Goal: Task Accomplishment & Management: Manage account settings

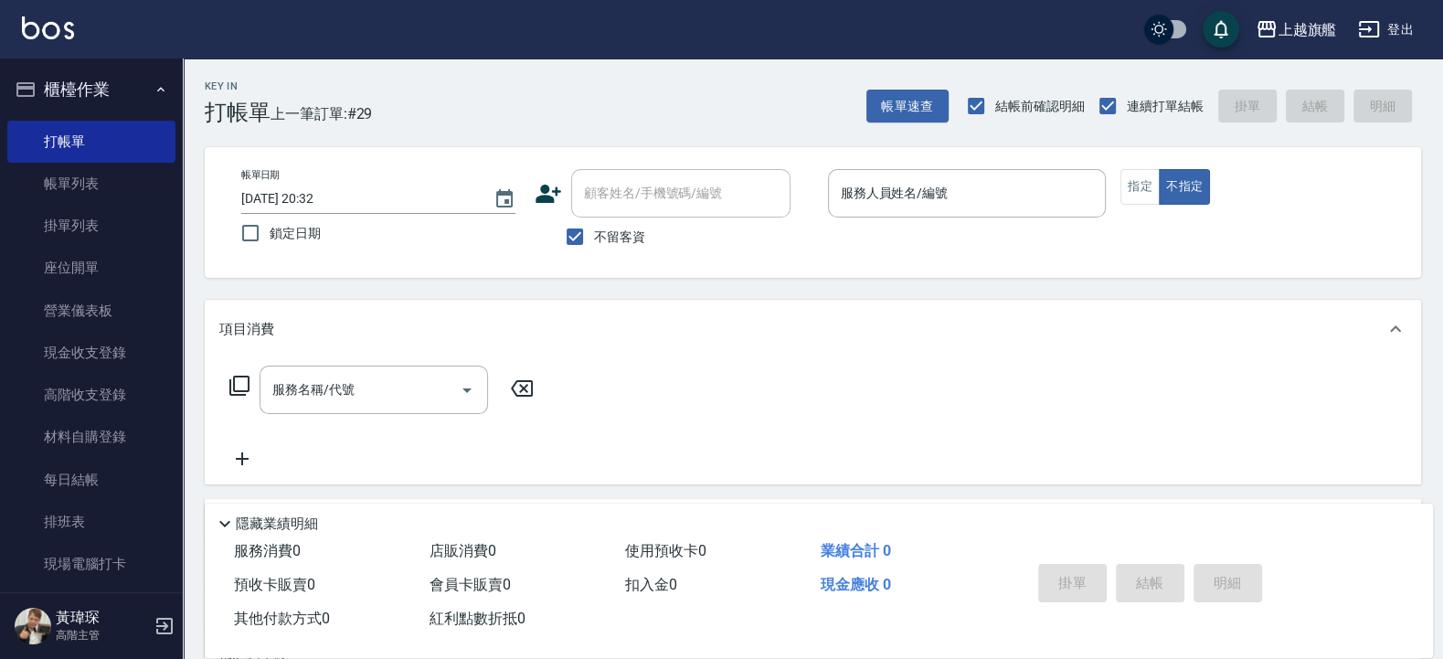
click at [128, 90] on button "櫃檯作業" at bounding box center [91, 90] width 168 height 48
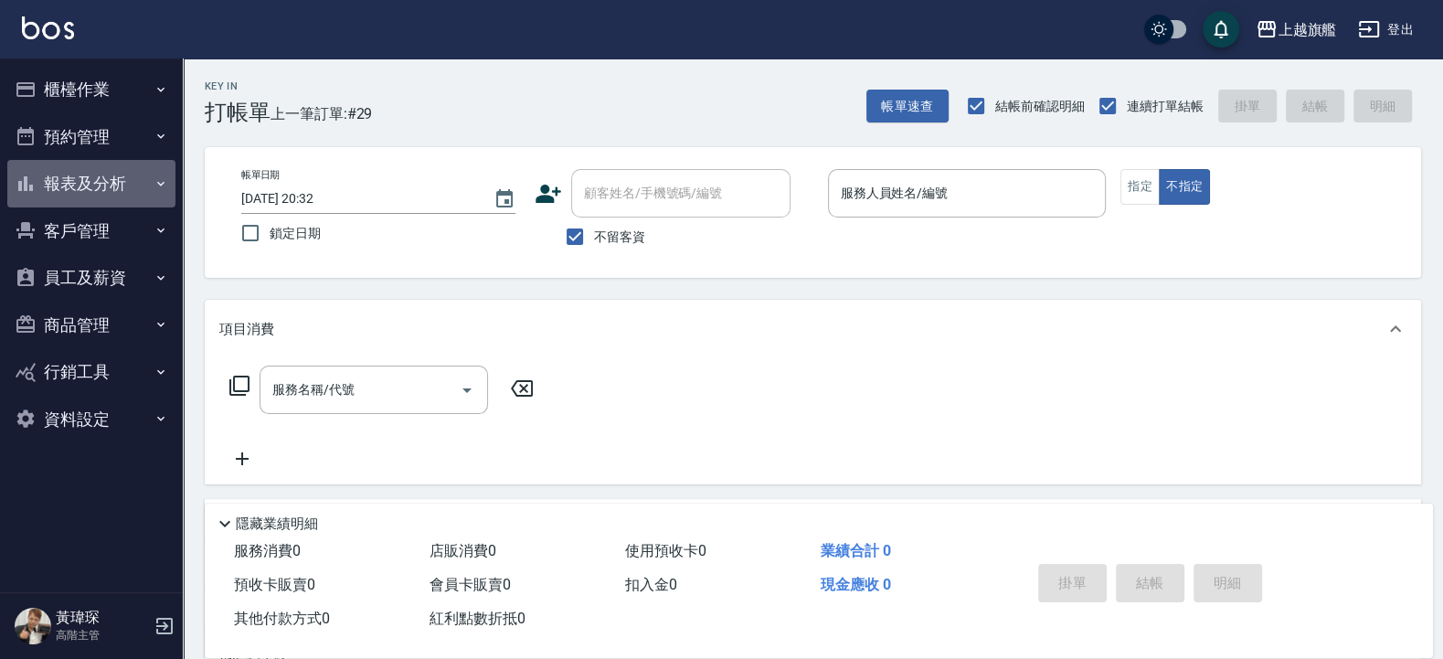
drag, startPoint x: 106, startPoint y: 173, endPoint x: 112, endPoint y: 164, distance: 10.4
click at [111, 165] on button "報表及分析" at bounding box center [91, 184] width 168 height 48
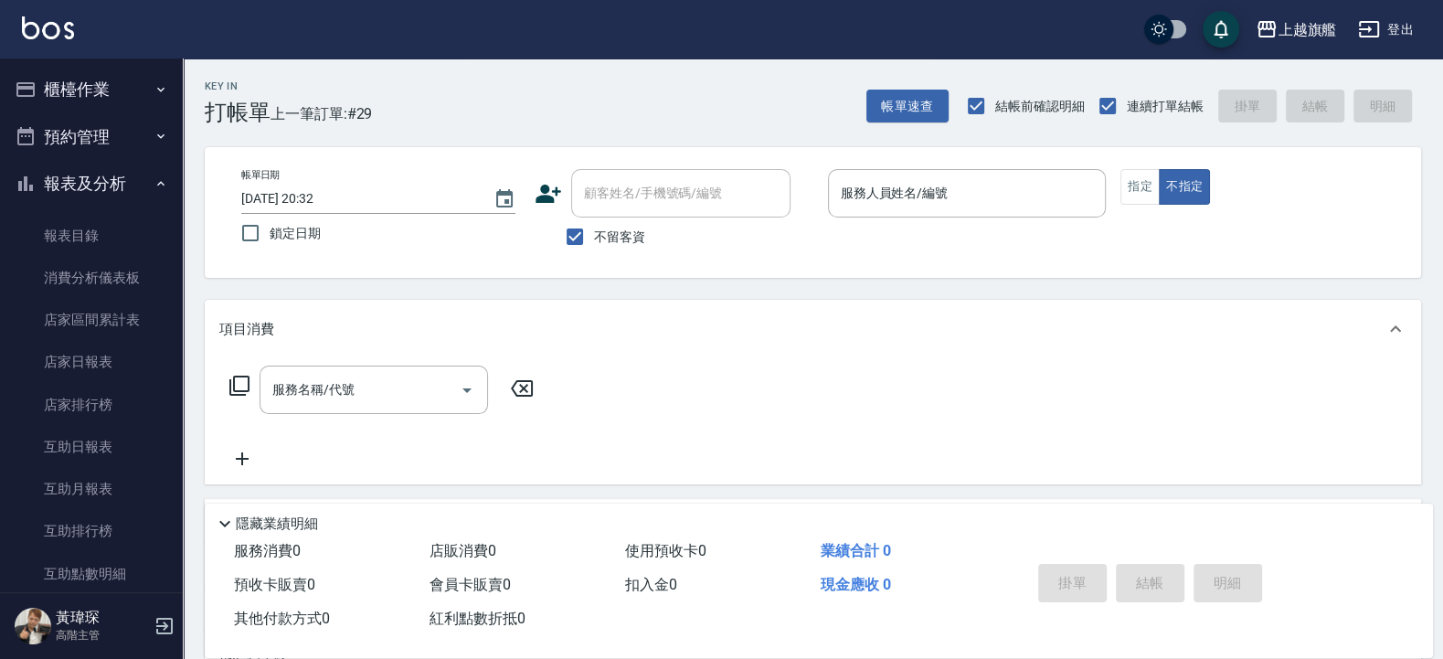
click at [114, 85] on button "櫃檯作業" at bounding box center [91, 90] width 168 height 48
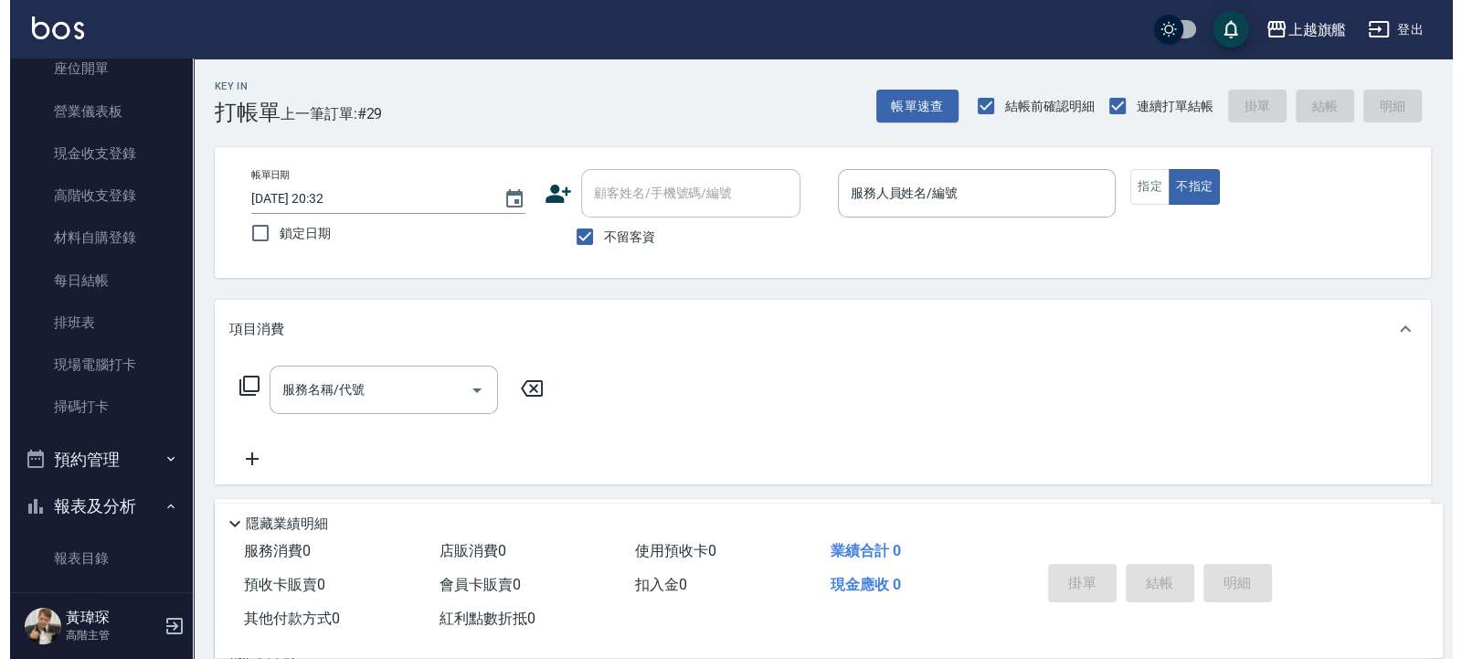
scroll to position [219, 0]
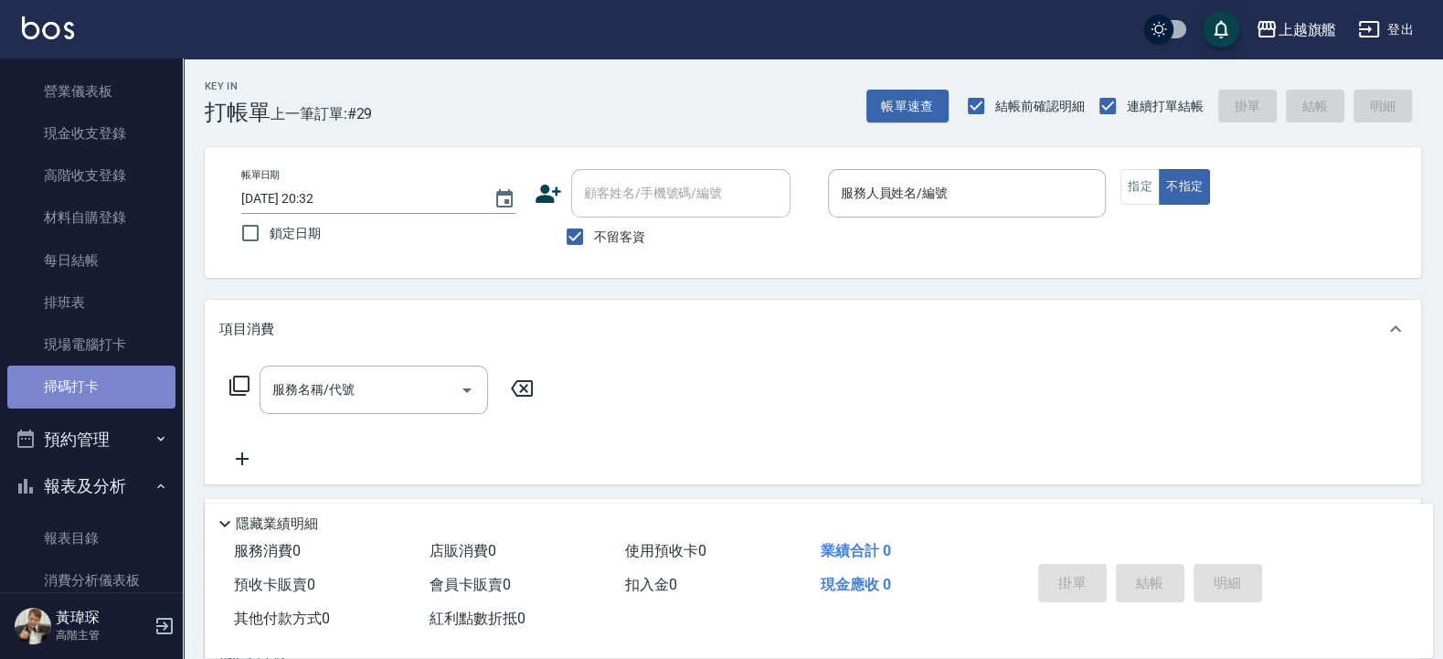
click at [96, 387] on link "掃碼打卡" at bounding box center [91, 387] width 168 height 42
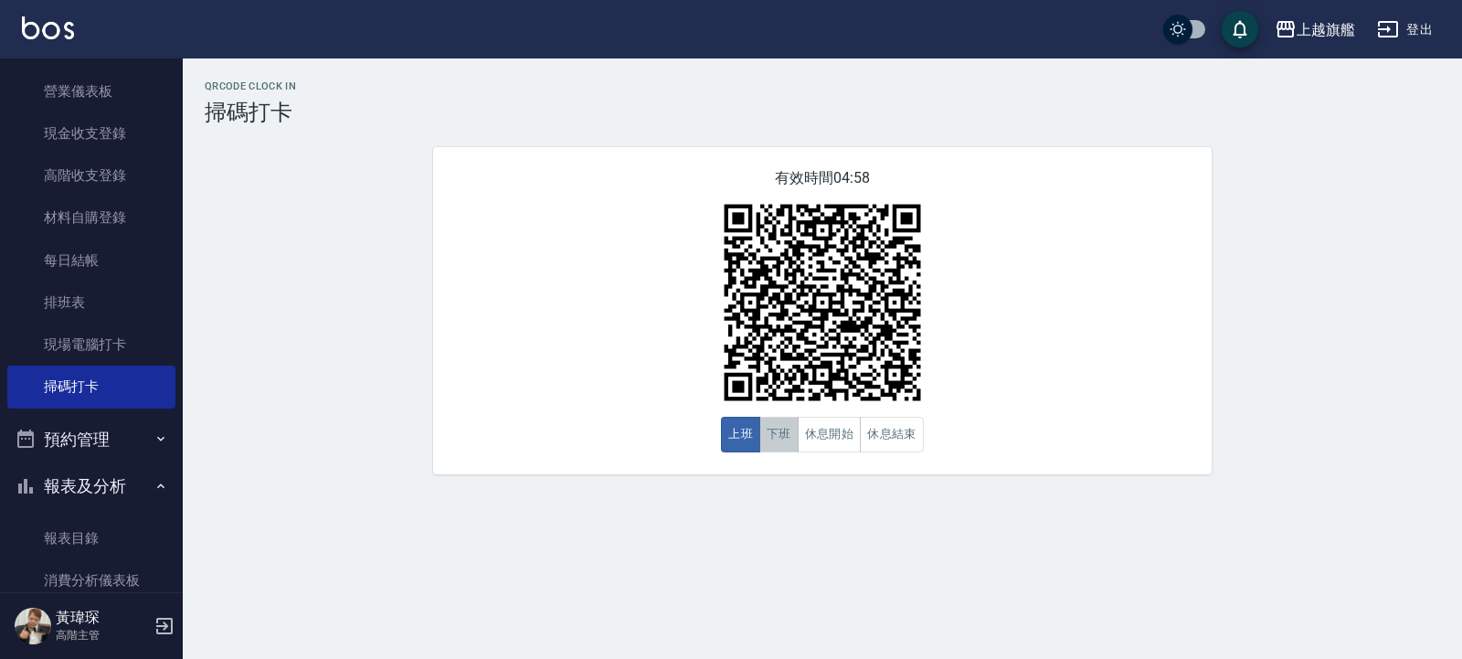
click at [775, 430] on button "下班" at bounding box center [778, 435] width 39 height 36
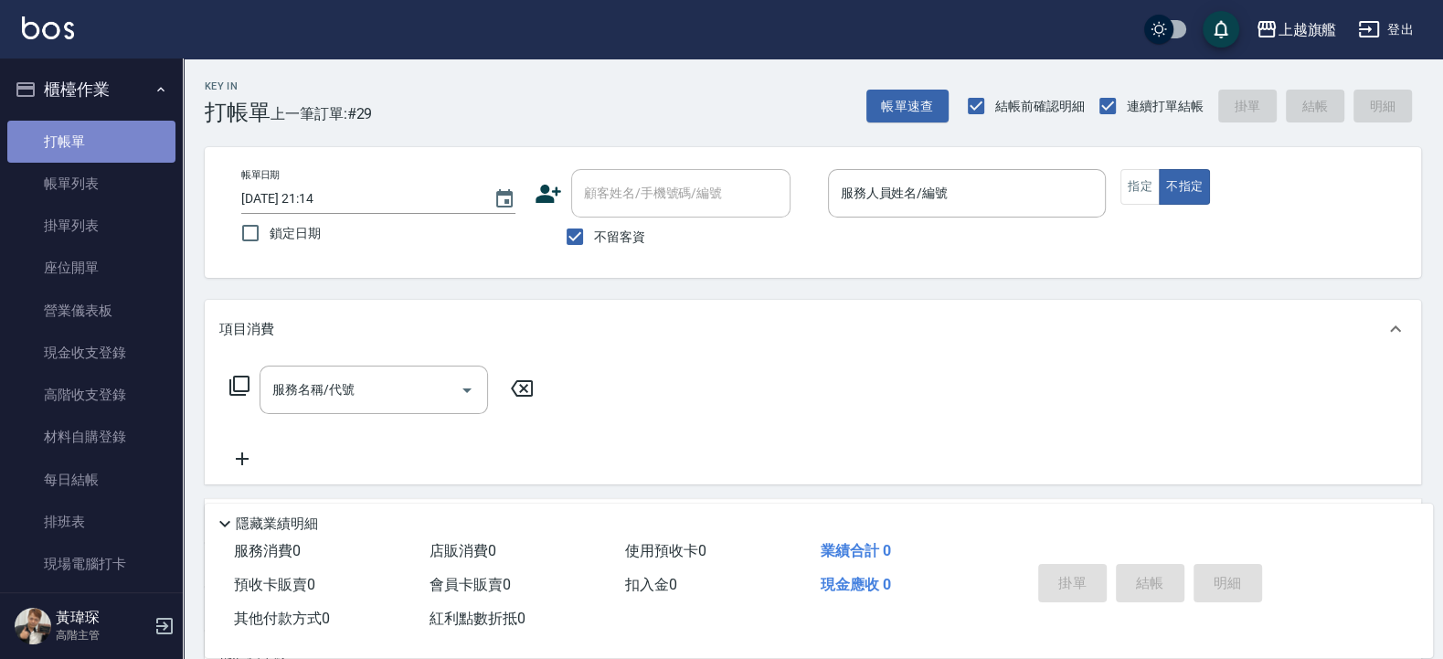
click at [119, 143] on link "打帳單" at bounding box center [91, 142] width 168 height 42
click at [899, 215] on div "服務人員姓名/編號" at bounding box center [967, 193] width 279 height 48
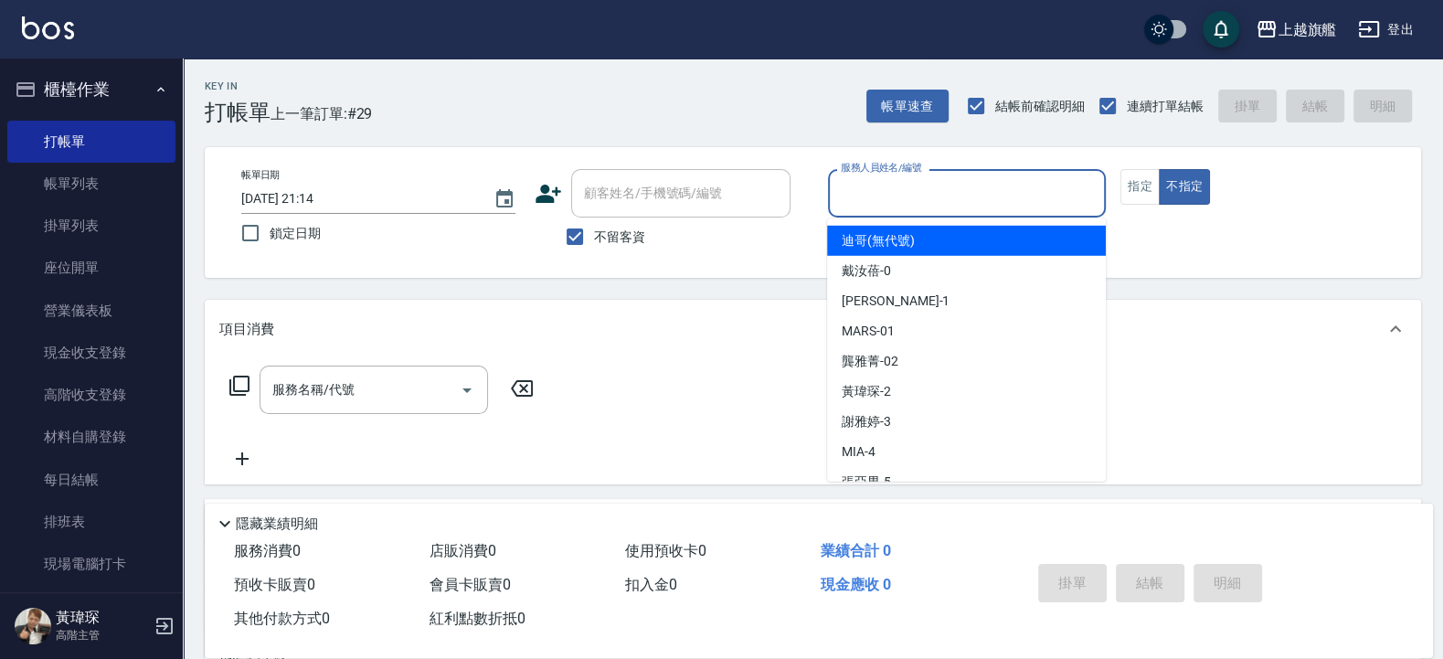
drag, startPoint x: 607, startPoint y: 216, endPoint x: 594, endPoint y: 245, distance: 31.9
click at [606, 216] on div "顧客姓名/手機號碼/編號" at bounding box center [680, 193] width 219 height 48
click at [593, 247] on input "不留客資" at bounding box center [575, 236] width 38 height 38
checkbox input "false"
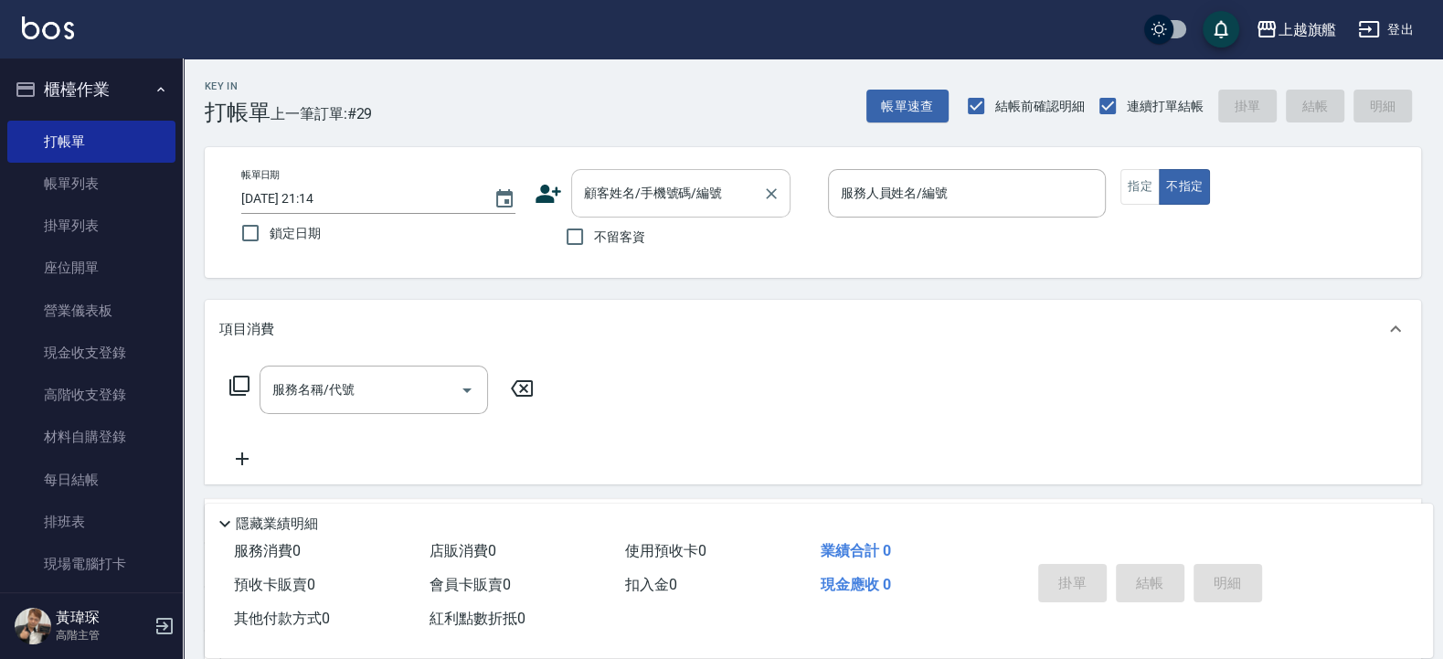
click at [604, 210] on div "顧客姓名/手機號碼/編號" at bounding box center [680, 193] width 219 height 48
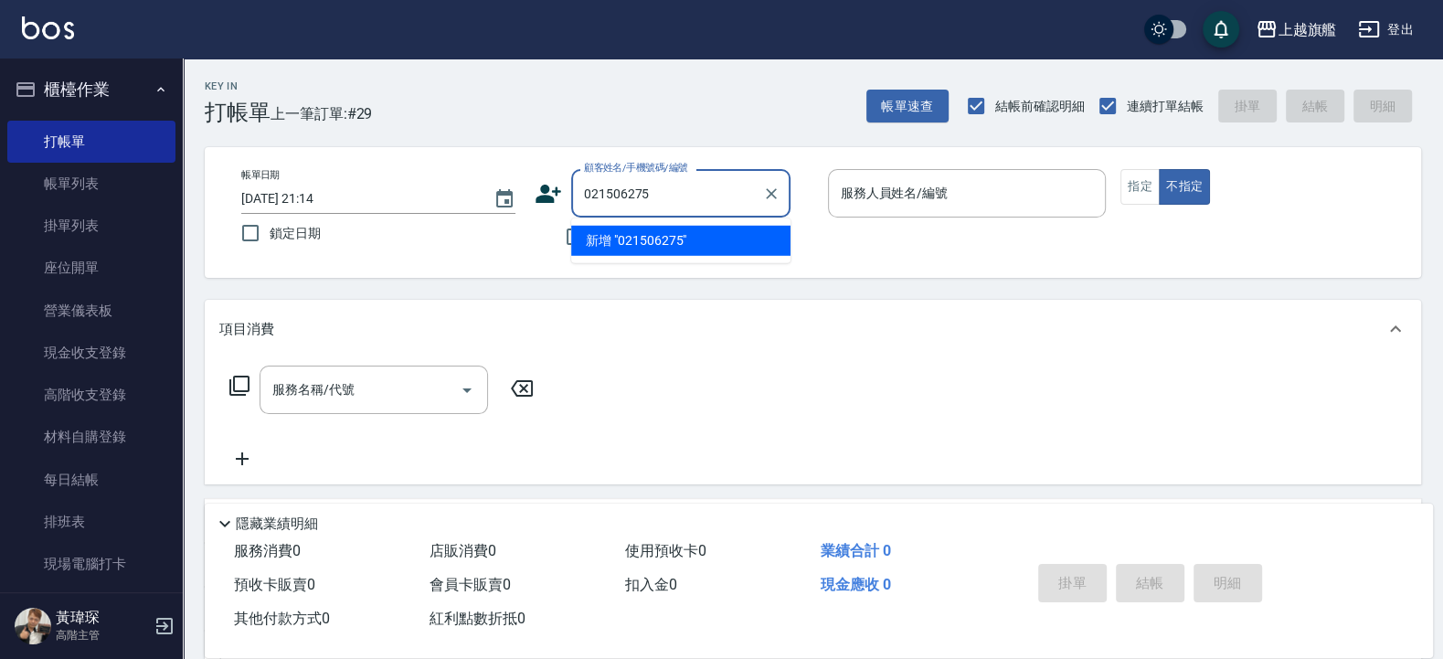
click at [595, 193] on input "021506275" at bounding box center [666, 193] width 175 height 32
drag, startPoint x: 673, startPoint y: 197, endPoint x: 426, endPoint y: 217, distance: 247.5
click at [579, 209] on input "091506275" at bounding box center [666, 193] width 175 height 32
click at [609, 255] on li "張湲沁/0921506275/" at bounding box center [680, 241] width 219 height 30
type input "張湲沁/0921506275/"
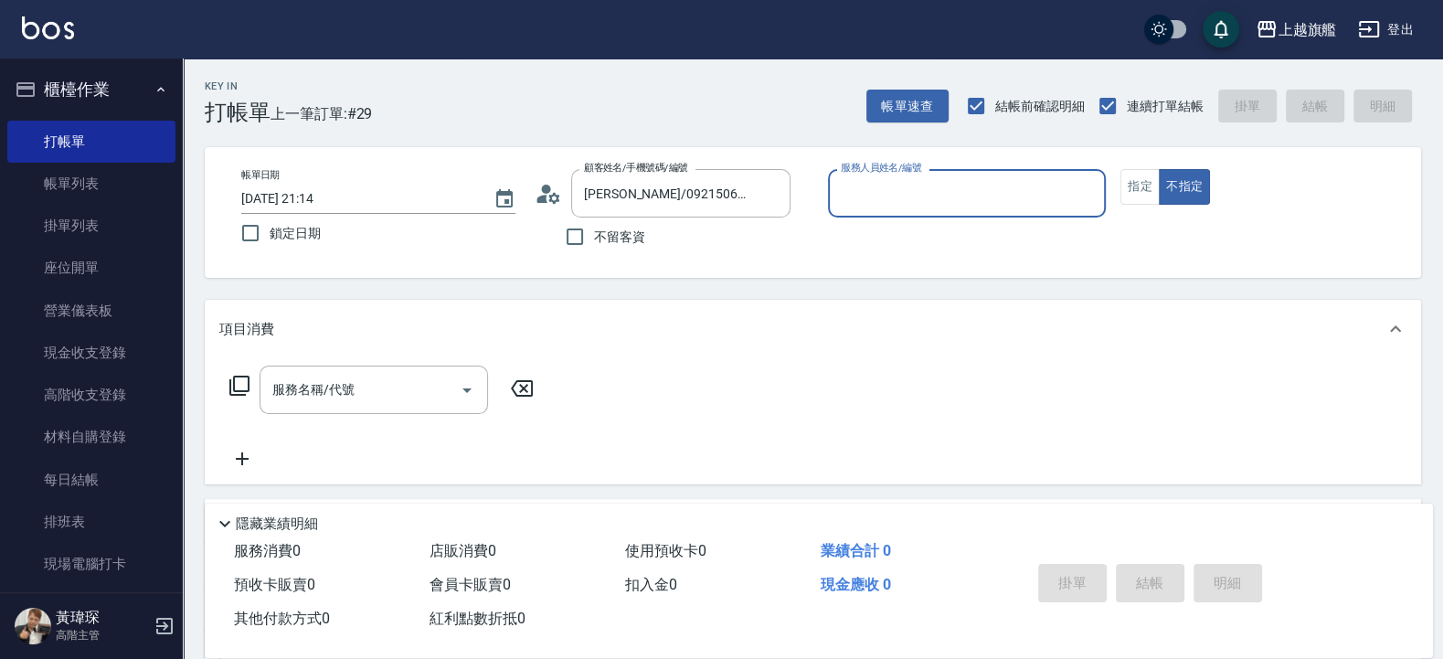
type input "蔡美秀-11"
click at [351, 391] on input "服務名稱/代號" at bounding box center [360, 390] width 185 height 32
click at [348, 457] on div "服務名稱/代號 服務名稱/代號" at bounding box center [381, 418] width 325 height 104
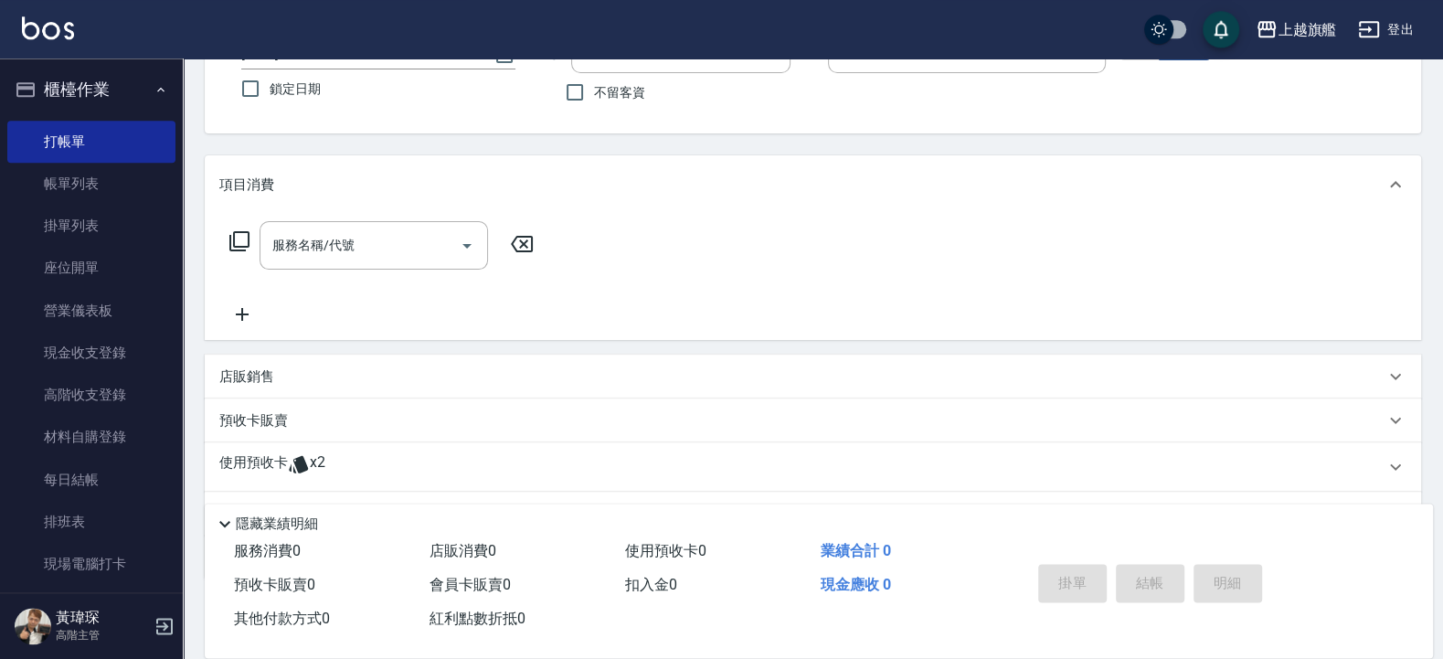
scroll to position [238, 0]
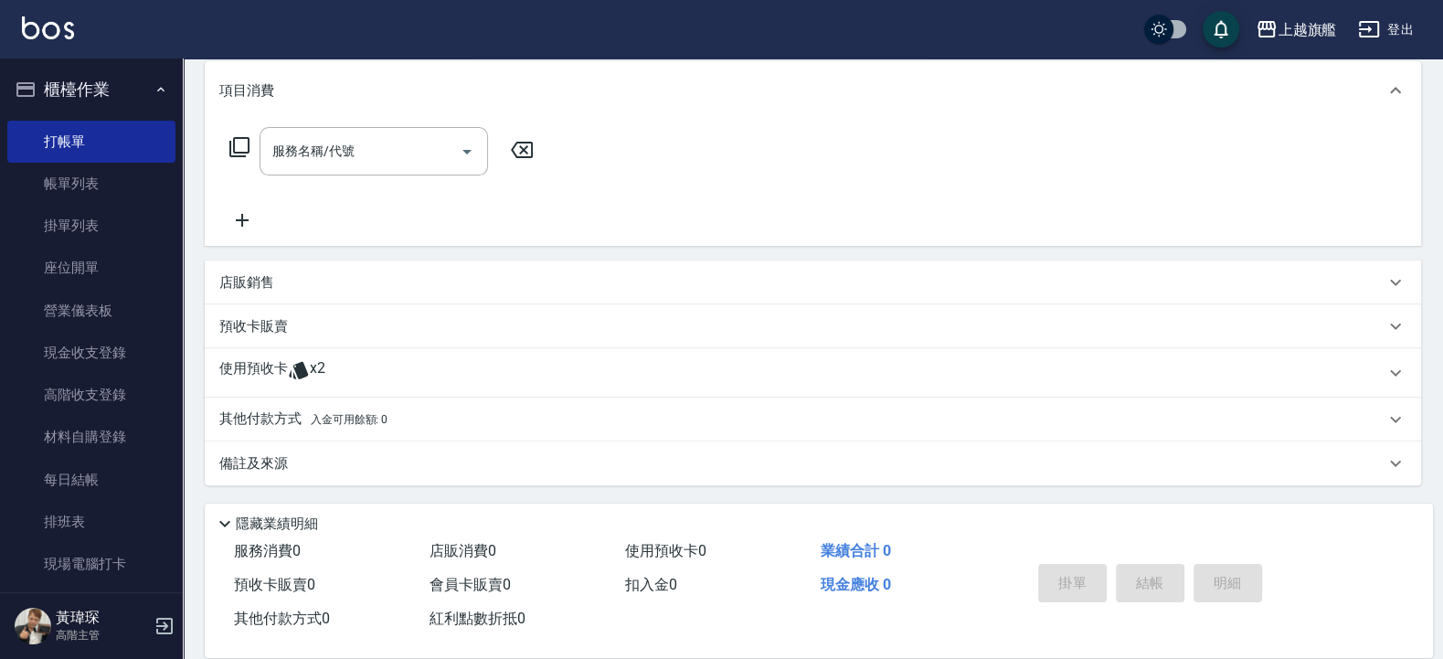
click at [323, 383] on span "x2" at bounding box center [318, 372] width 16 height 27
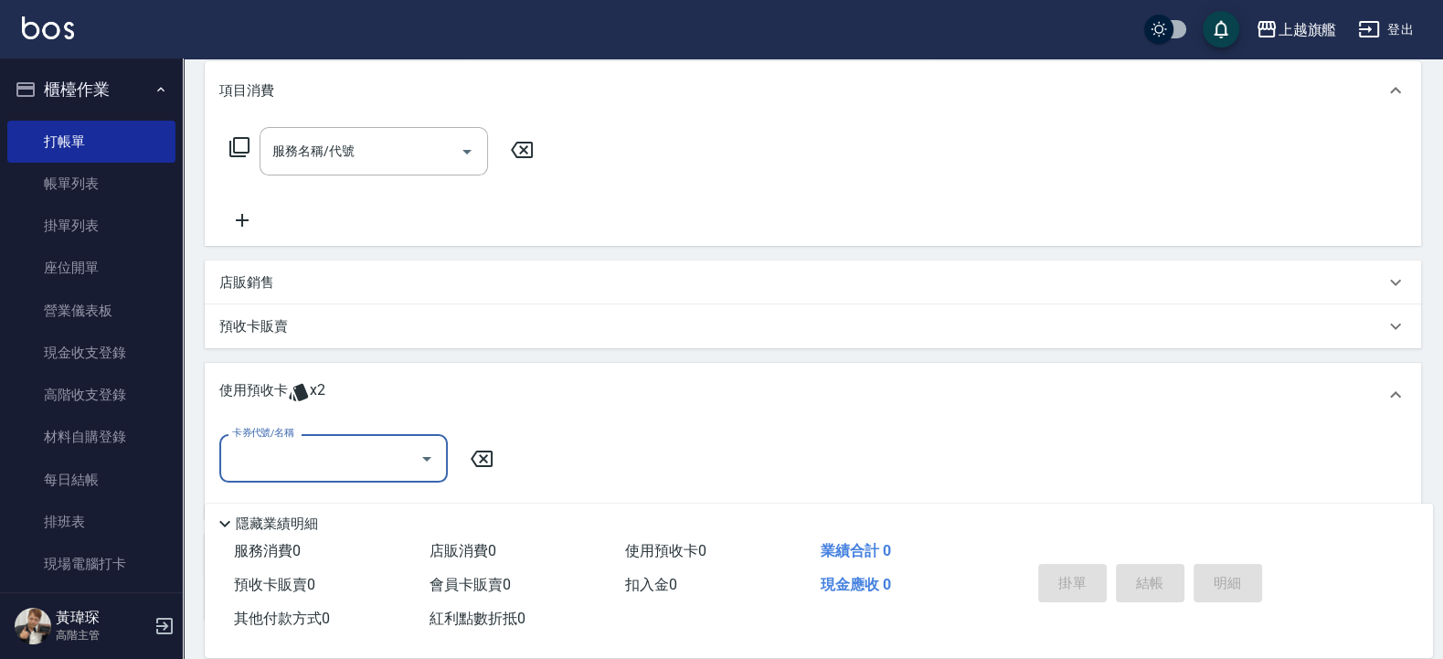
scroll to position [0, 0]
click at [371, 467] on input "卡券代號/名稱" at bounding box center [320, 458] width 185 height 32
click at [330, 515] on div "重整卡 剩餘2張" at bounding box center [333, 505] width 228 height 30
type input "重整卡"
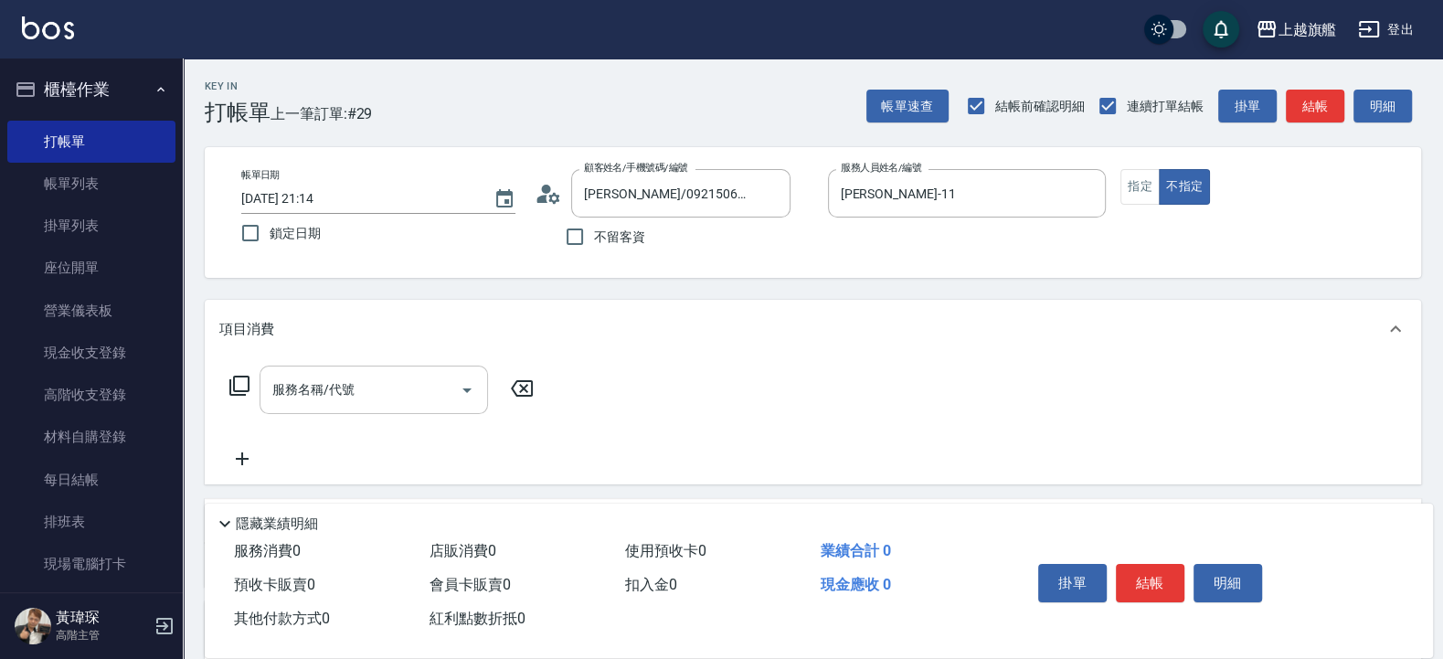
click at [356, 392] on input "服務名稱/代號" at bounding box center [360, 390] width 185 height 32
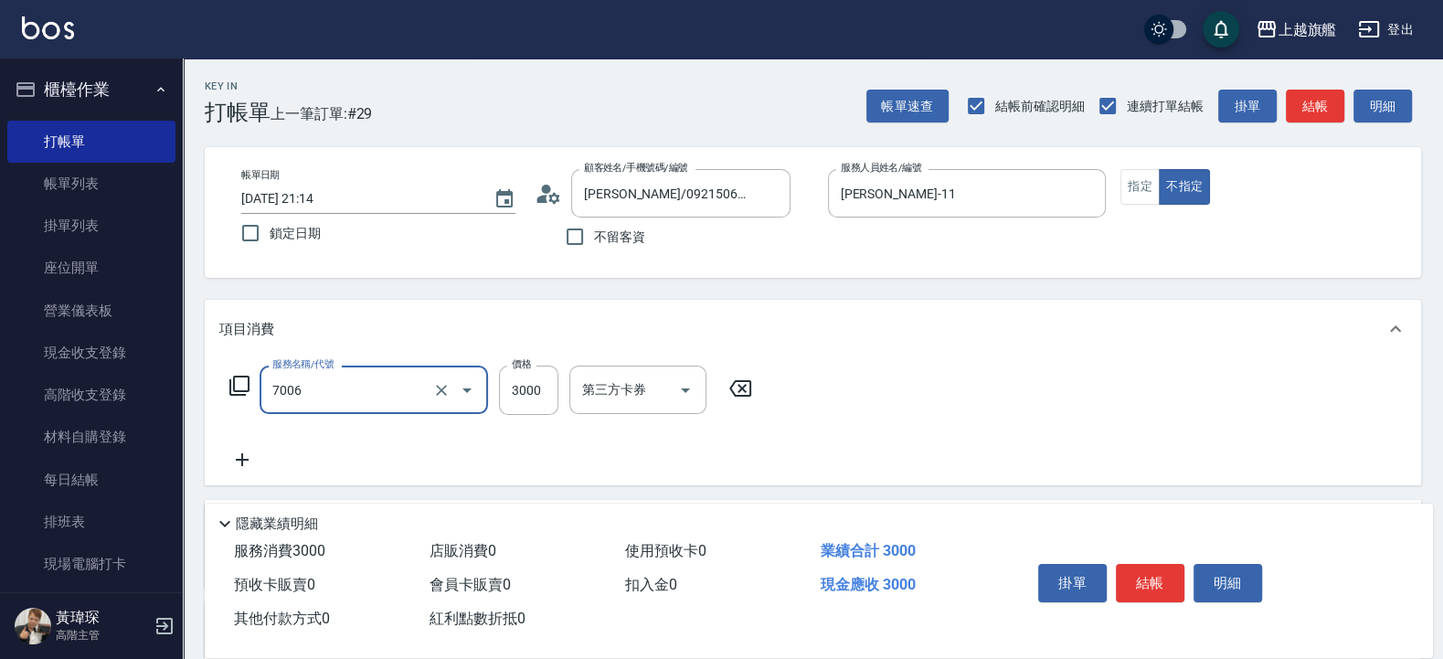
type input "重整(7006)"
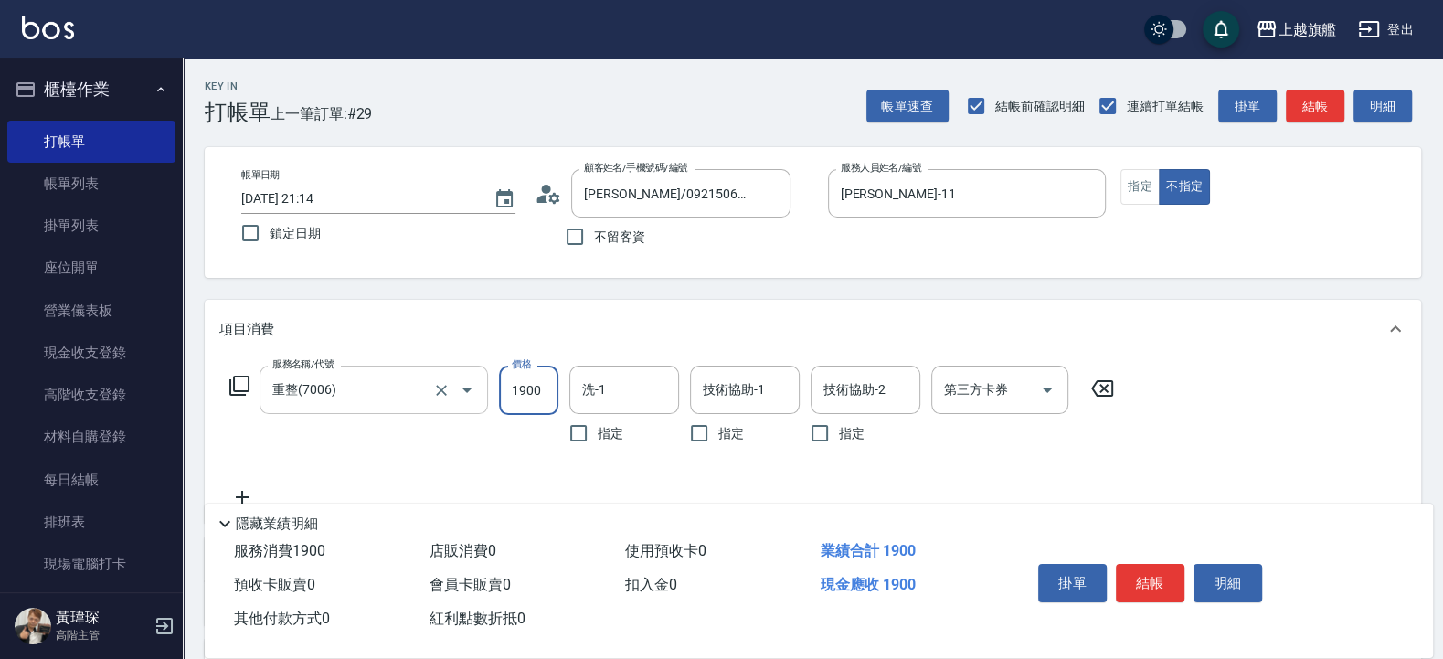
type input "1900"
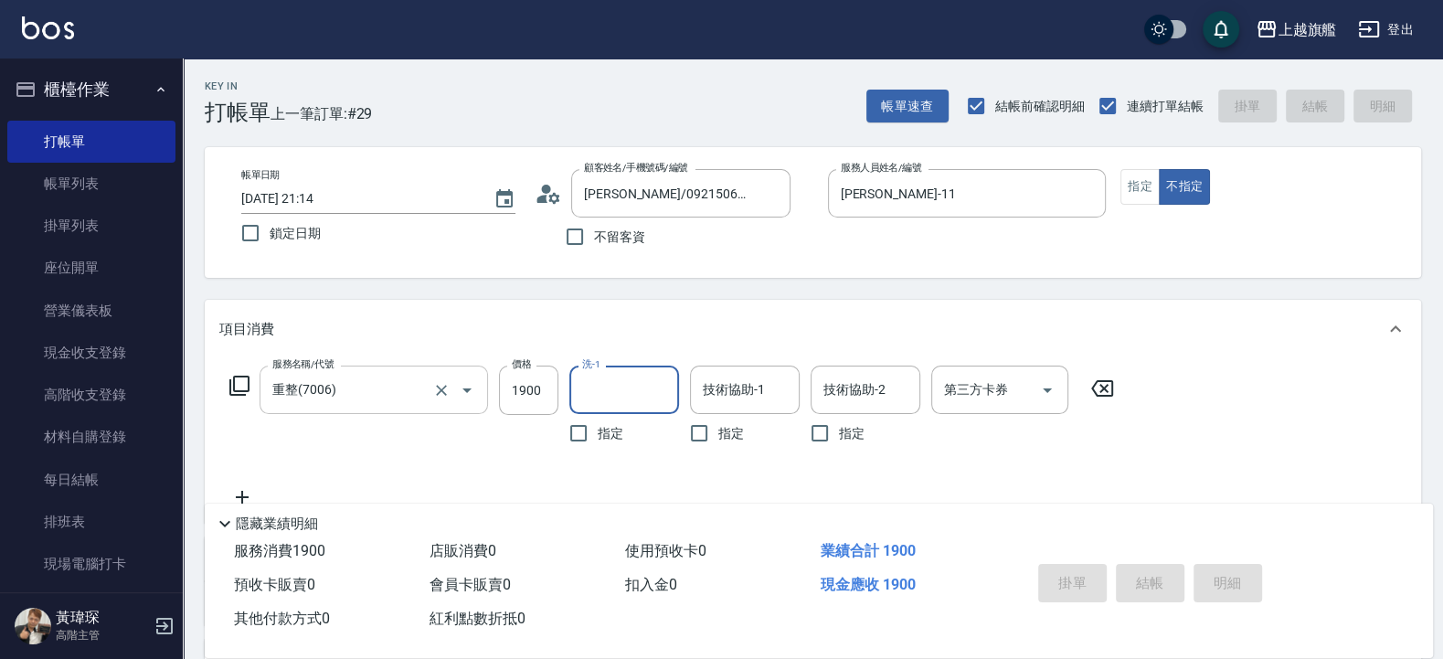
type input "2025/09/20 21:15"
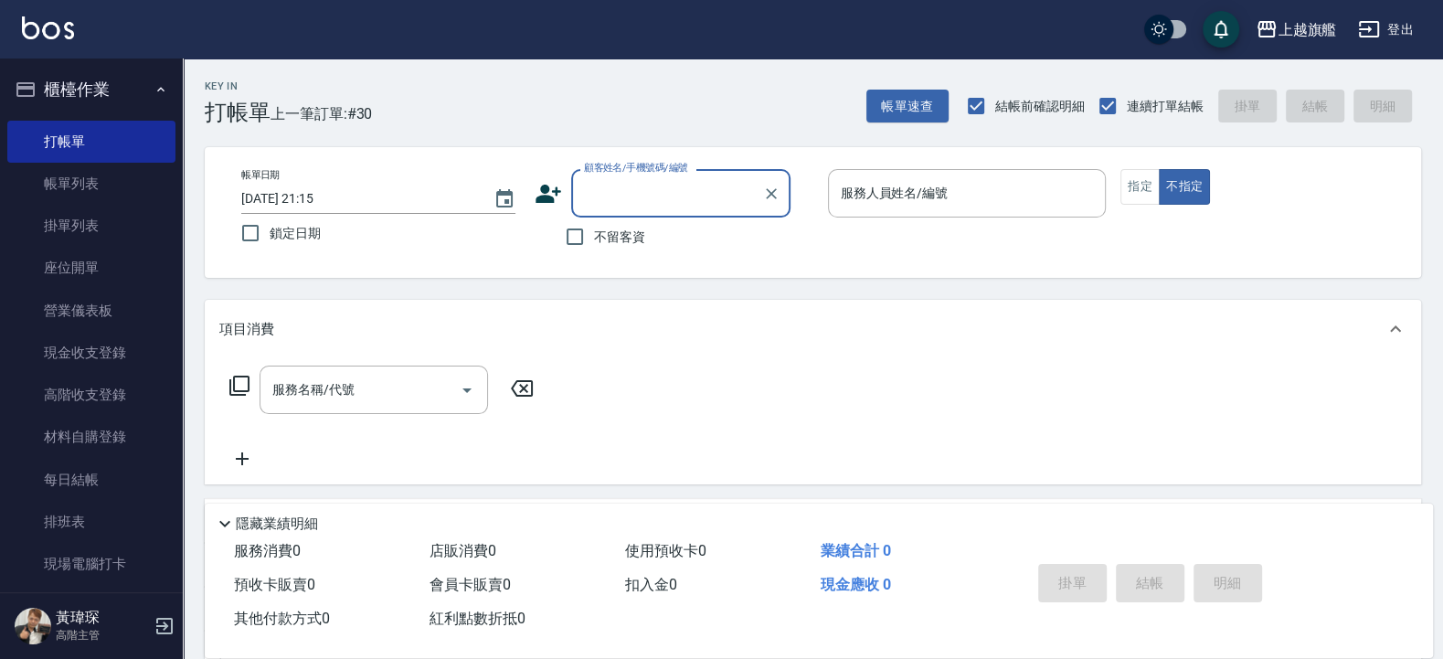
click at [716, 237] on div "不留客資" at bounding box center [663, 236] width 256 height 38
click at [1127, 190] on button "指定" at bounding box center [1139, 187] width 39 height 36
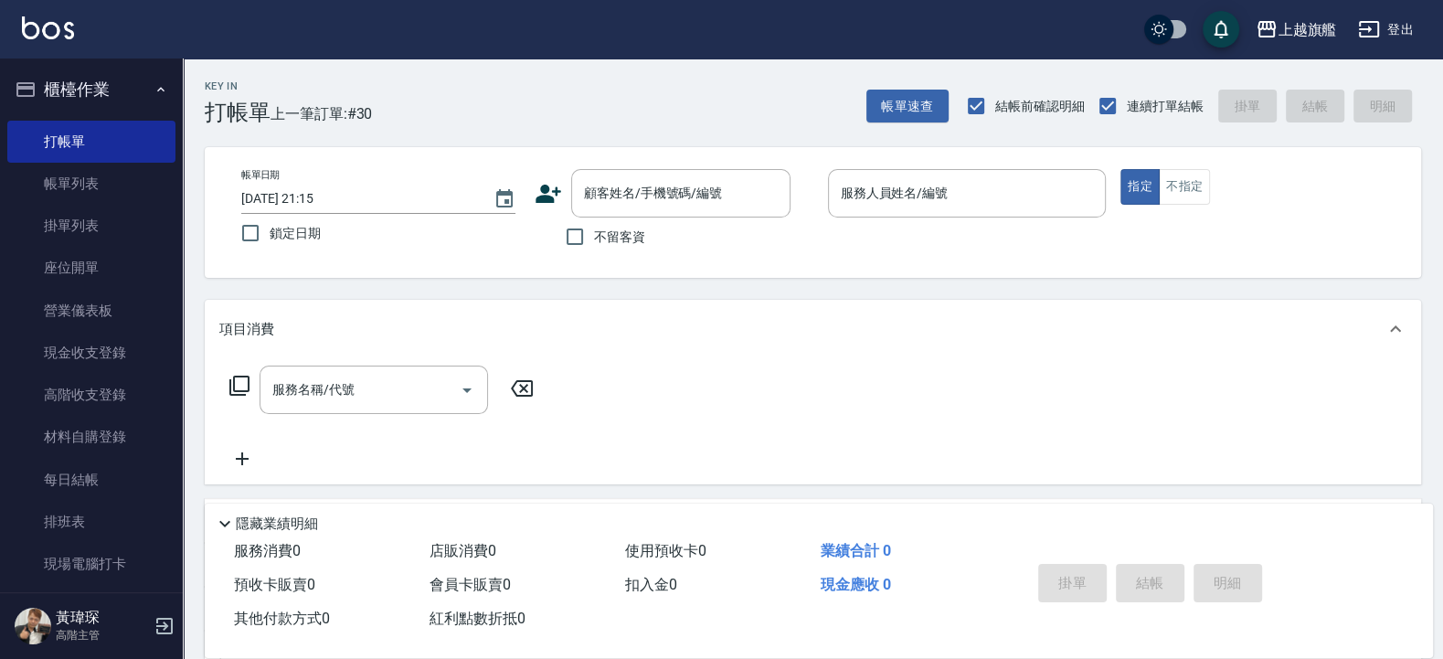
drag, startPoint x: 606, startPoint y: 231, endPoint x: 758, endPoint y: 232, distance: 152.6
click at [612, 231] on span "不留客資" at bounding box center [619, 237] width 51 height 19
click at [817, 191] on div "帳單日期 2025/09/20 21:15 鎖定日期 顧客姓名/手機號碼/編號 顧客姓名/手機號碼/編號 不留客資 服務人員姓名/編號 服務人員姓名/編號 指…" at bounding box center [813, 212] width 1172 height 87
drag, startPoint x: 578, startPoint y: 236, endPoint x: 693, endPoint y: 224, distance: 114.8
click at [585, 236] on input "不留客資" at bounding box center [575, 236] width 38 height 38
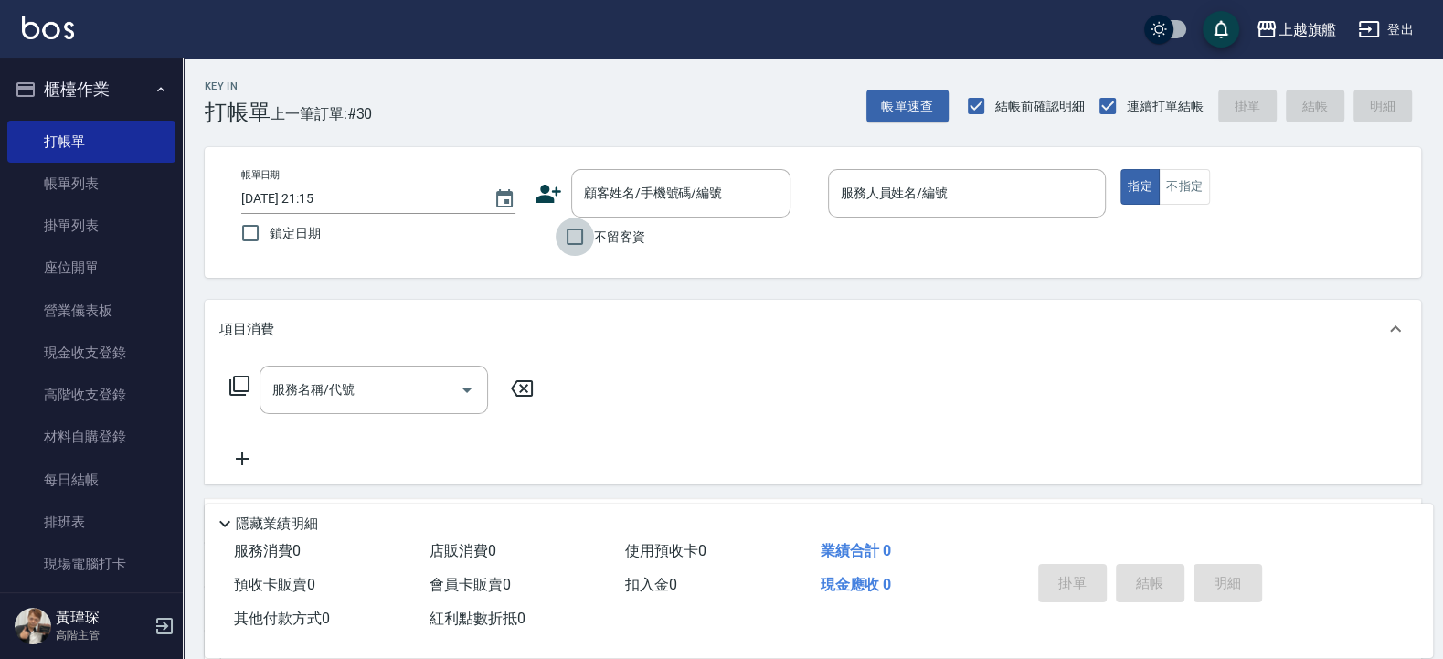
checkbox input "true"
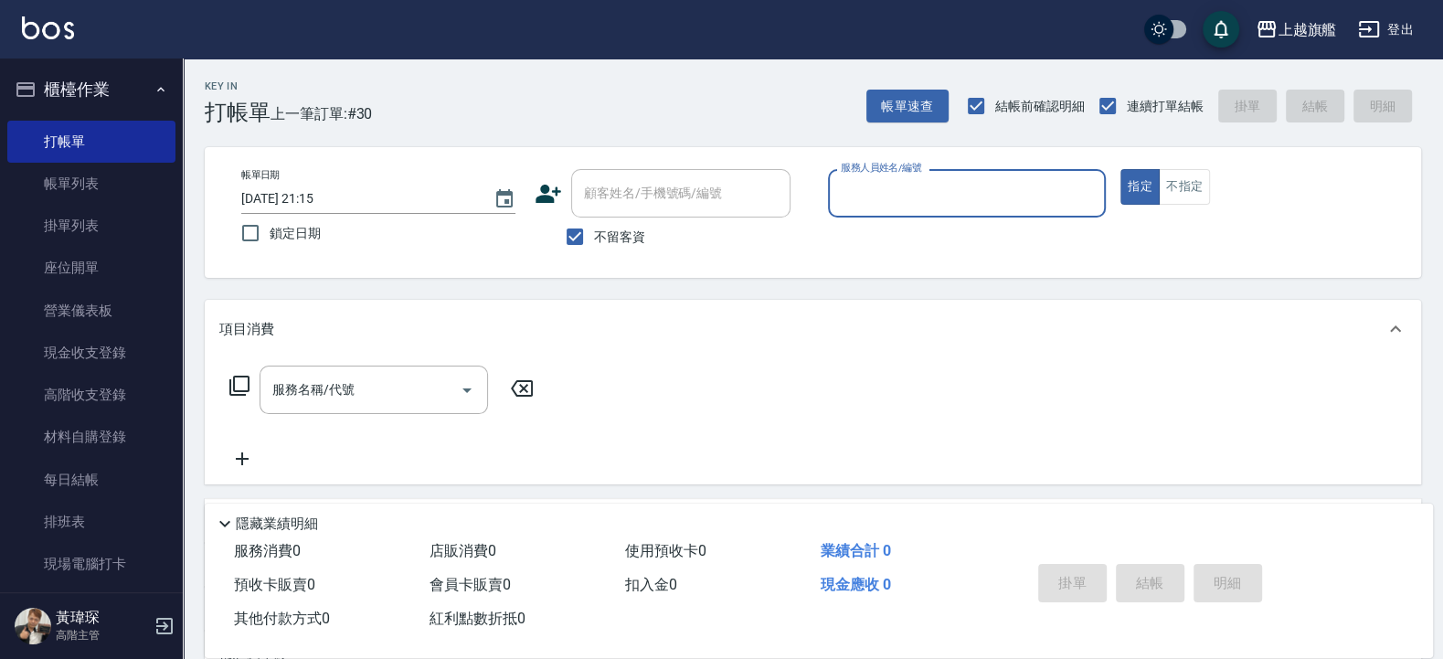
click at [860, 204] on input "服務人員姓名/編號" at bounding box center [967, 193] width 262 height 32
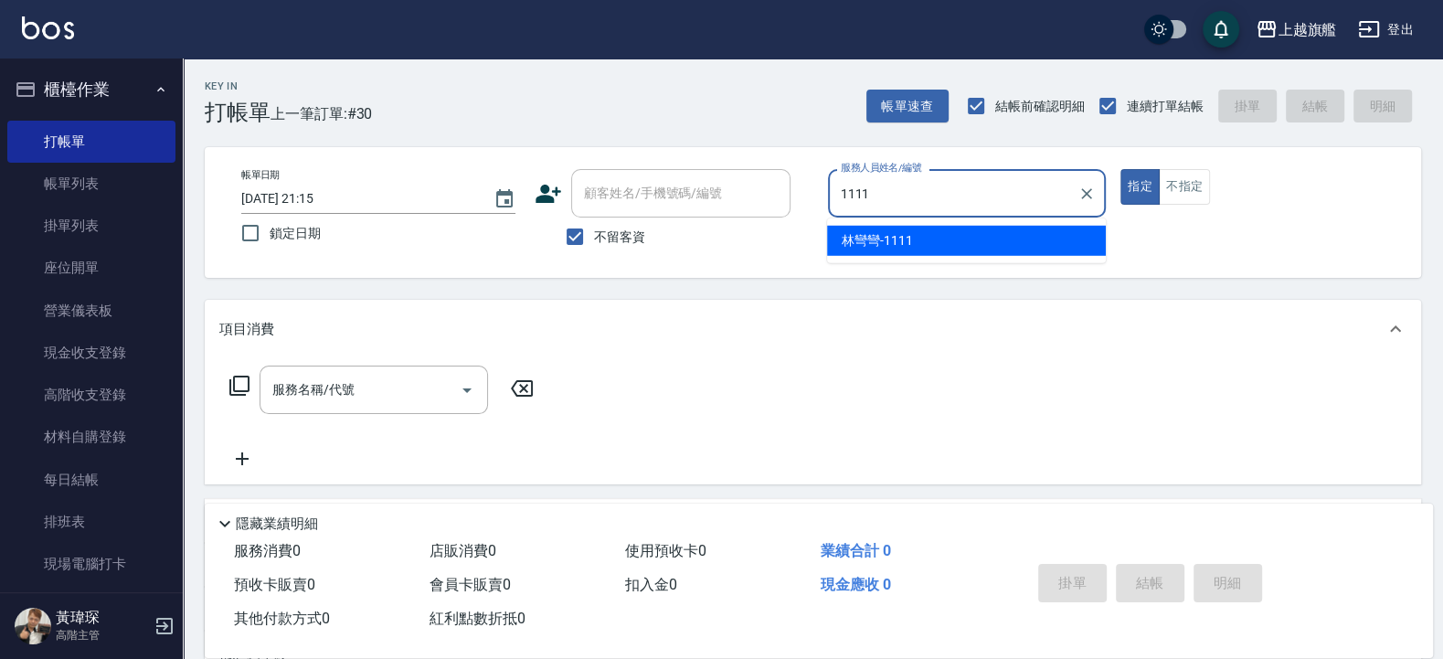
type input "林彎彎-1111"
type button "true"
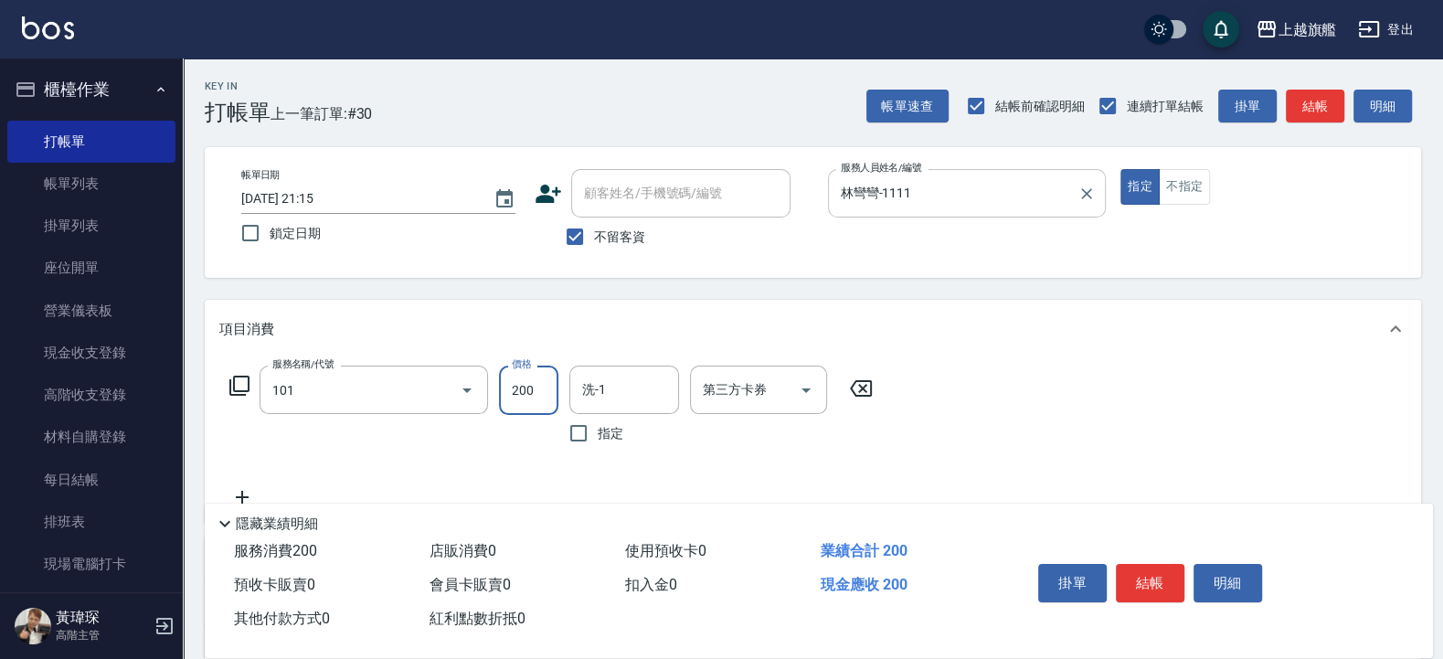
type input "一般洗(101)"
type input "400"
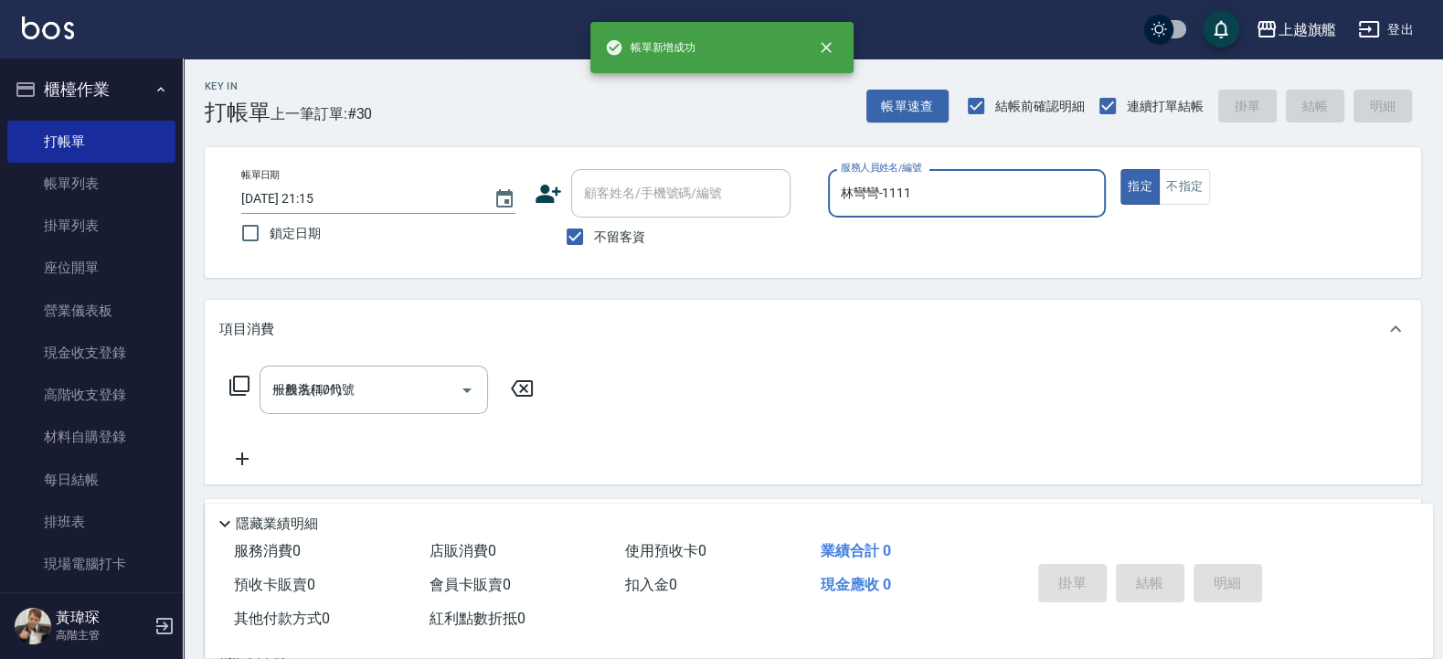
type input "2025/09/20 21:17"
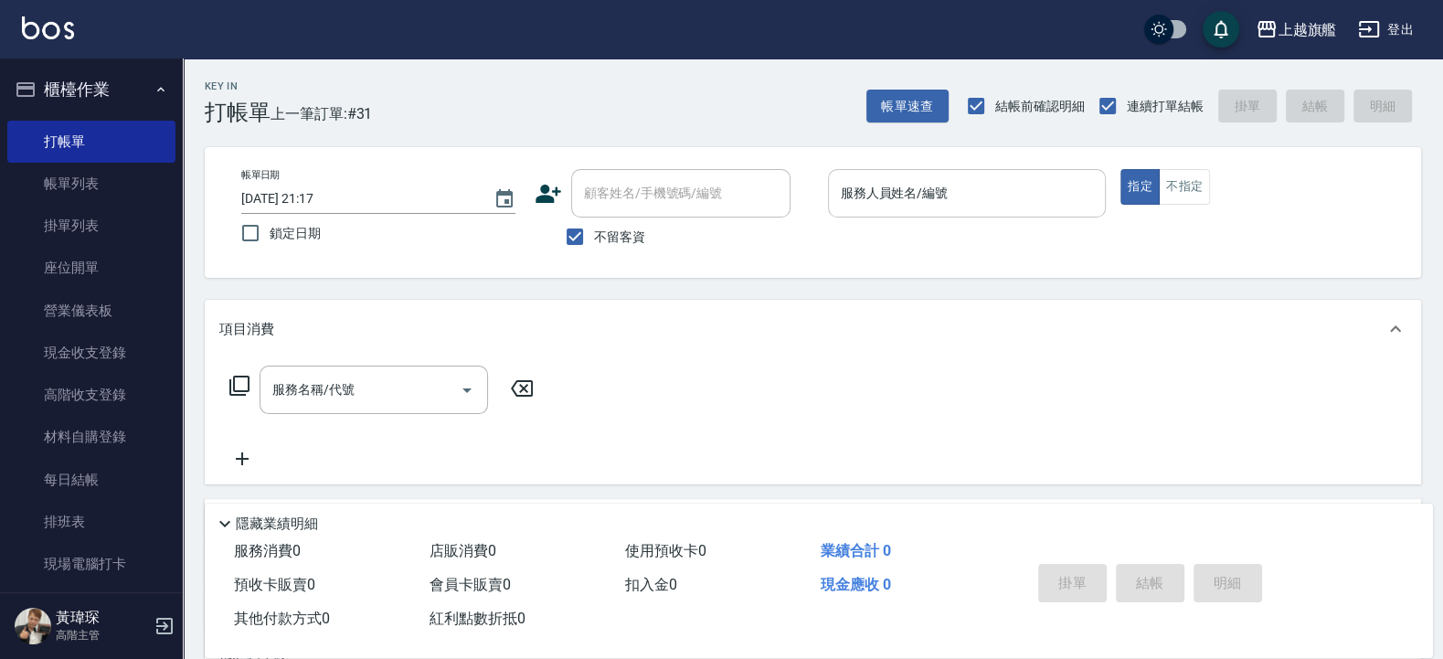
click at [936, 170] on div "服務人員姓名/編號" at bounding box center [967, 193] width 279 height 48
type input "陳佩君-12"
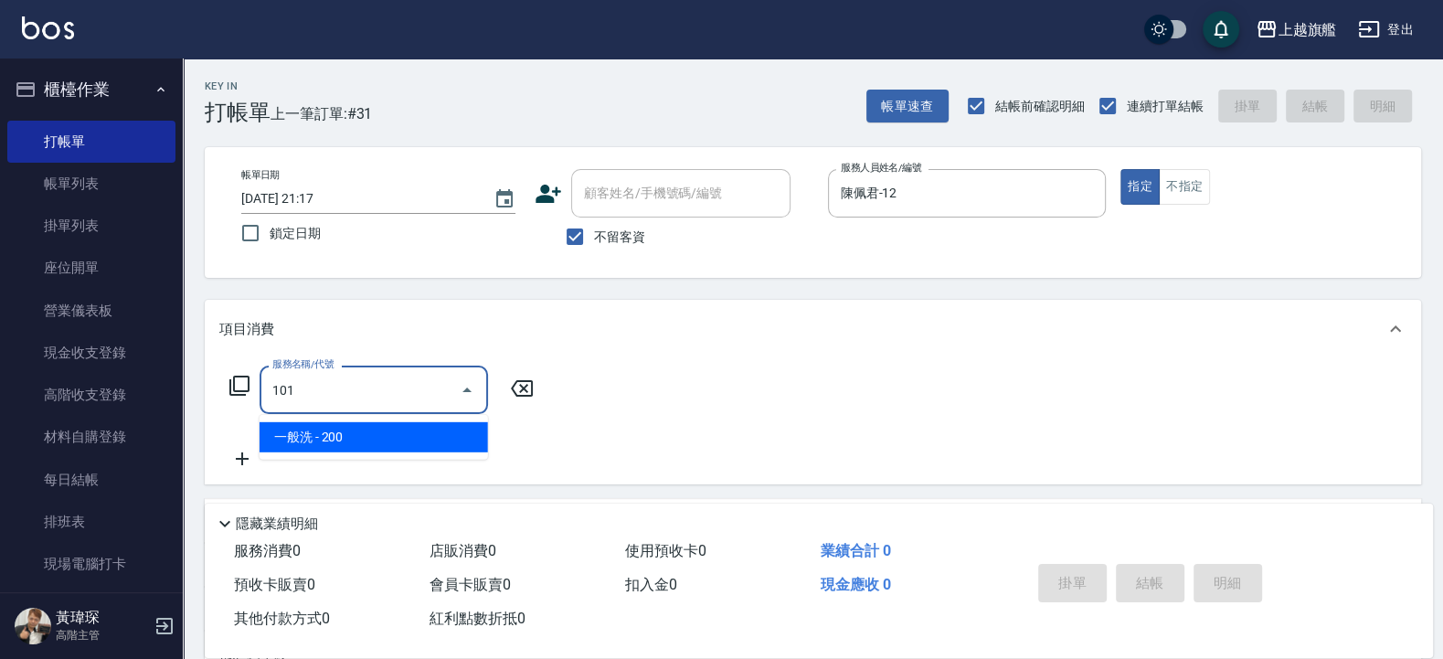
type input "一般洗(101)"
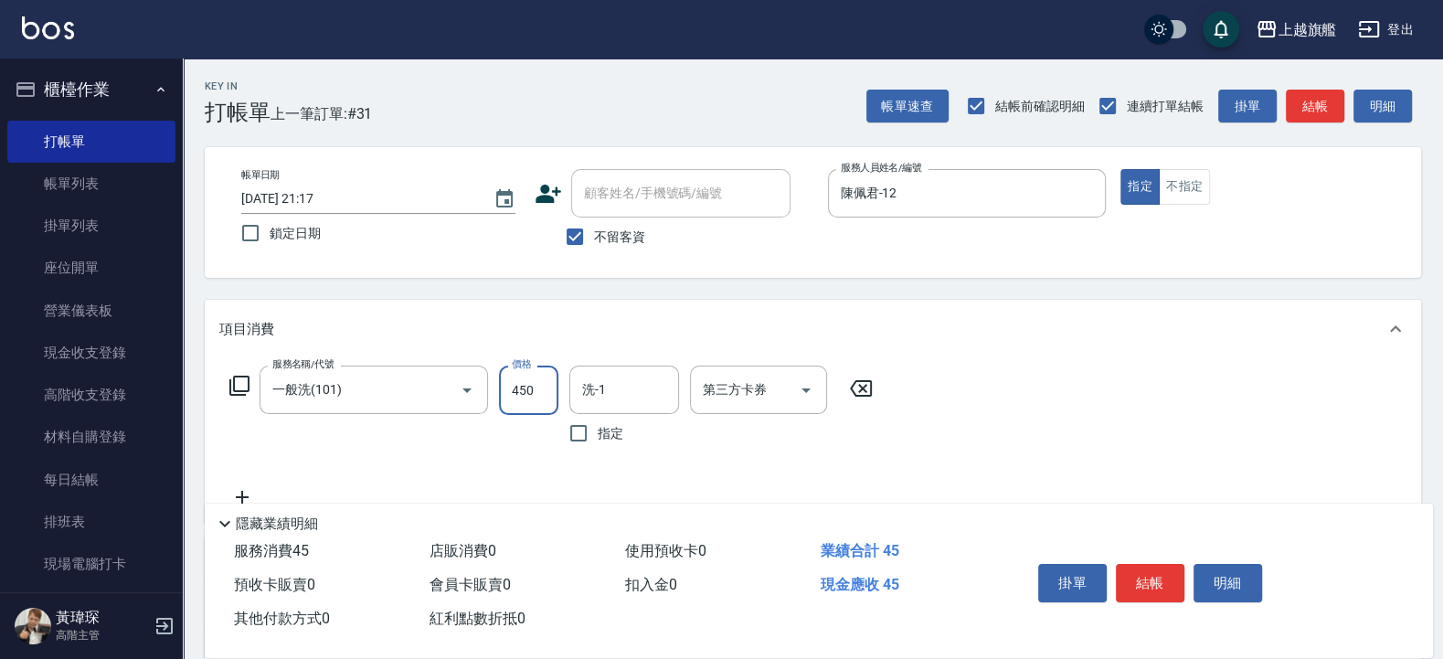
type input "450"
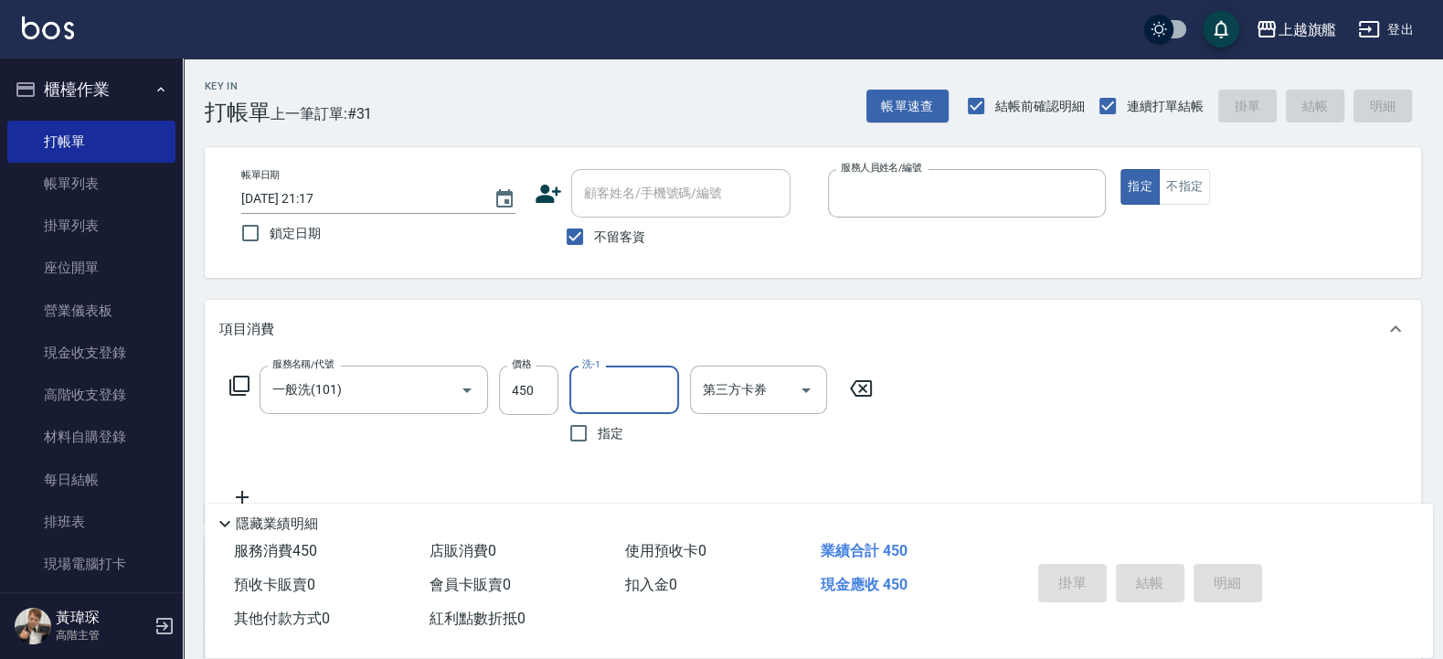
type input "2025/09/20 21:18"
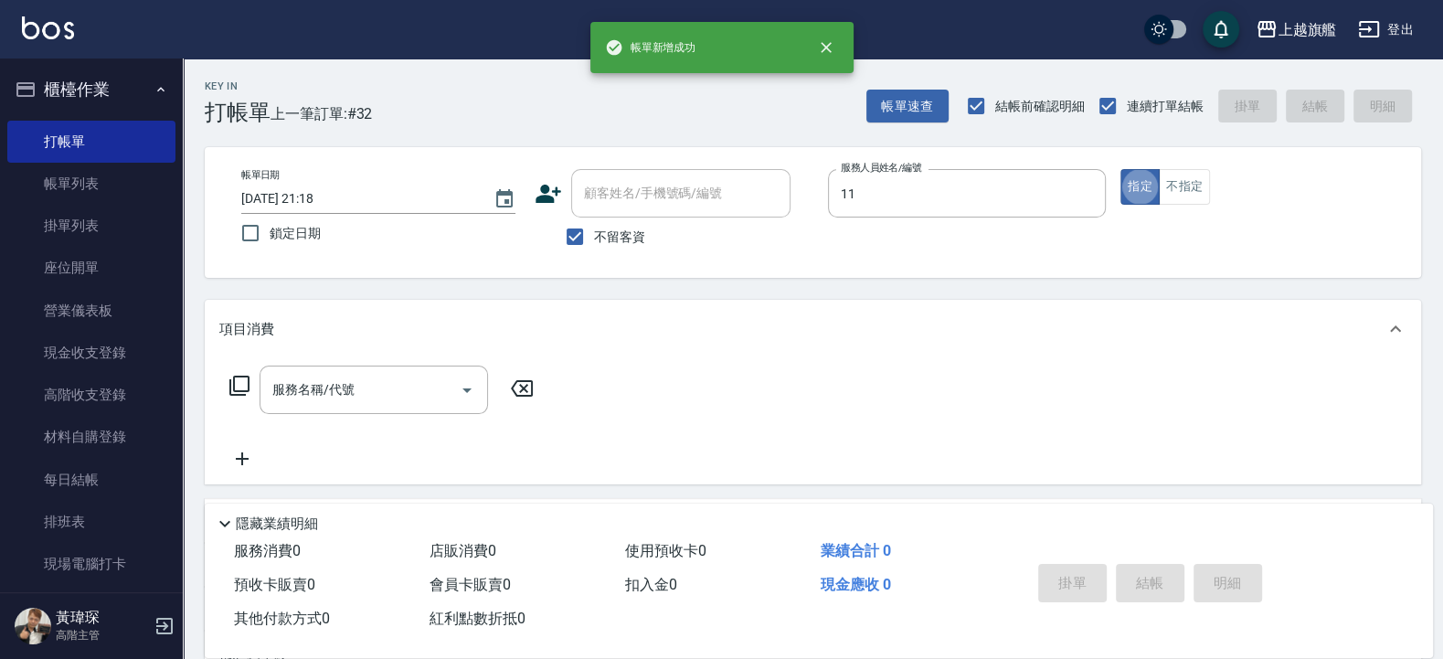
type input "蔡美秀-11"
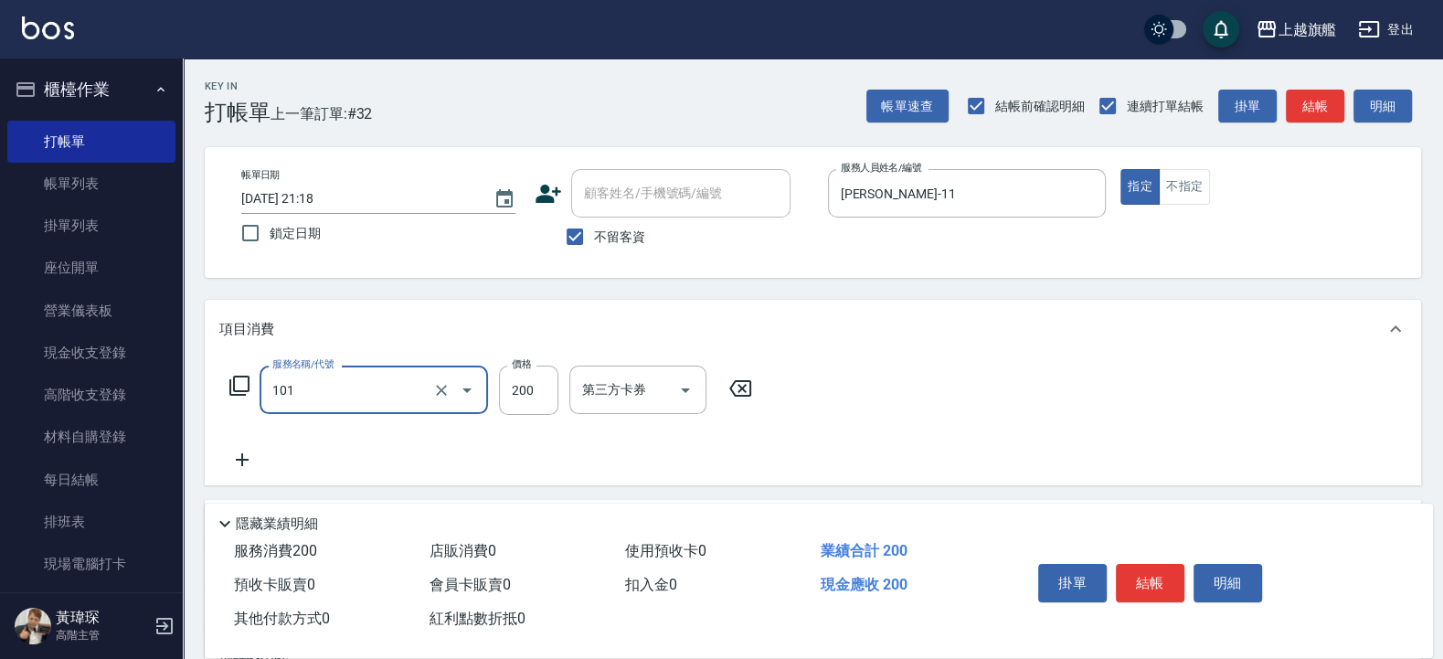
type input "一般洗(101)"
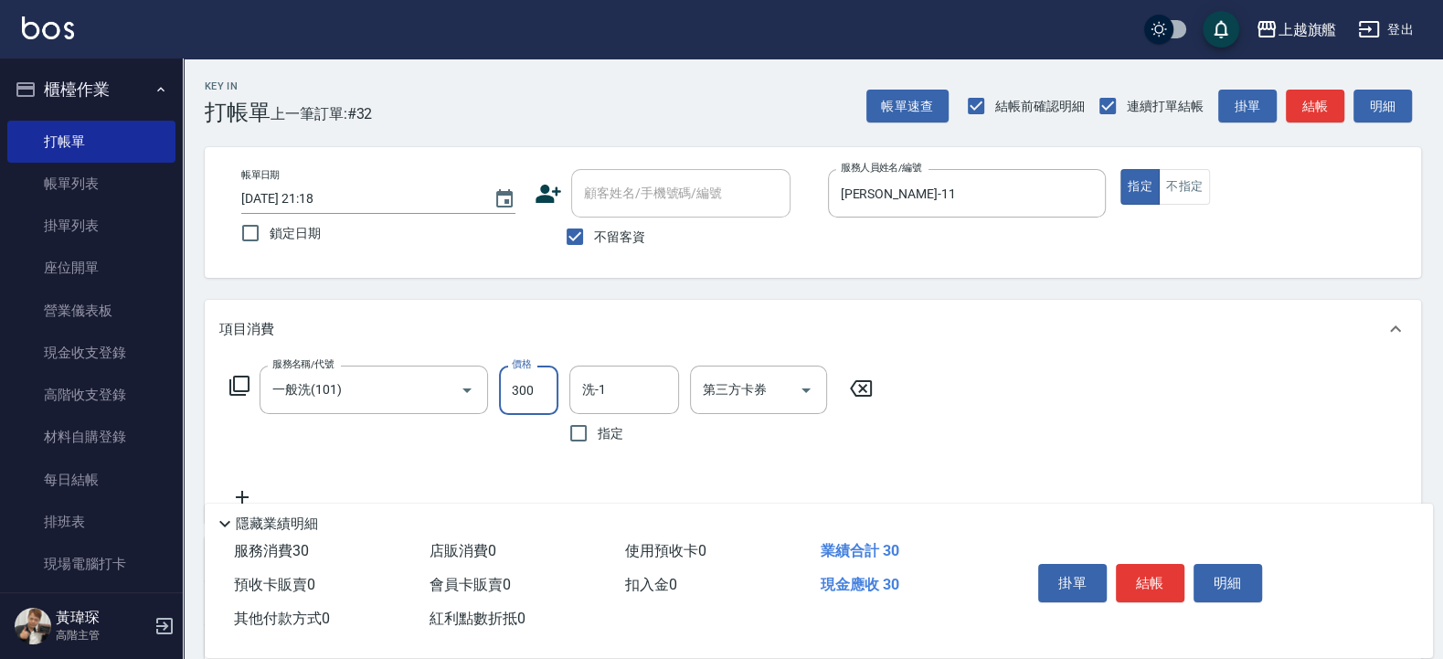
type input "300"
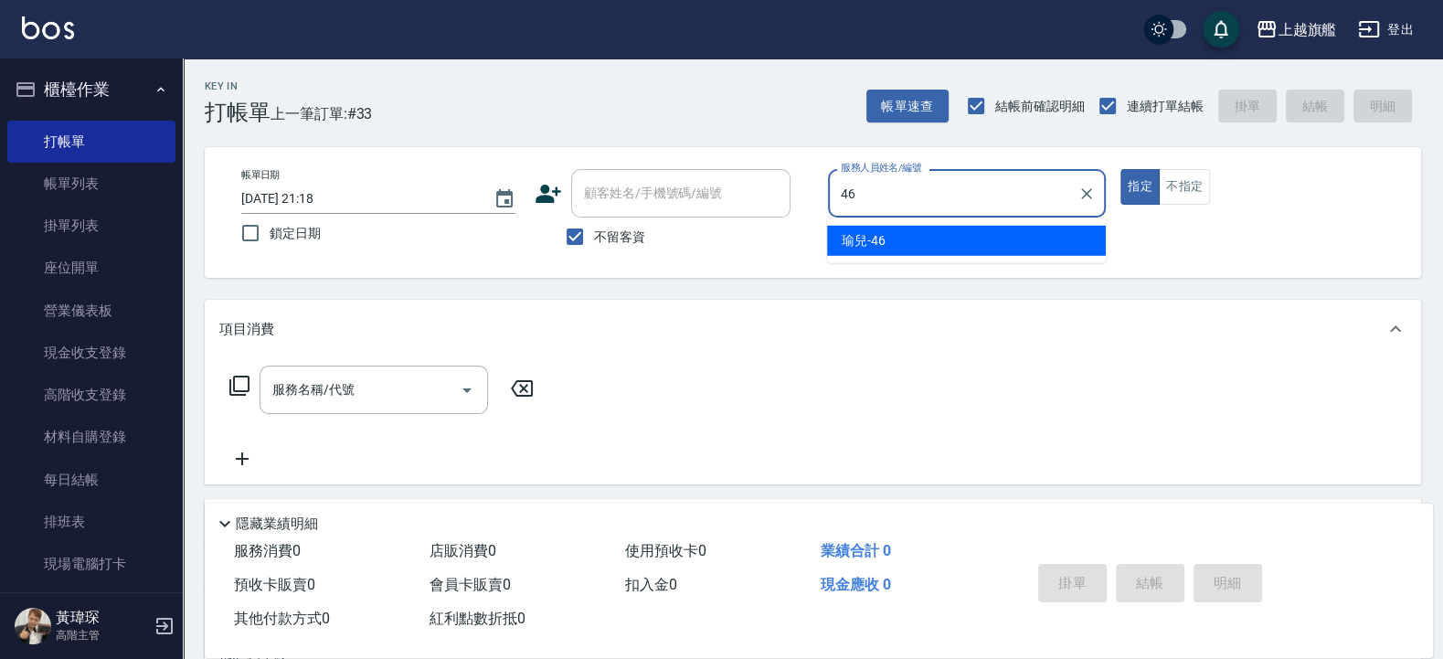
type input "瑜兒-46"
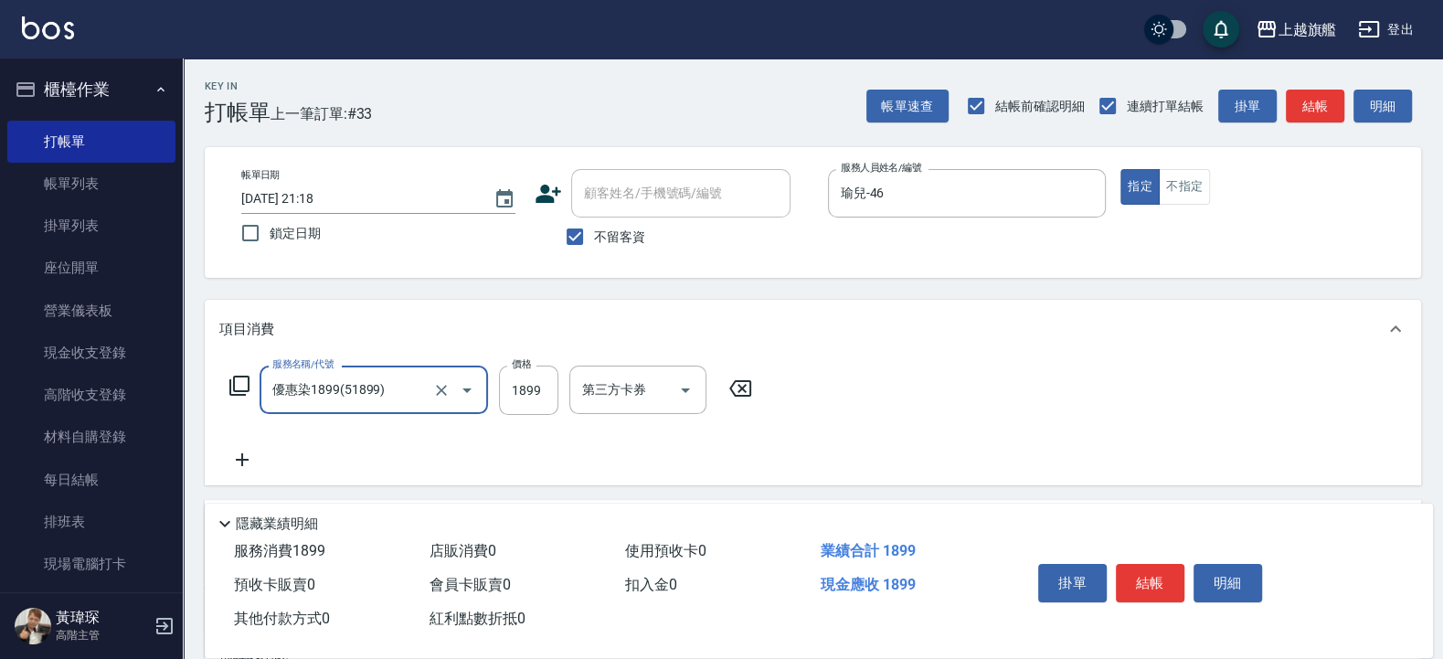
type input "優惠染1899(51899)"
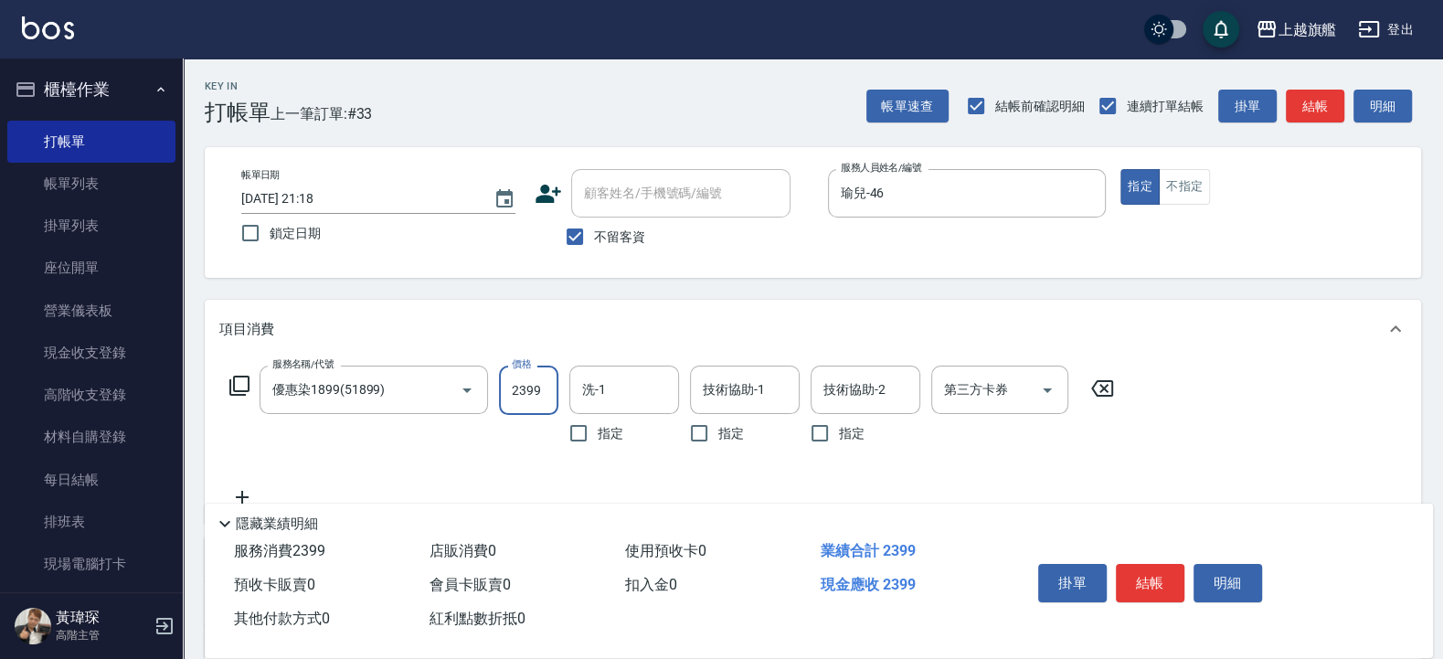
type input "2399"
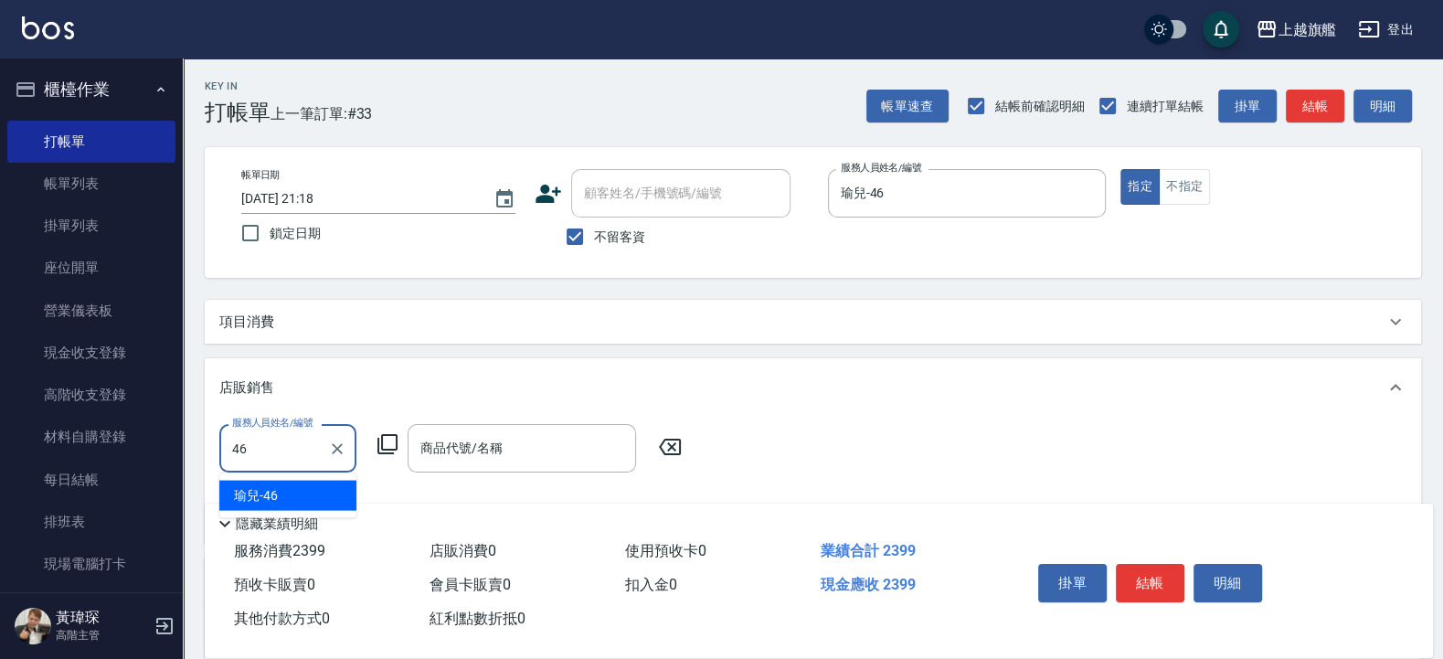
type input "瑜兒-46"
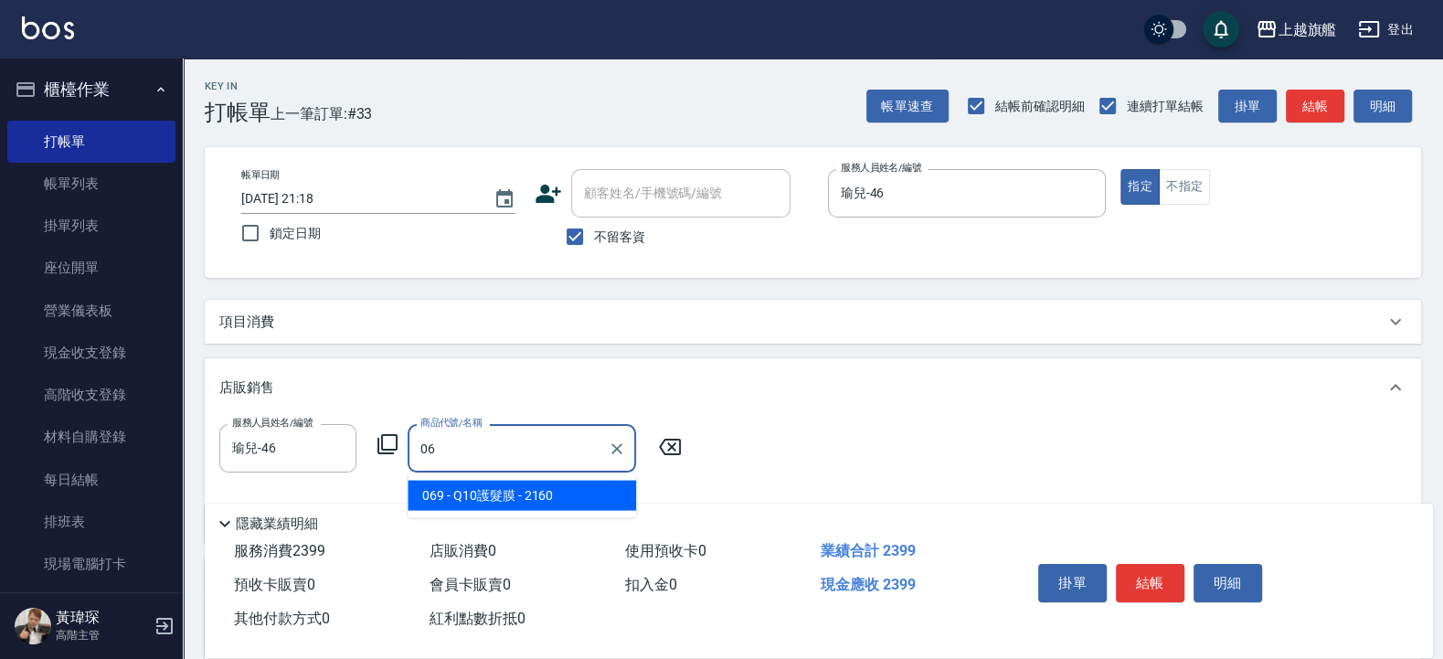
type input "0"
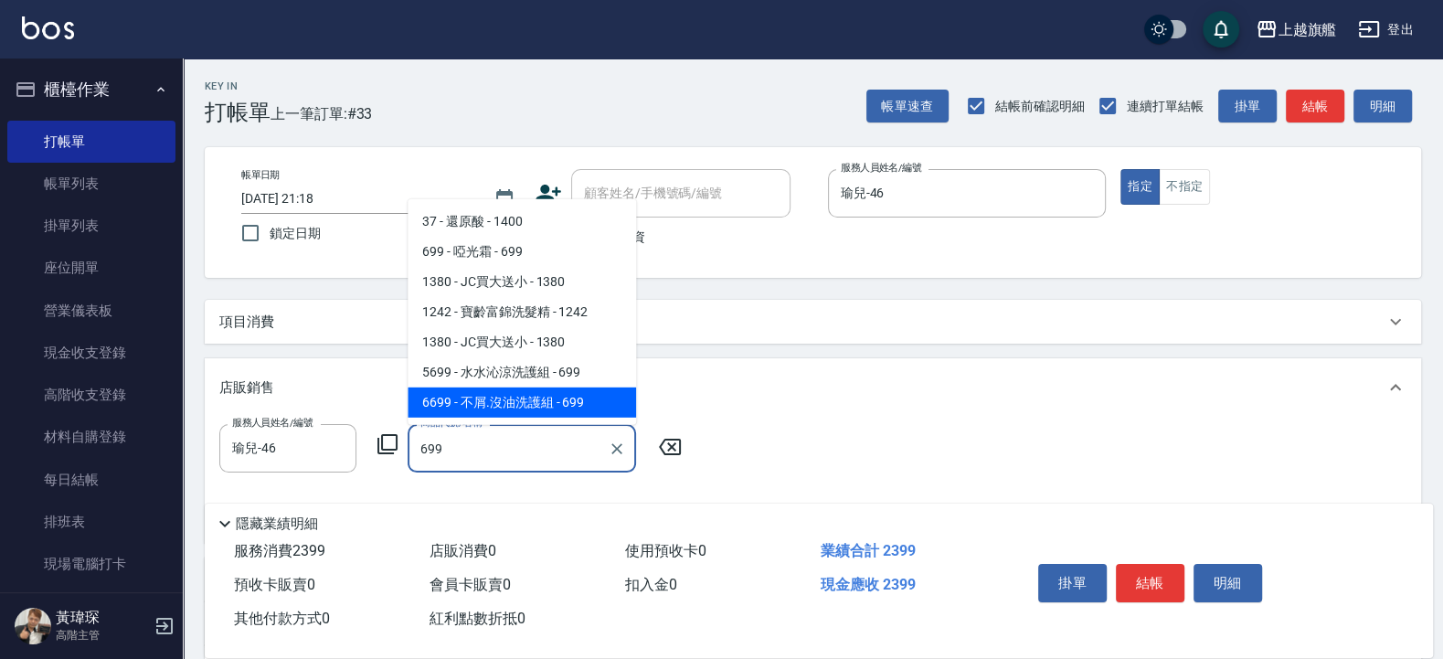
type input "不屑.沒油洗護組"
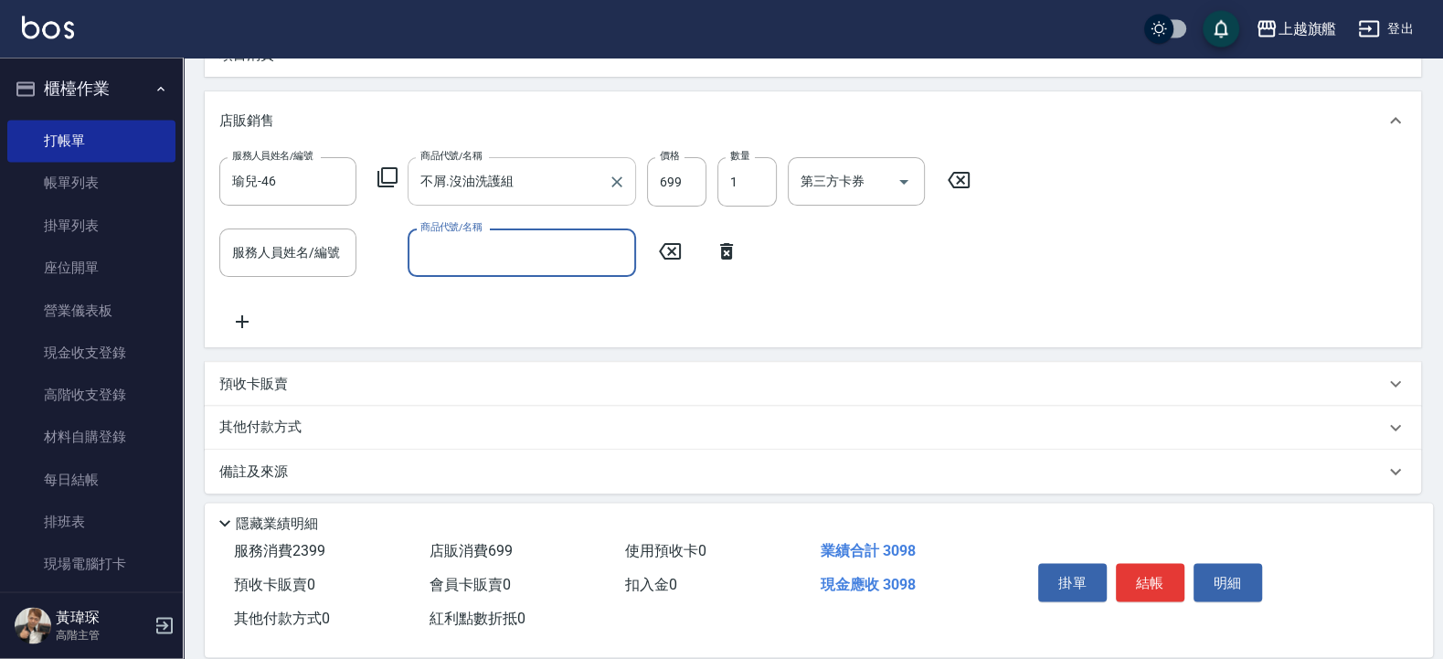
scroll to position [276, 0]
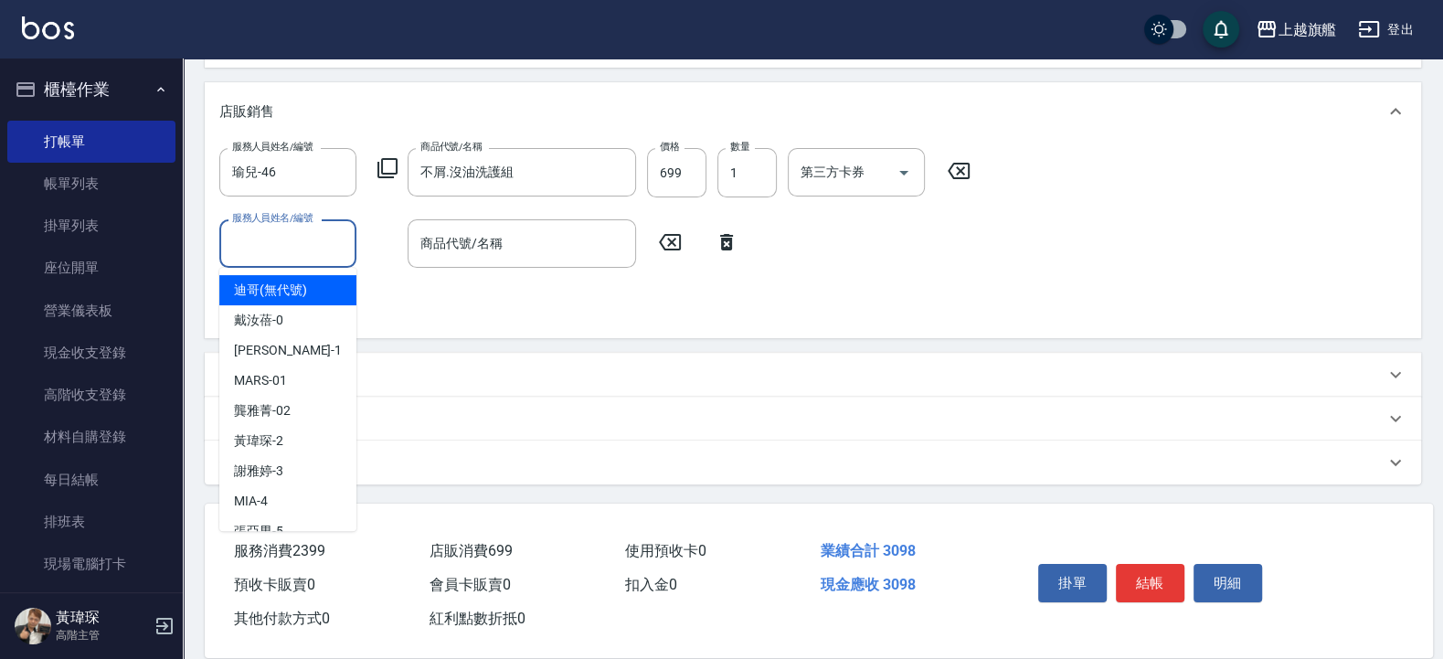
click at [302, 240] on input "服務人員姓名/編號" at bounding box center [288, 244] width 121 height 32
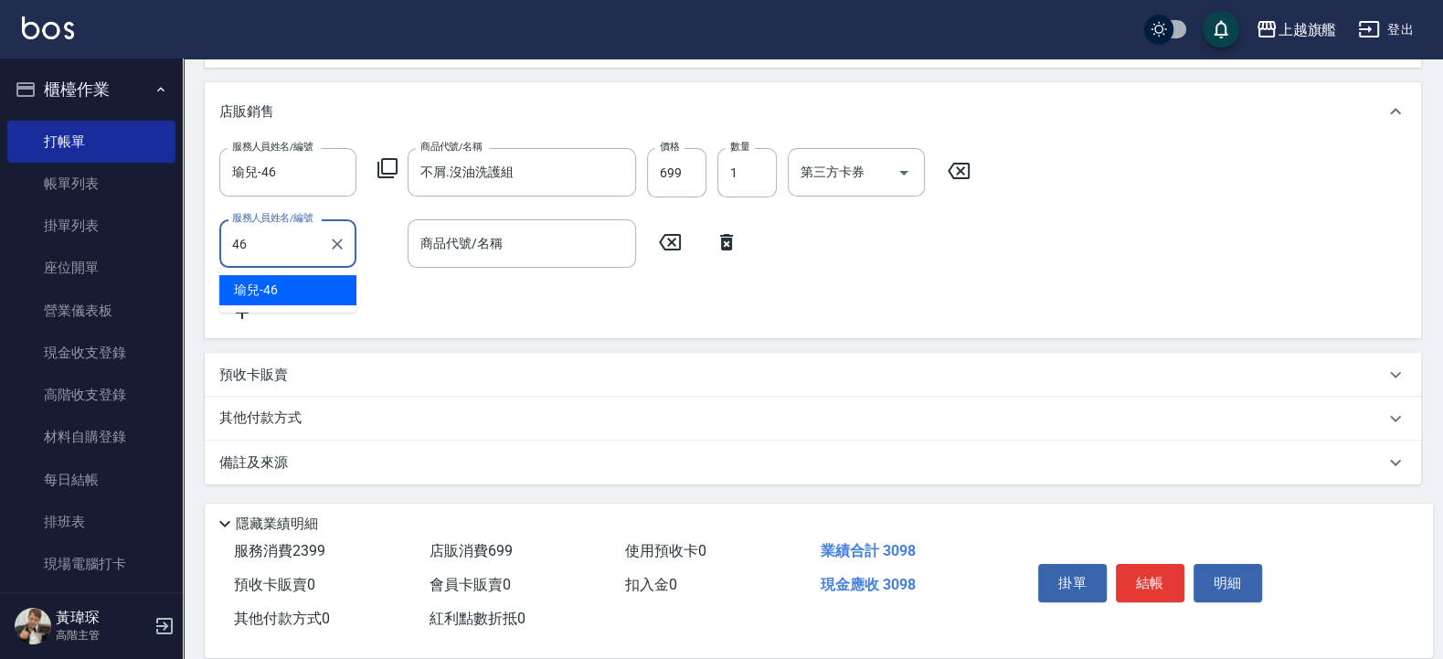
type input "瑜兒-46"
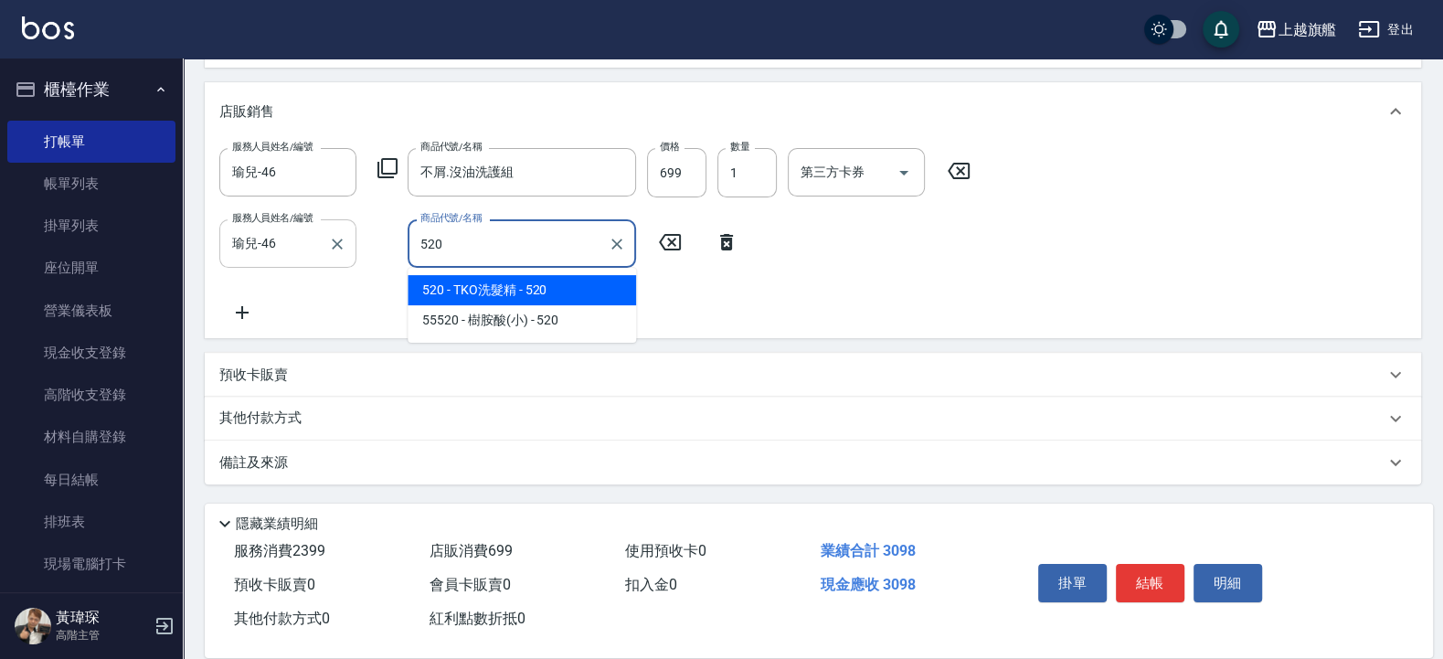
type input "TKO洗髮精"
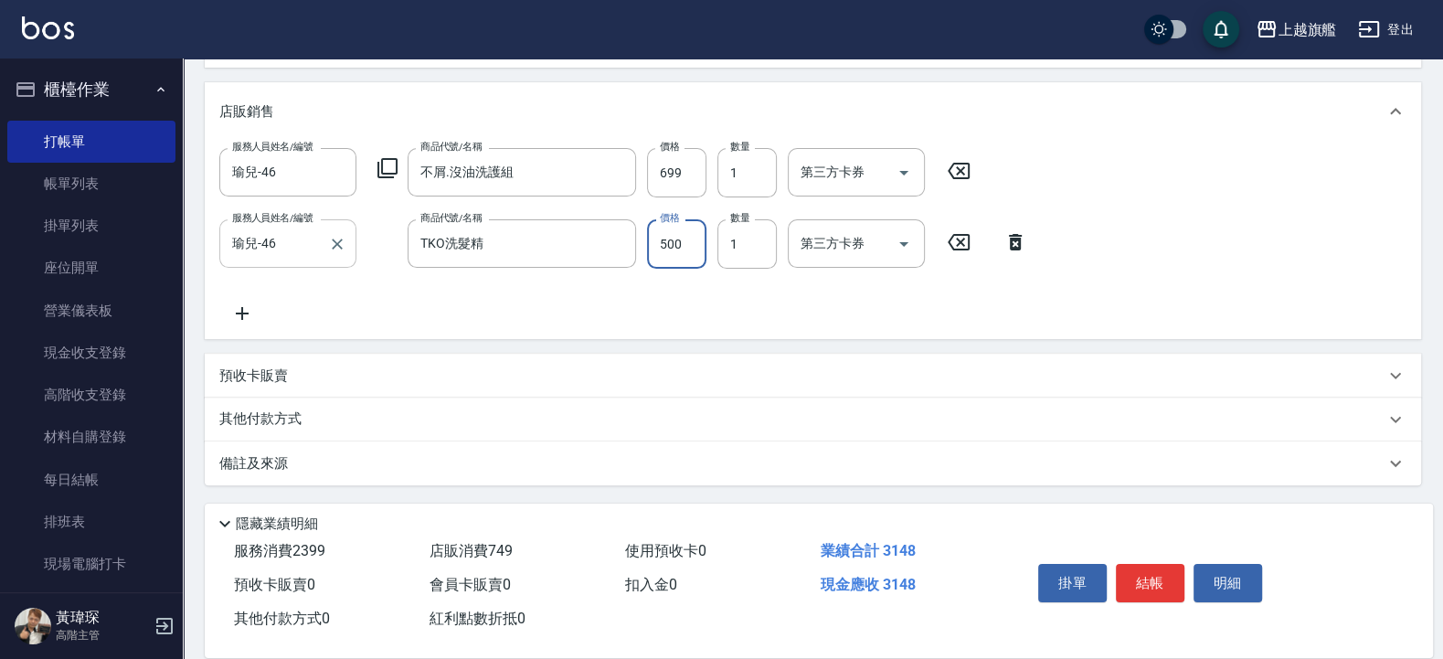
type input "500"
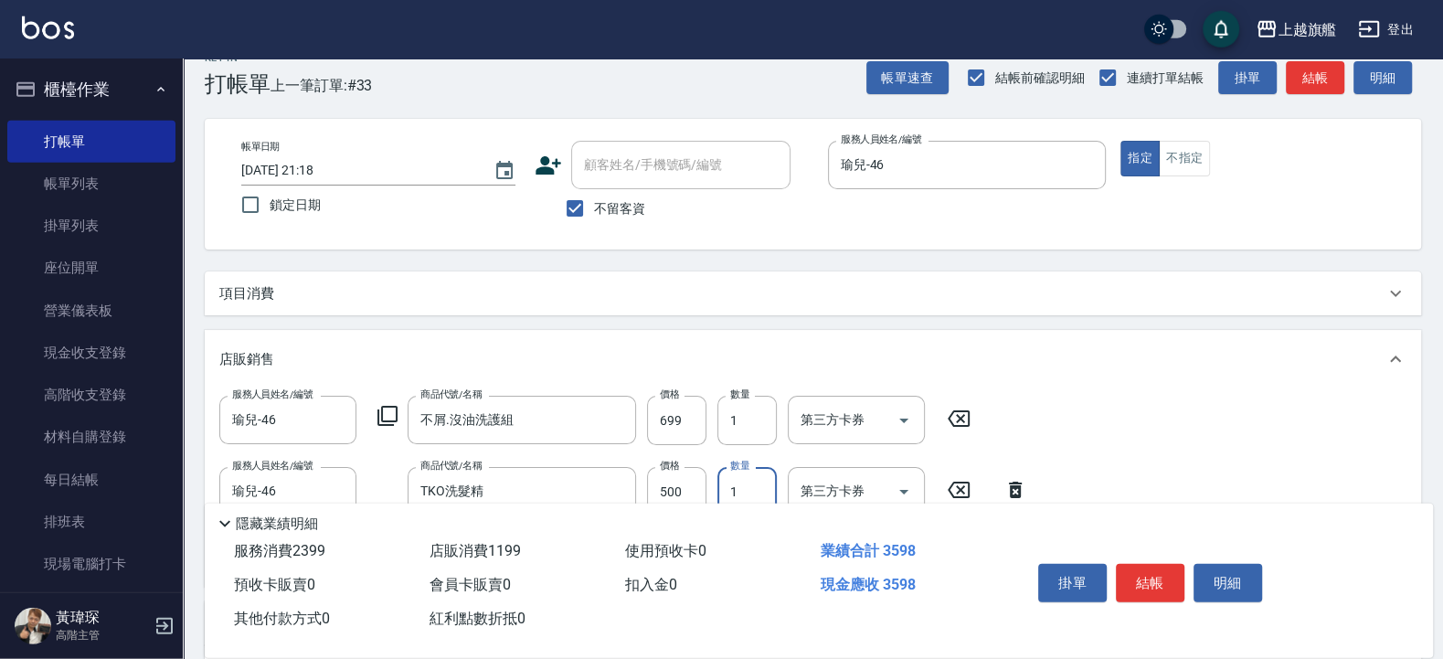
scroll to position [0, 0]
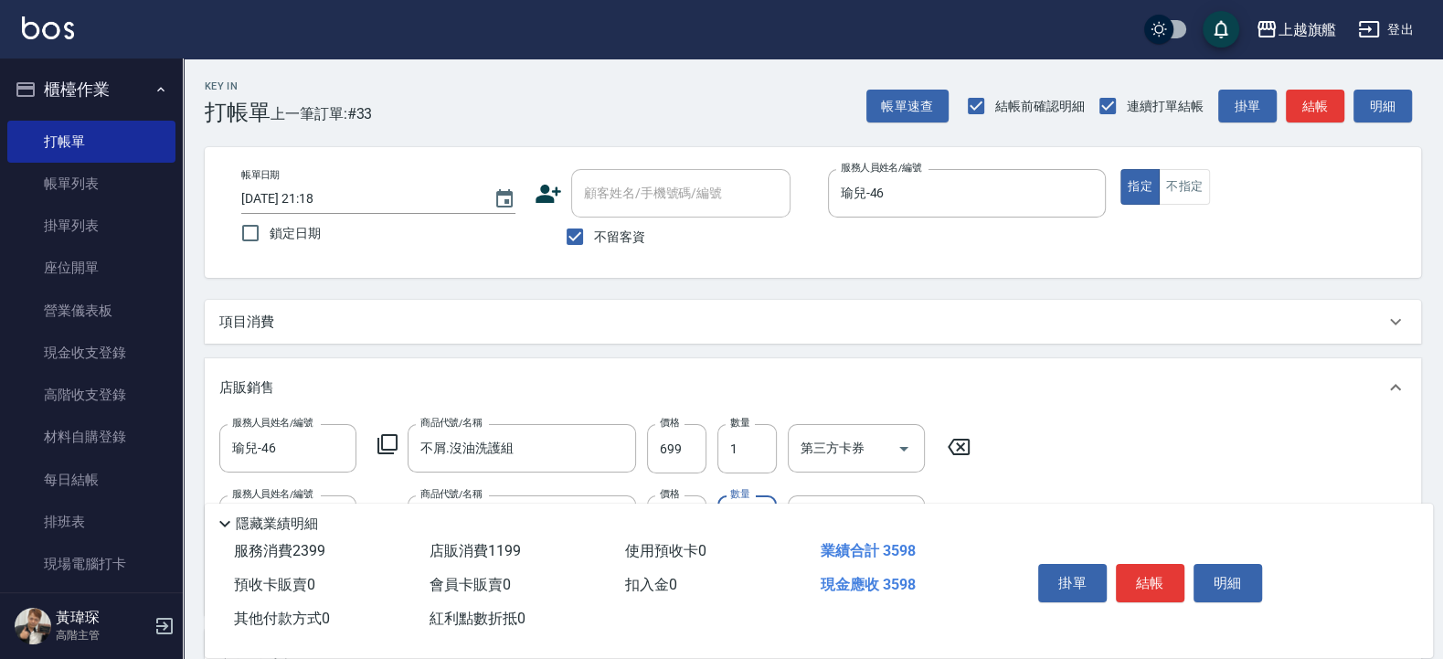
click at [455, 316] on div "項目消費" at bounding box center [801, 322] width 1165 height 19
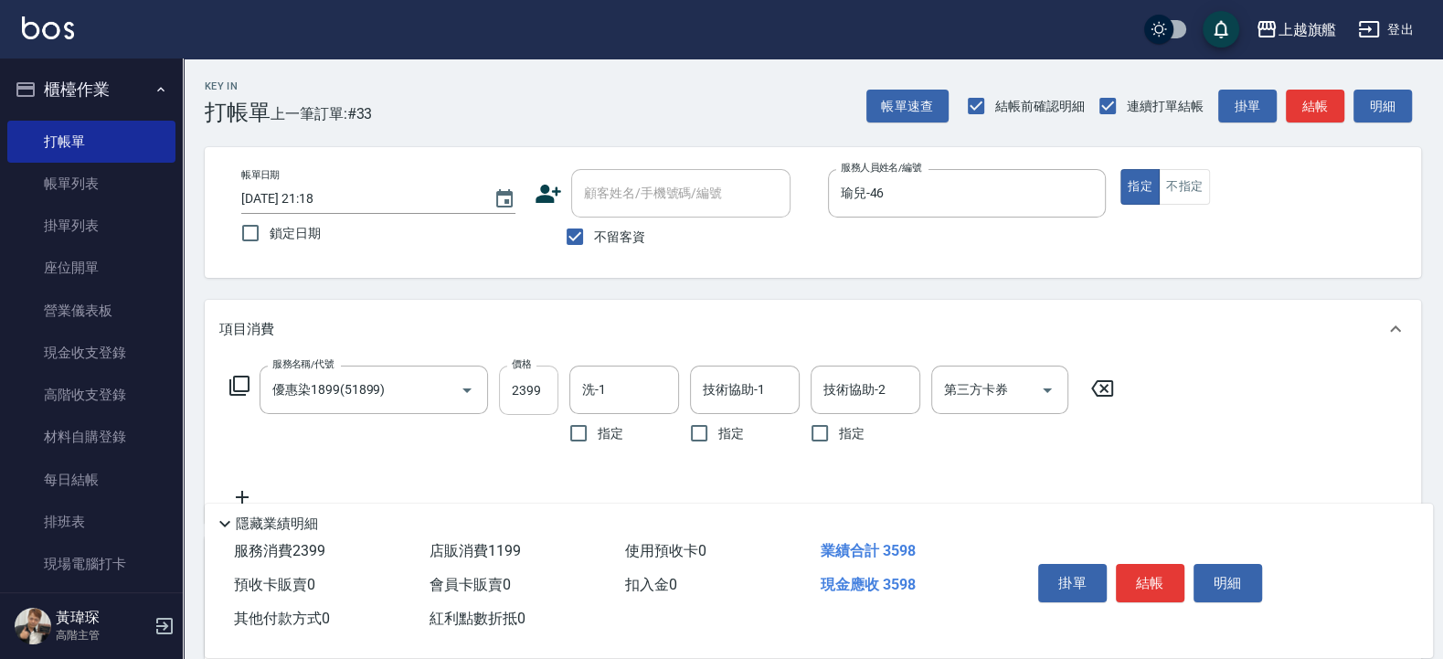
click at [552, 371] on input "2399" at bounding box center [528, 390] width 59 height 49
click at [840, 329] on div "項目消費" at bounding box center [801, 329] width 1165 height 19
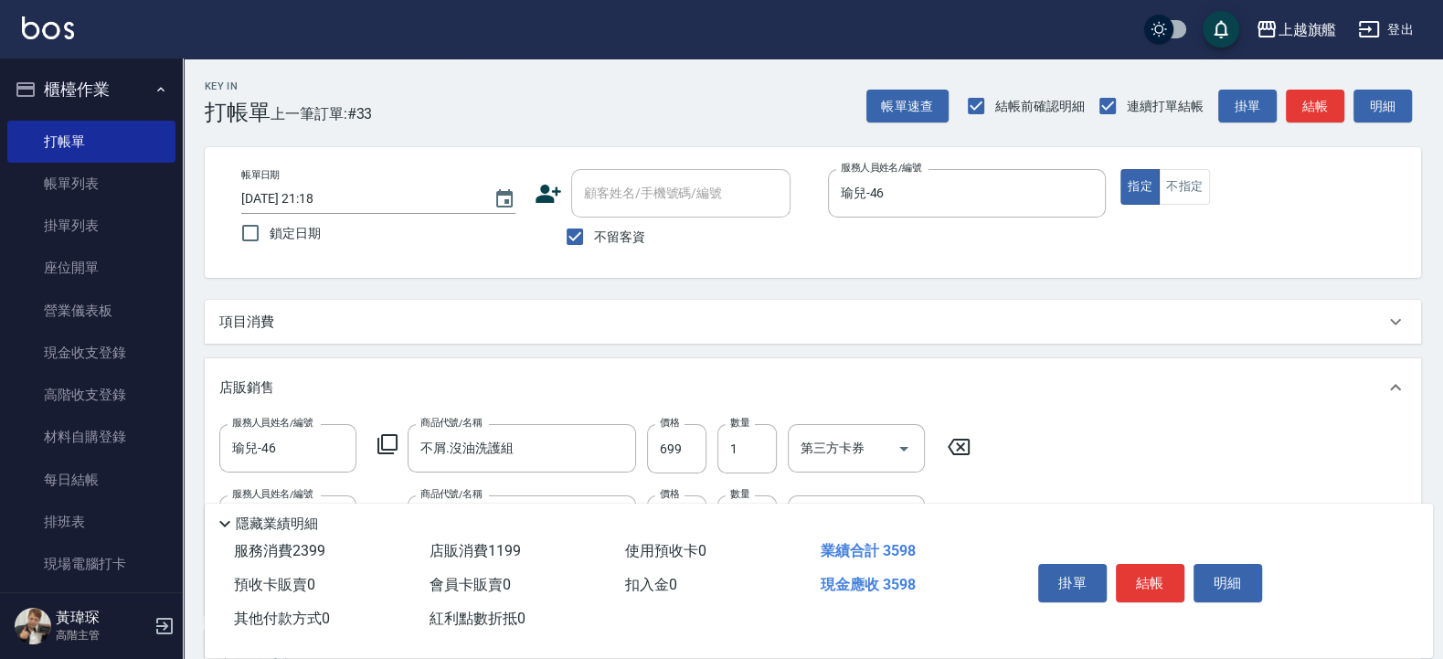
click at [849, 309] on div "項目消費" at bounding box center [813, 322] width 1216 height 44
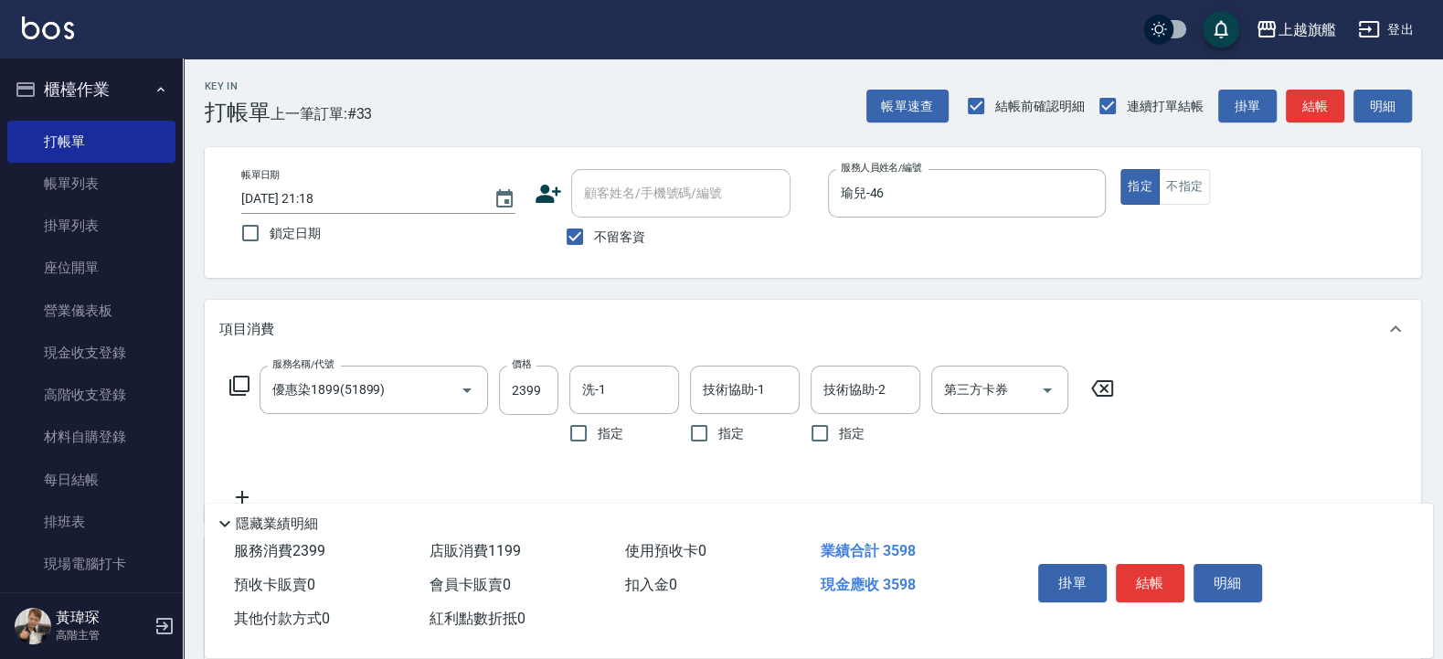
click at [871, 274] on div "帳單日期 2025/09/20 21:18 鎖定日期 顧客姓名/手機號碼/編號 顧客姓名/手機號碼/編號 不留客資 服務人員姓名/編號 瑜兒-46 服務人員姓…" at bounding box center [813, 212] width 1216 height 131
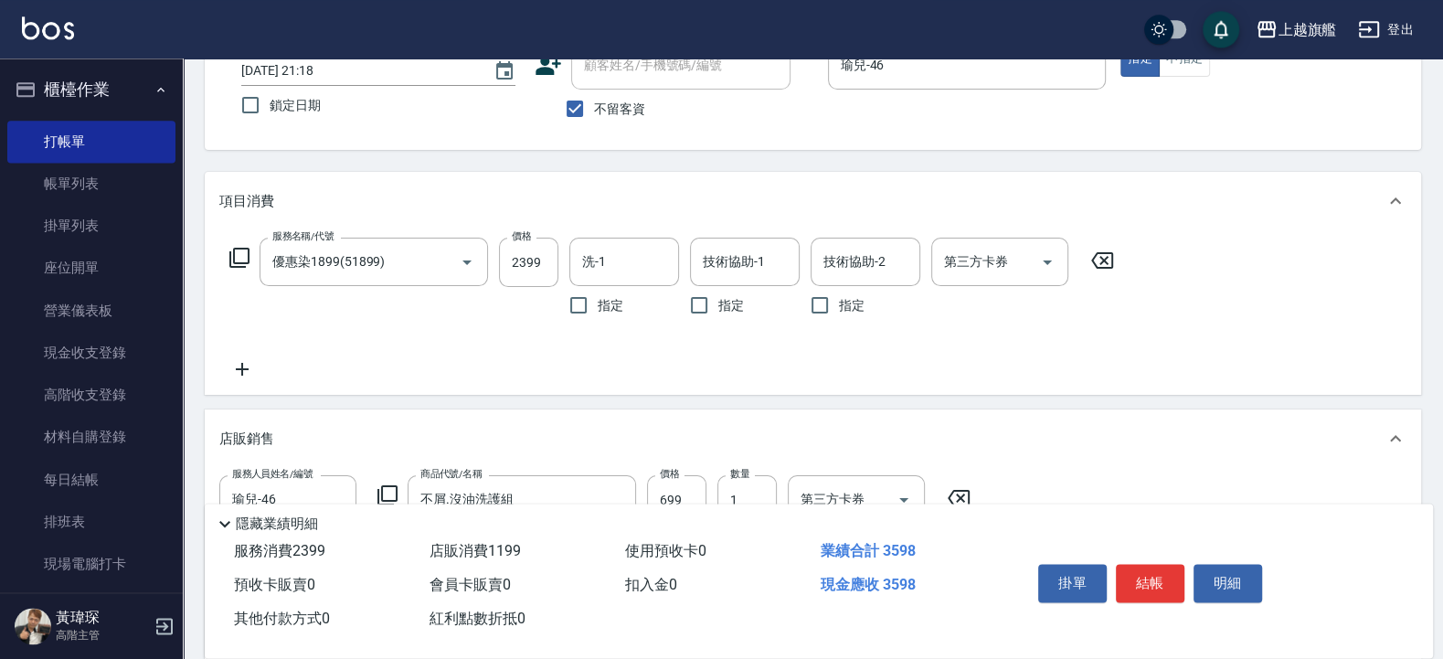
scroll to position [110, 0]
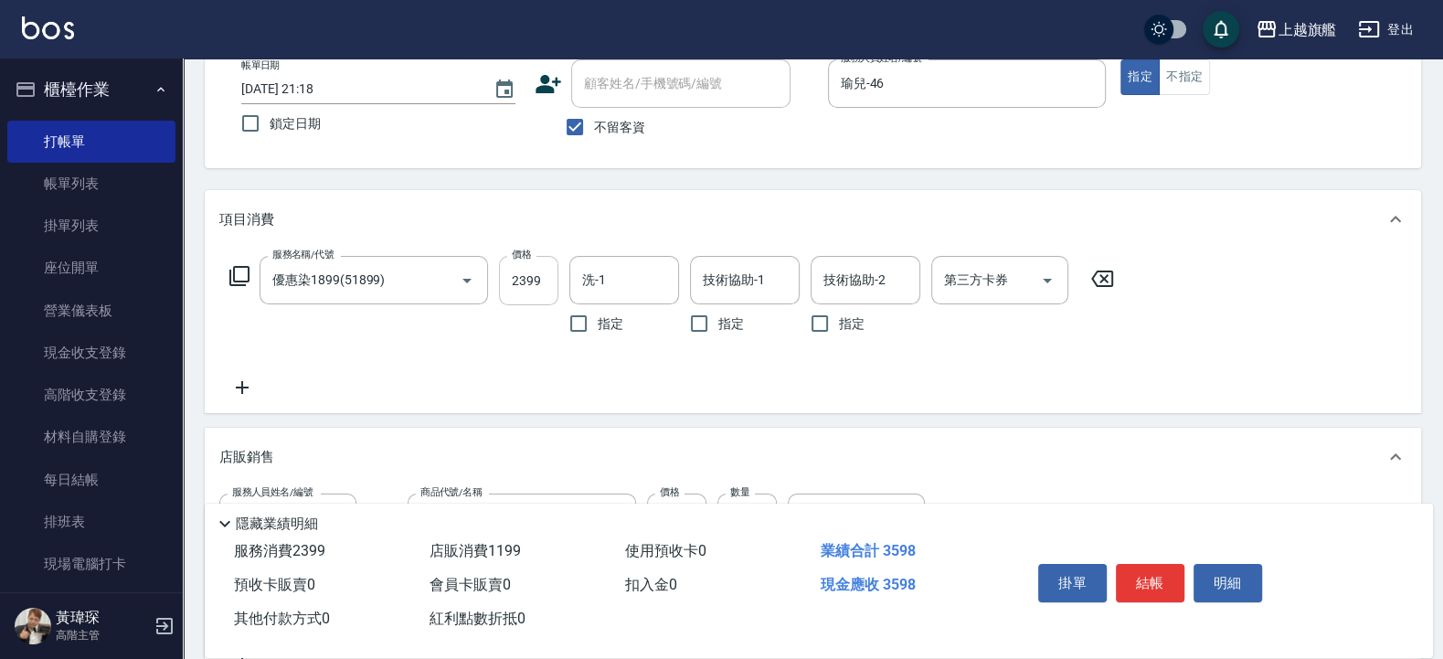
click at [516, 279] on input "2399" at bounding box center [528, 280] width 59 height 49
type input "2799"
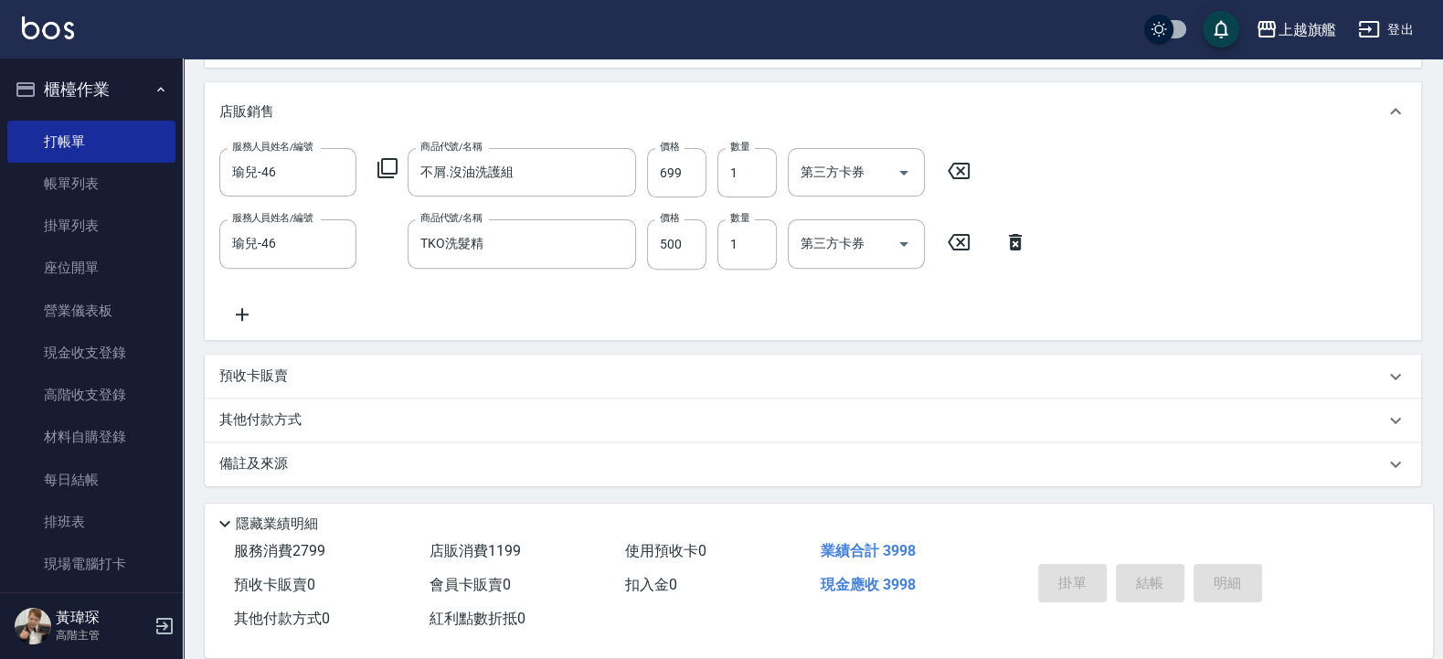
type input "2025/09/20 21:20"
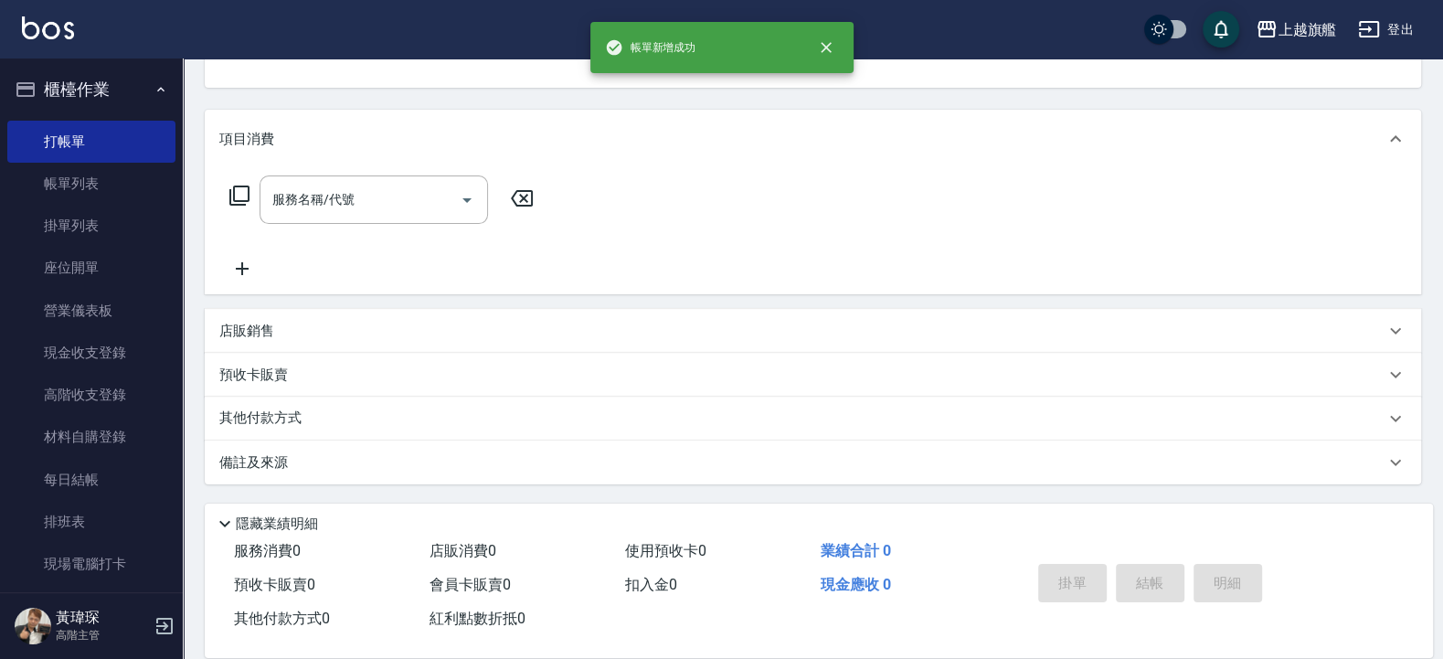
scroll to position [0, 0]
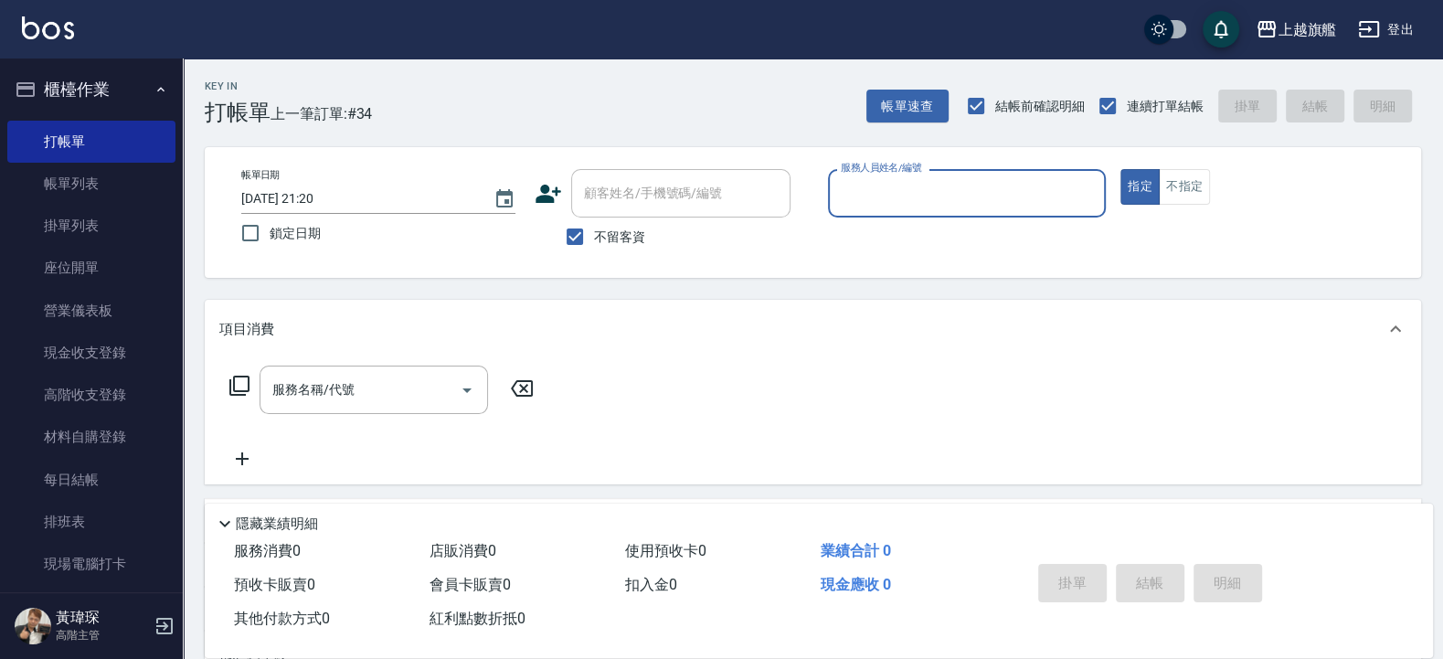
click at [903, 218] on p at bounding box center [967, 226] width 279 height 19
click at [889, 204] on input "服務人員姓名/編號" at bounding box center [967, 193] width 262 height 32
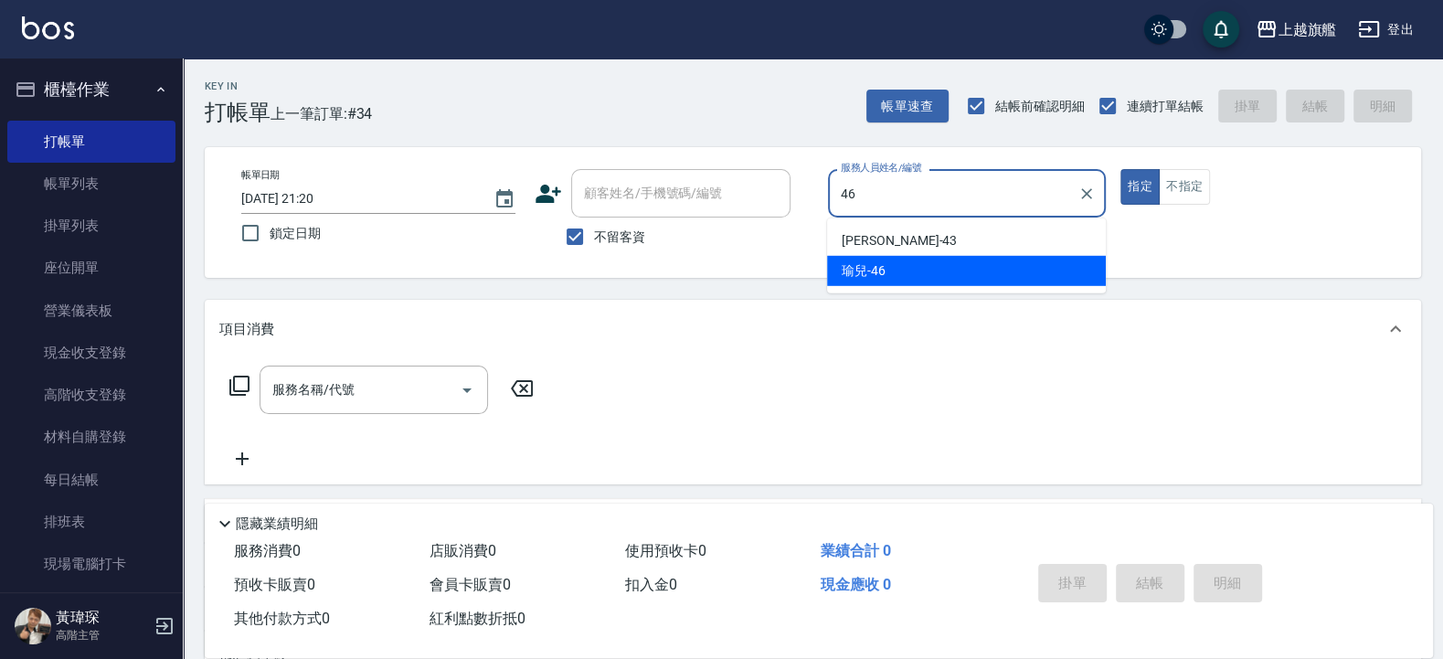
type input "瑜兒-46"
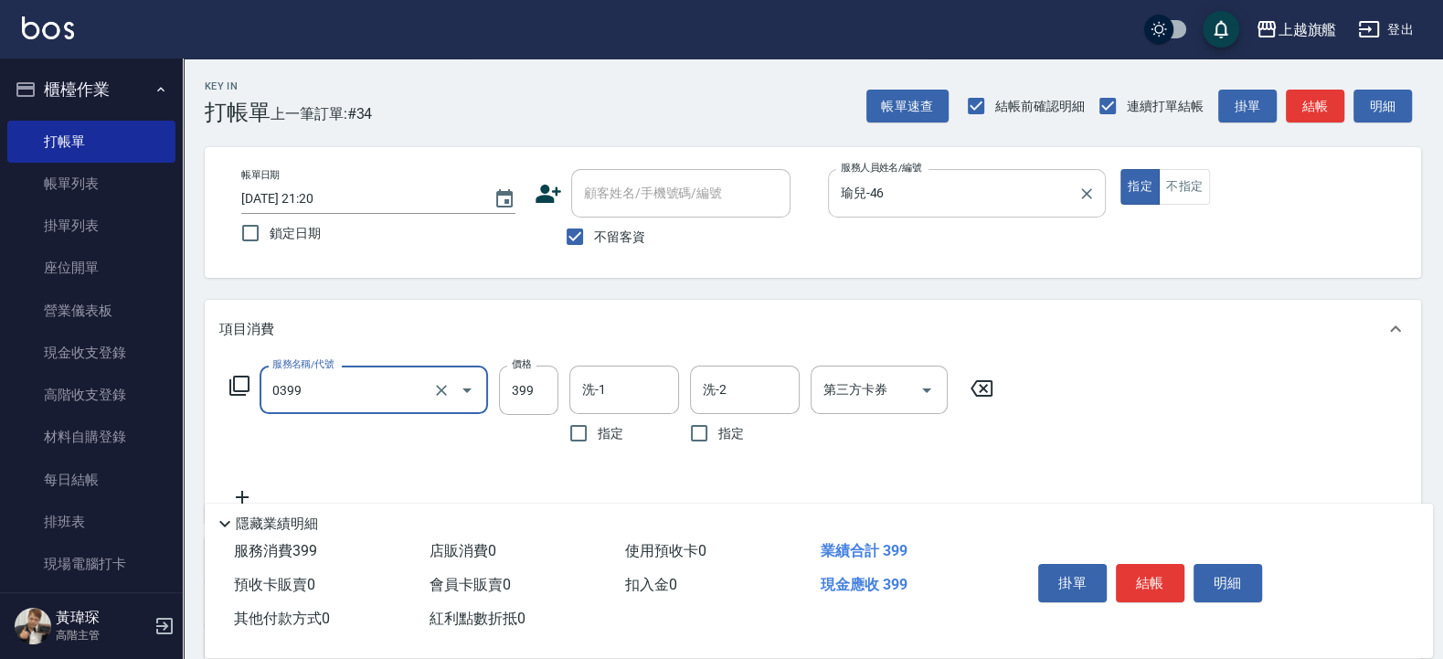
type input "海鹽SPA(0399)"
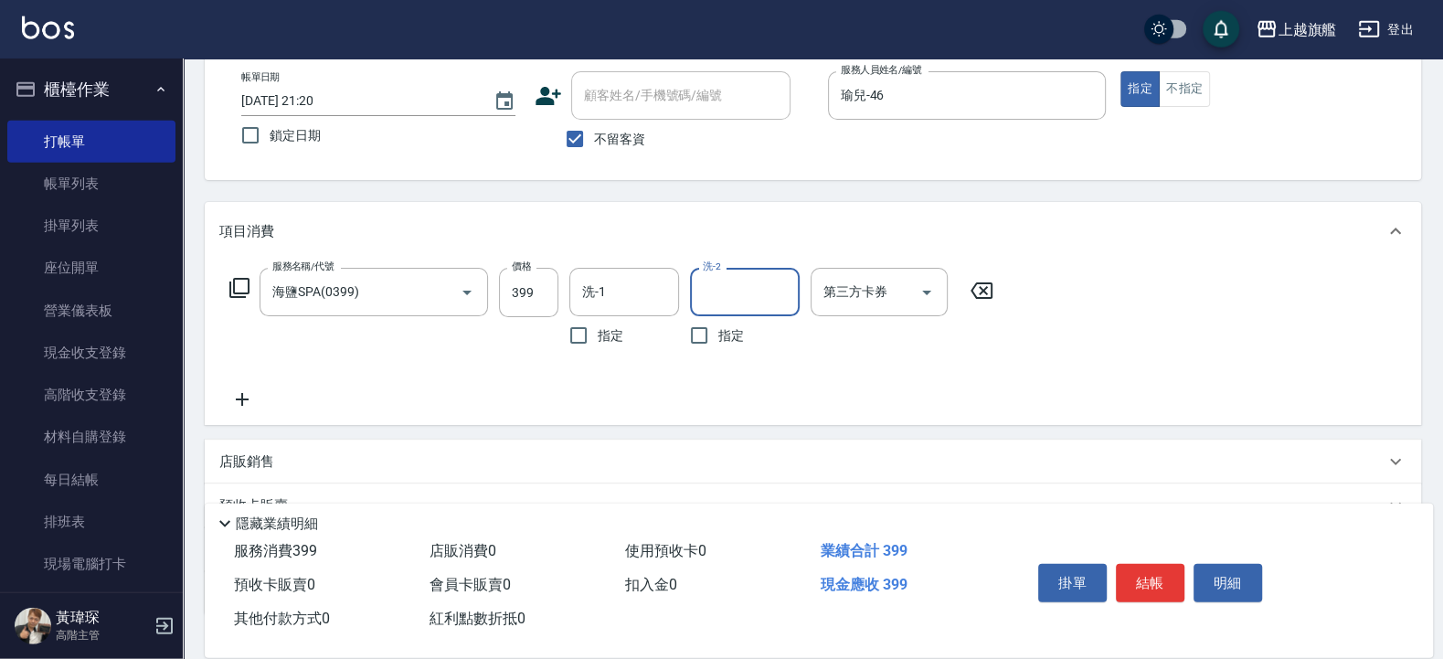
scroll to position [228, 0]
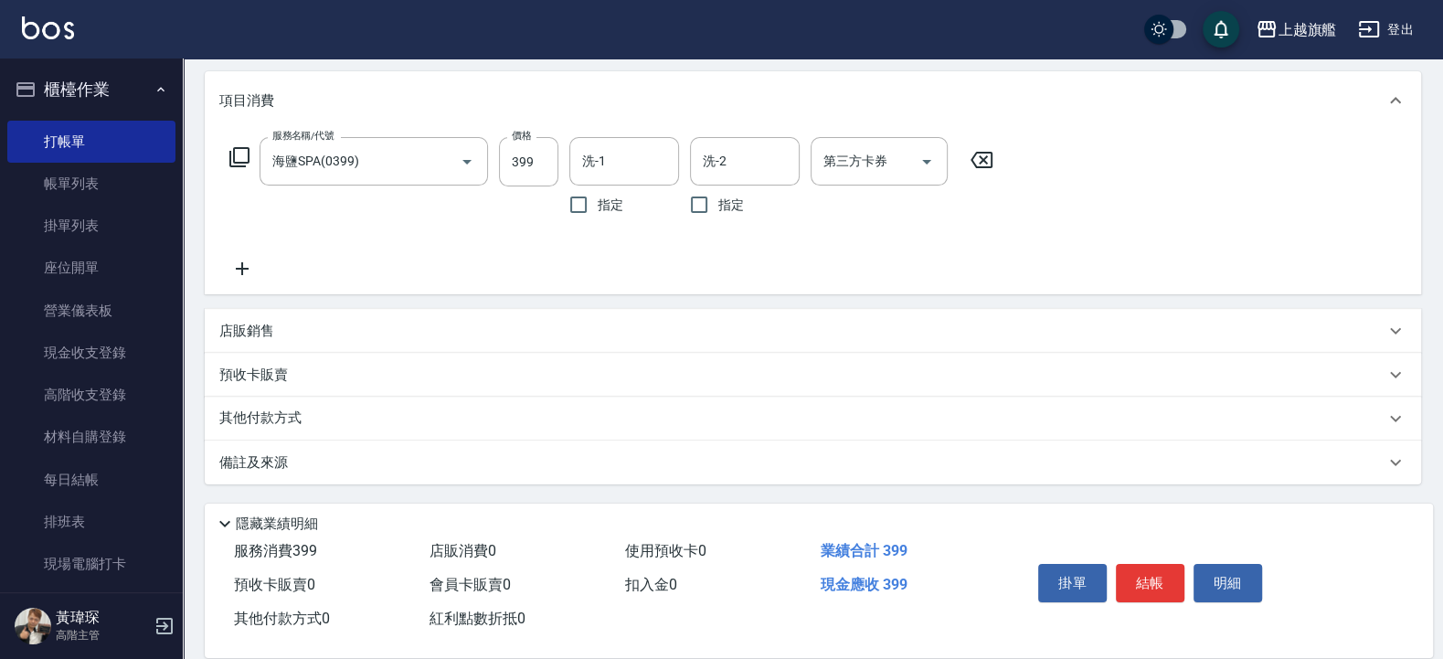
click at [247, 268] on icon at bounding box center [242, 269] width 46 height 22
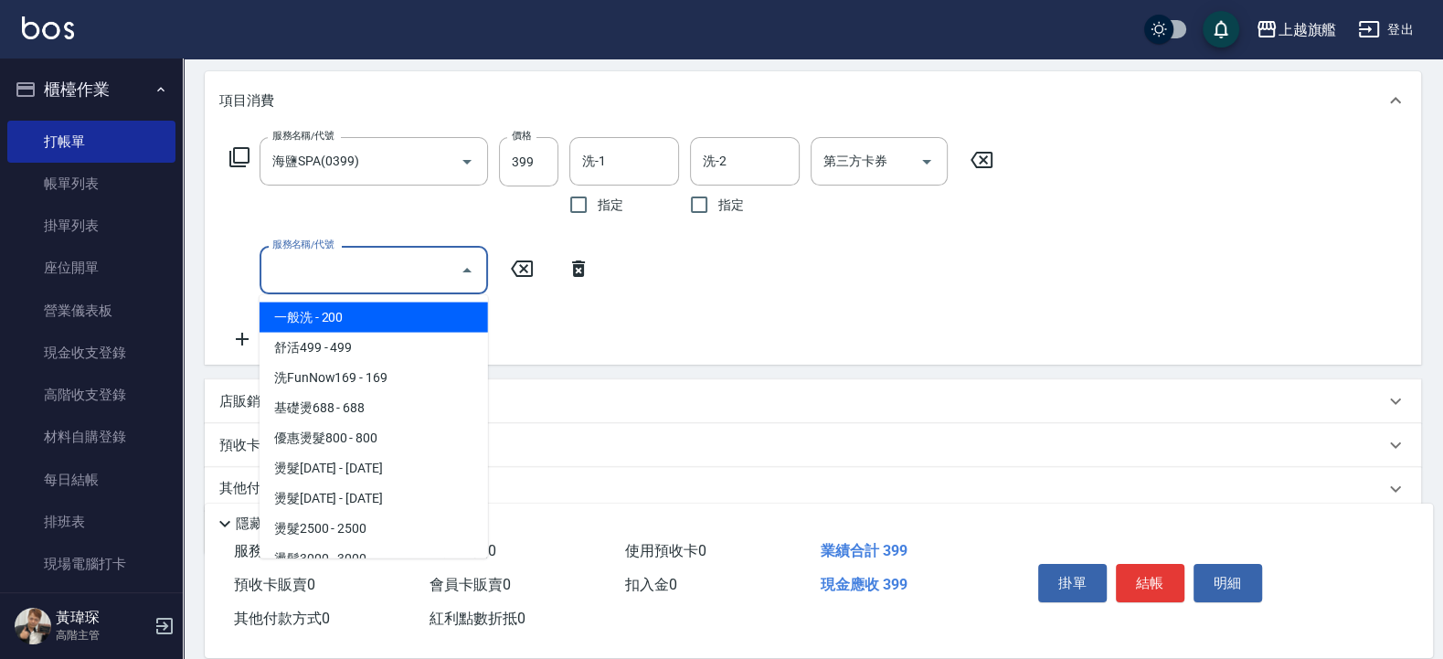
click at [345, 264] on input "服務名稱/代號" at bounding box center [360, 270] width 185 height 32
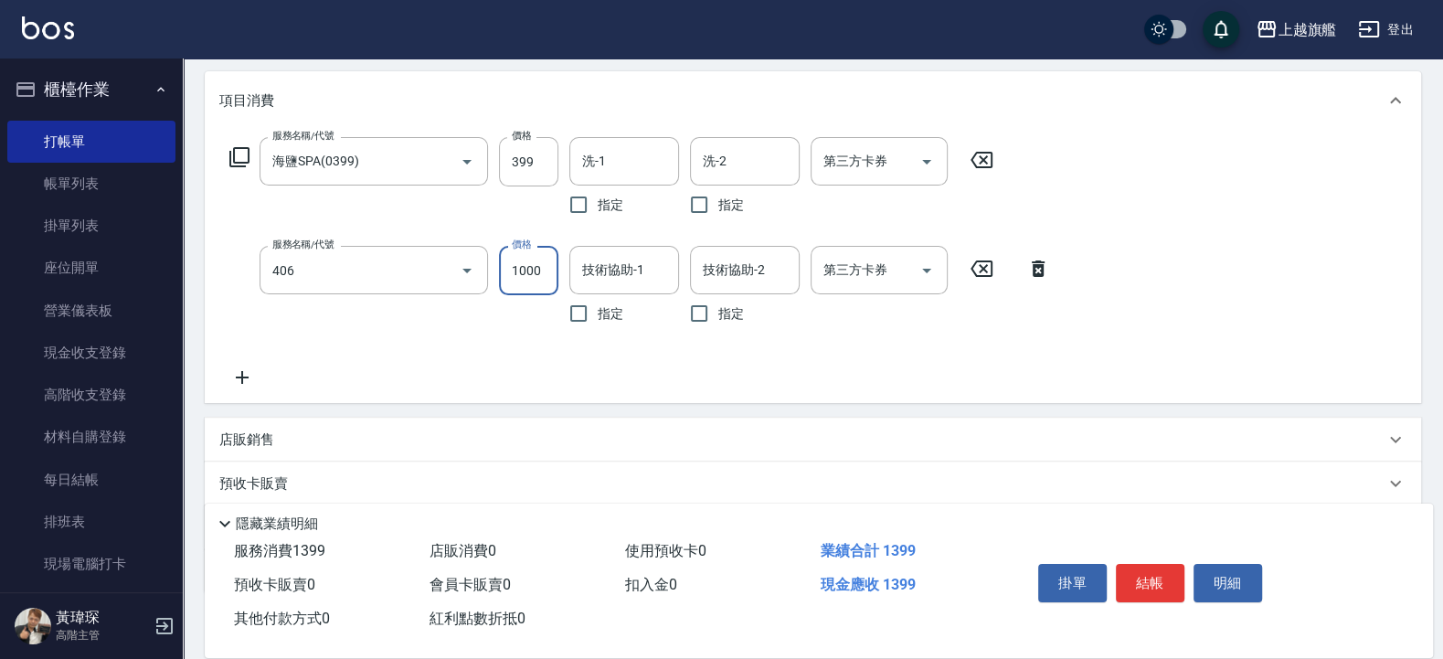
type input "水漾護1000(406)"
type input "2500"
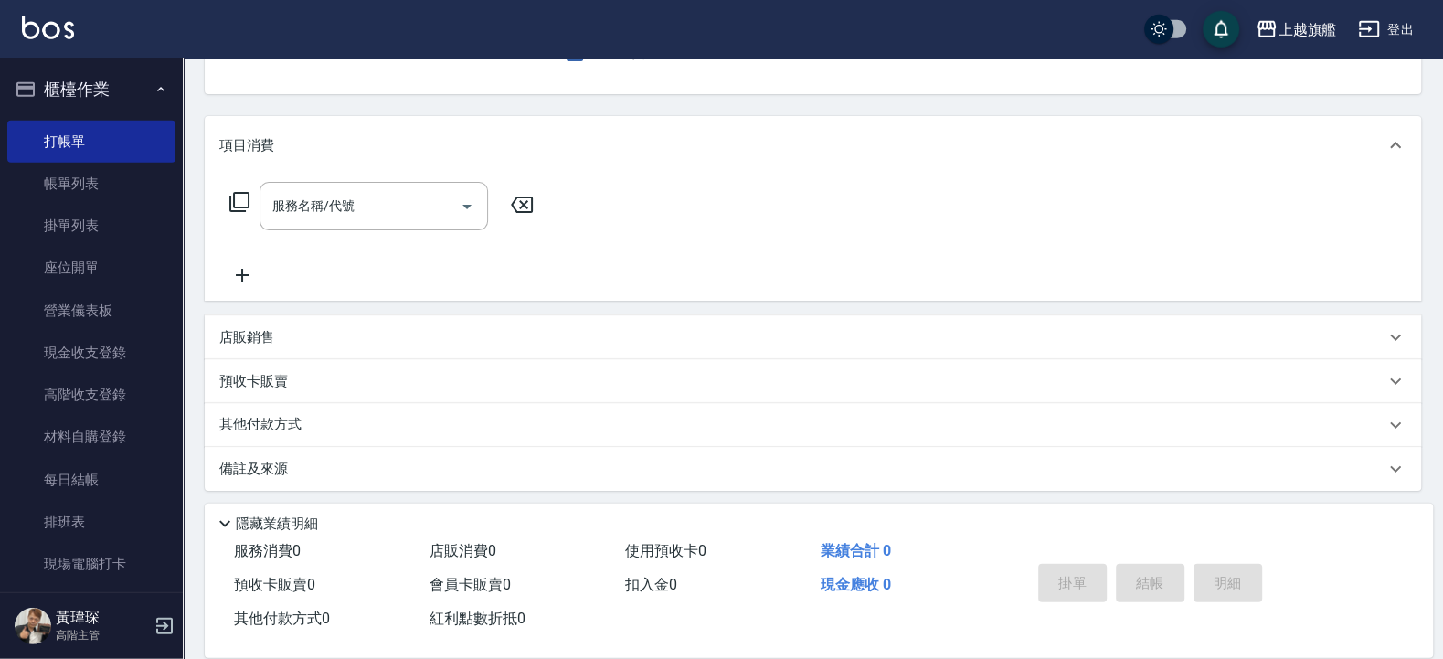
scroll to position [0, 0]
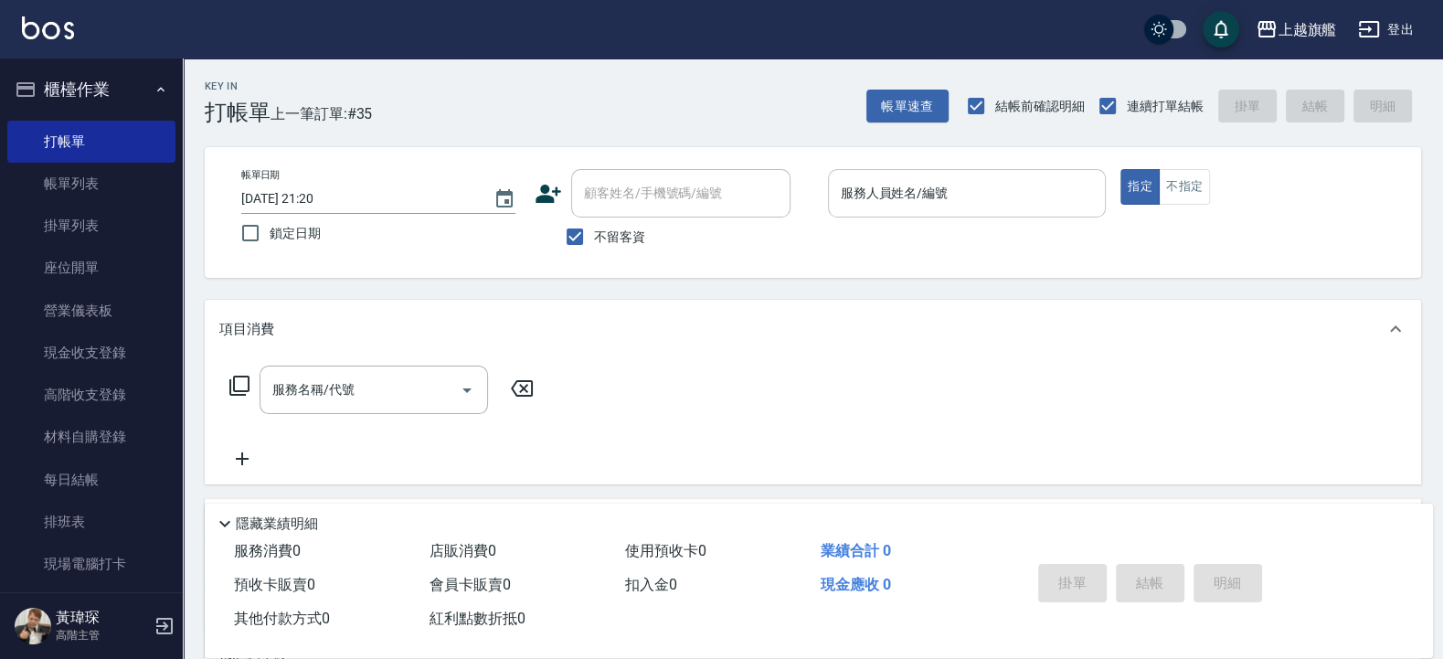
click at [926, 175] on div "服務人員姓名/編號" at bounding box center [967, 193] width 279 height 48
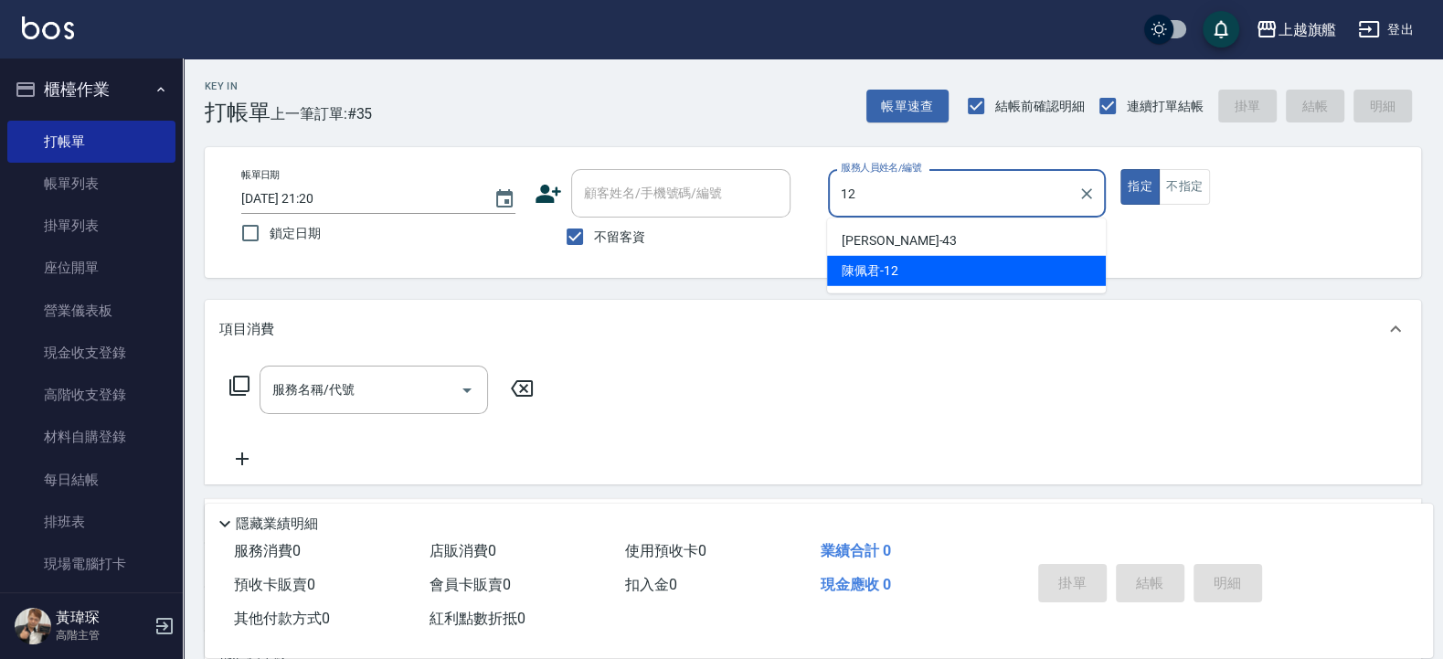
type input "陳佩君-12"
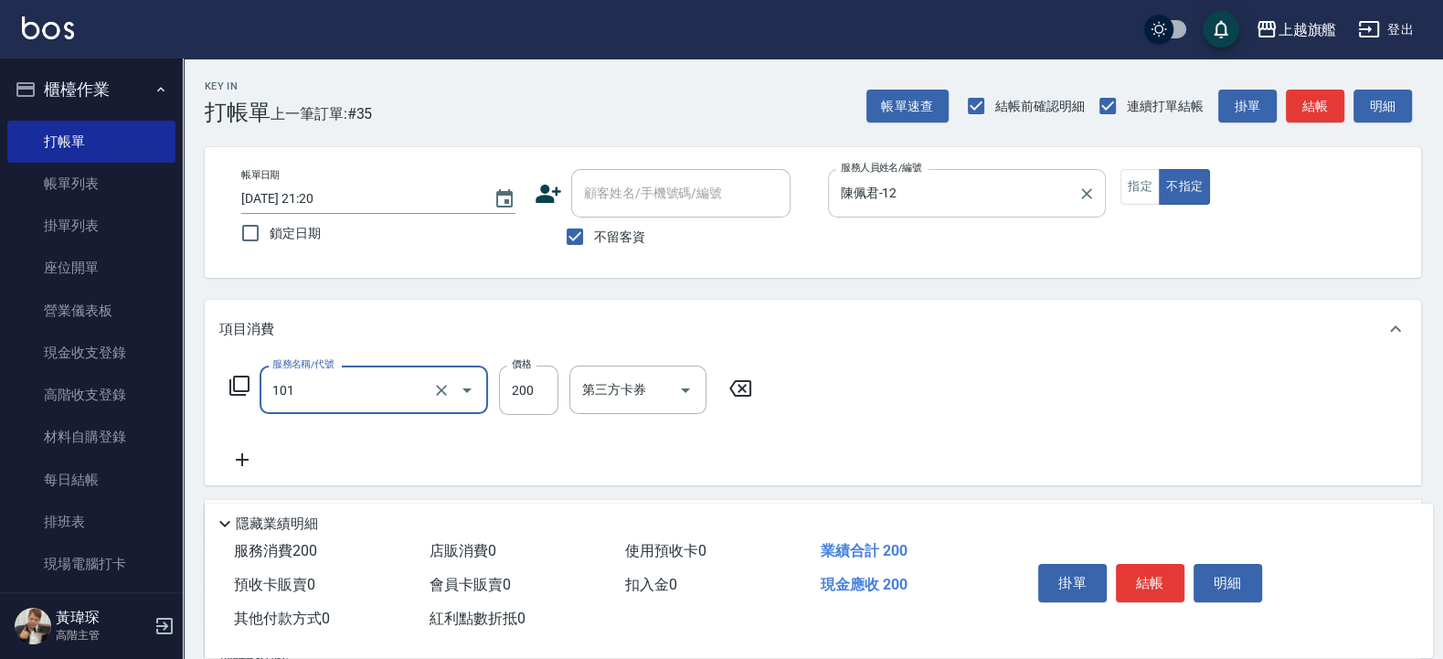
type input "一般洗(101)"
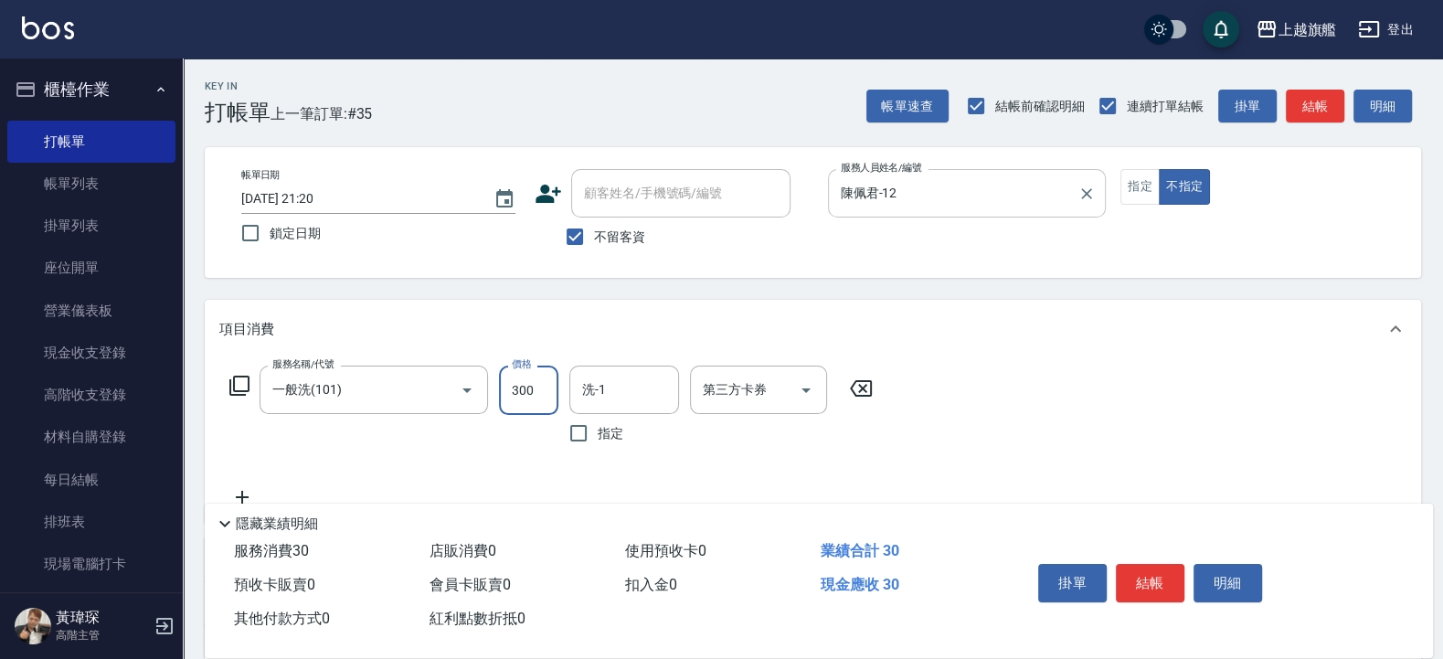
type input "300"
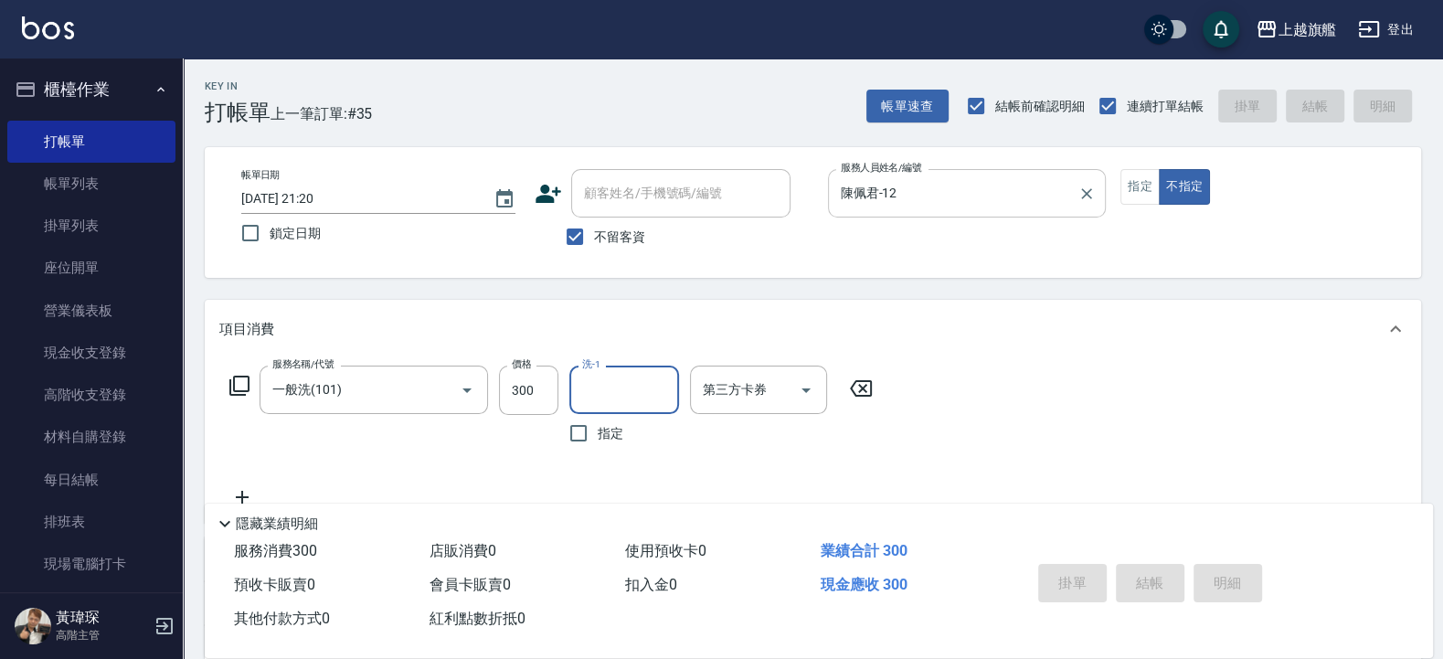
type input "2025/09/20 21:25"
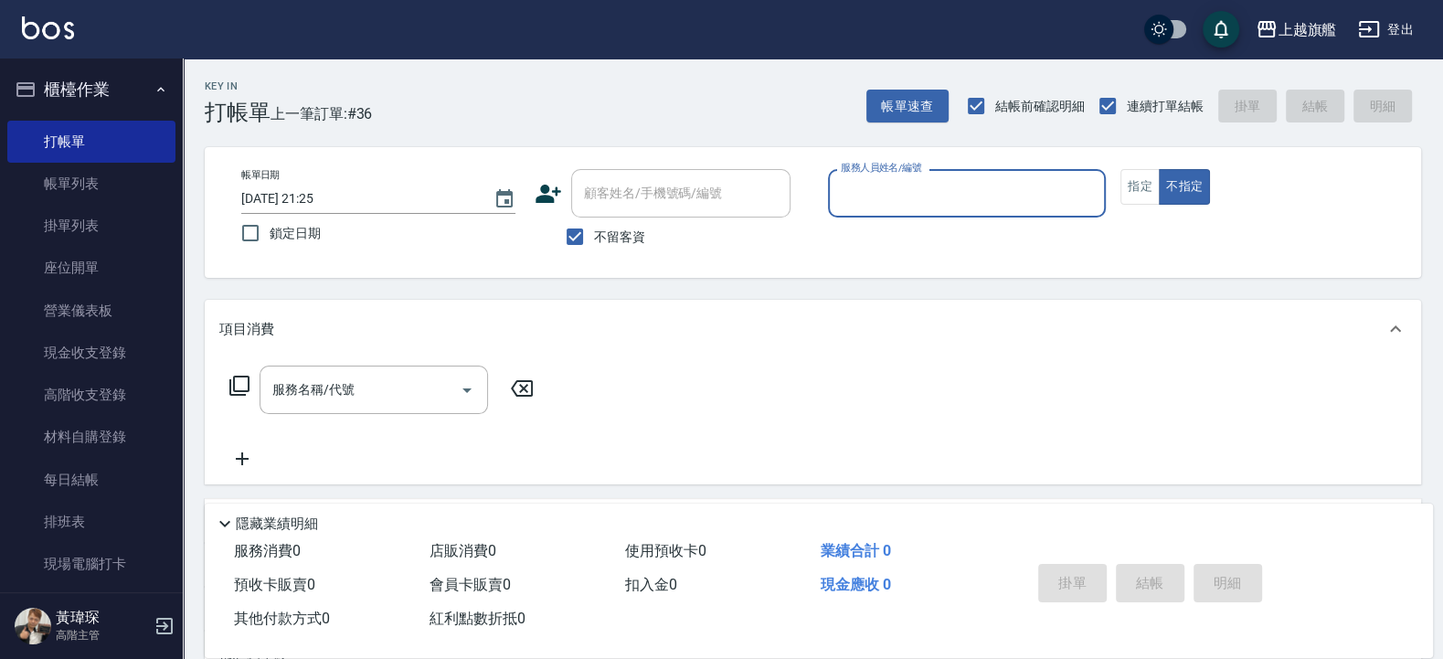
click at [114, 79] on button "櫃檯作業" at bounding box center [91, 90] width 168 height 48
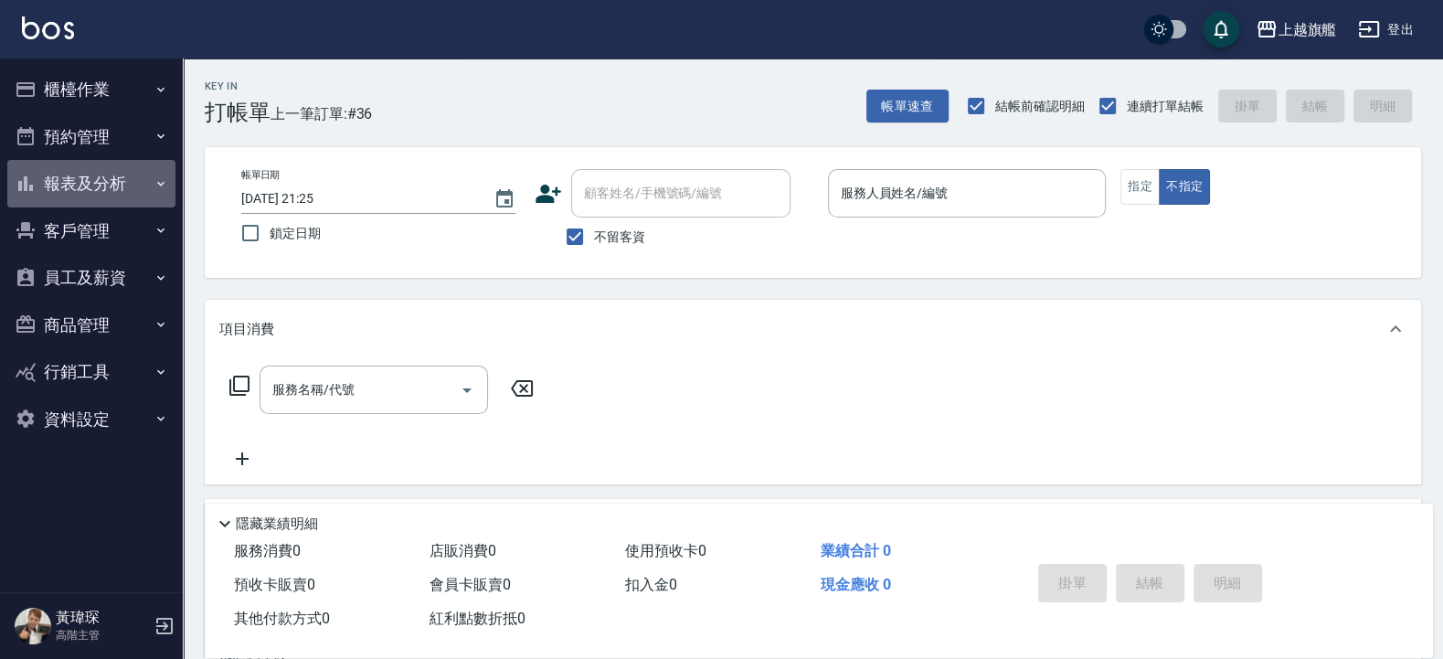
click at [131, 184] on button "報表及分析" at bounding box center [91, 184] width 168 height 48
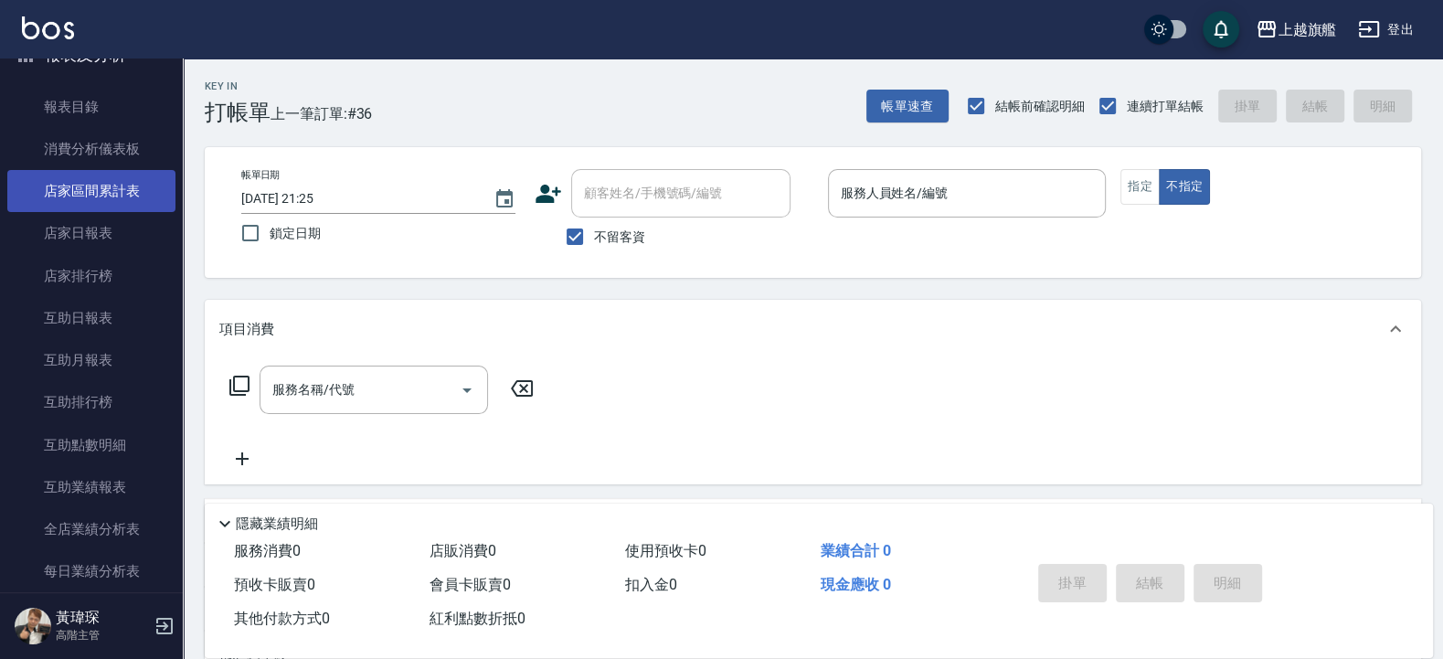
scroll to position [110, 0]
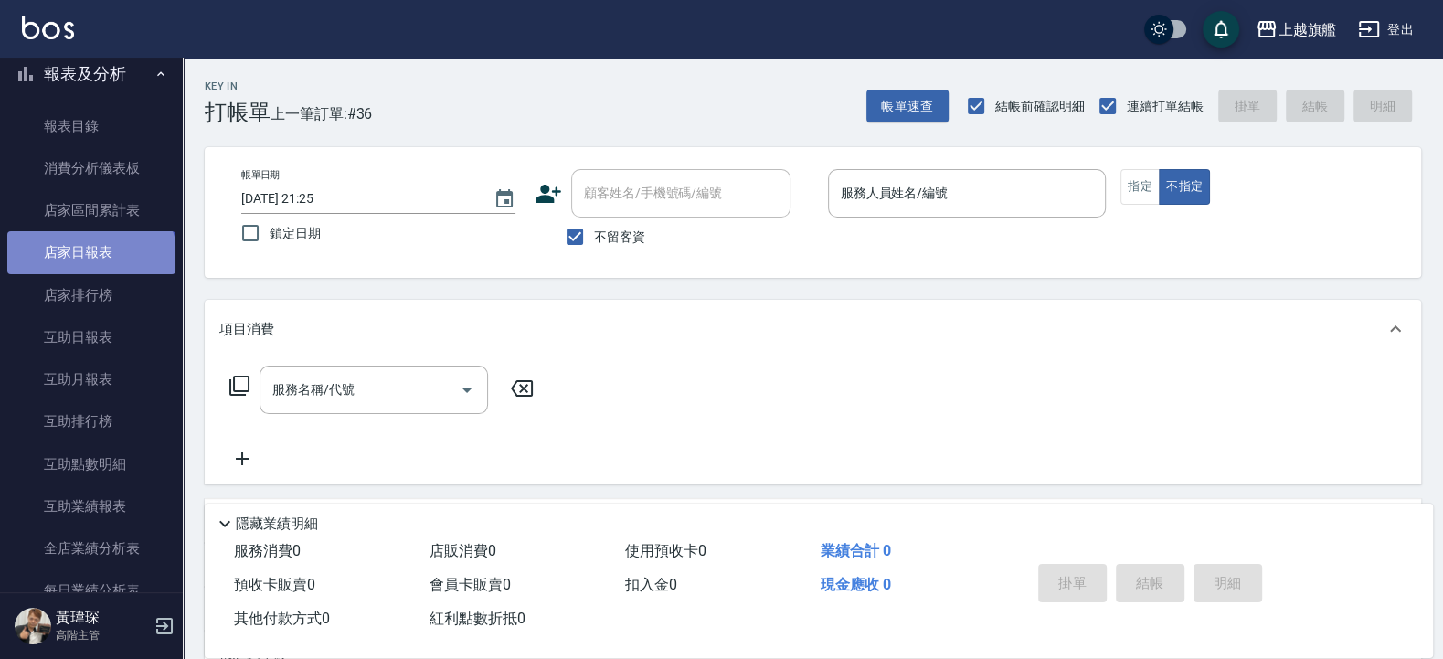
click at [90, 259] on link "店家日報表" at bounding box center [91, 252] width 168 height 42
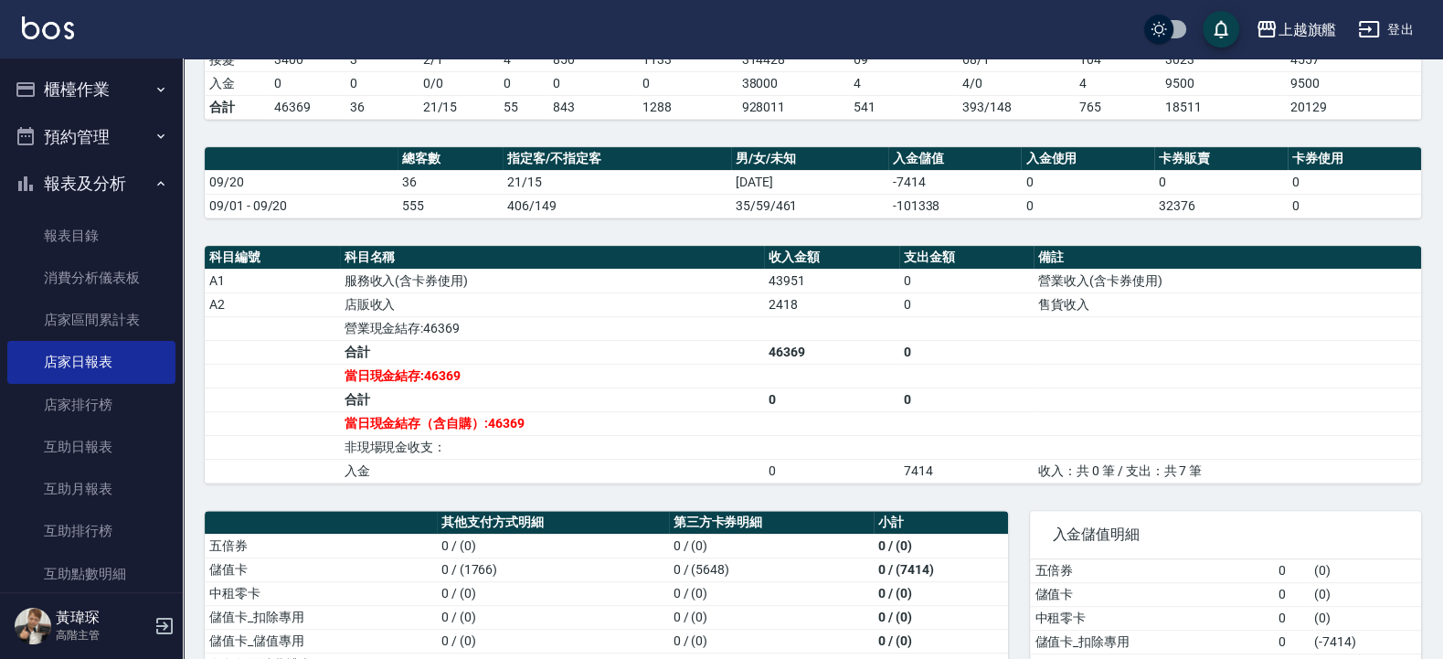
click at [96, 99] on button "櫃檯作業" at bounding box center [91, 90] width 168 height 48
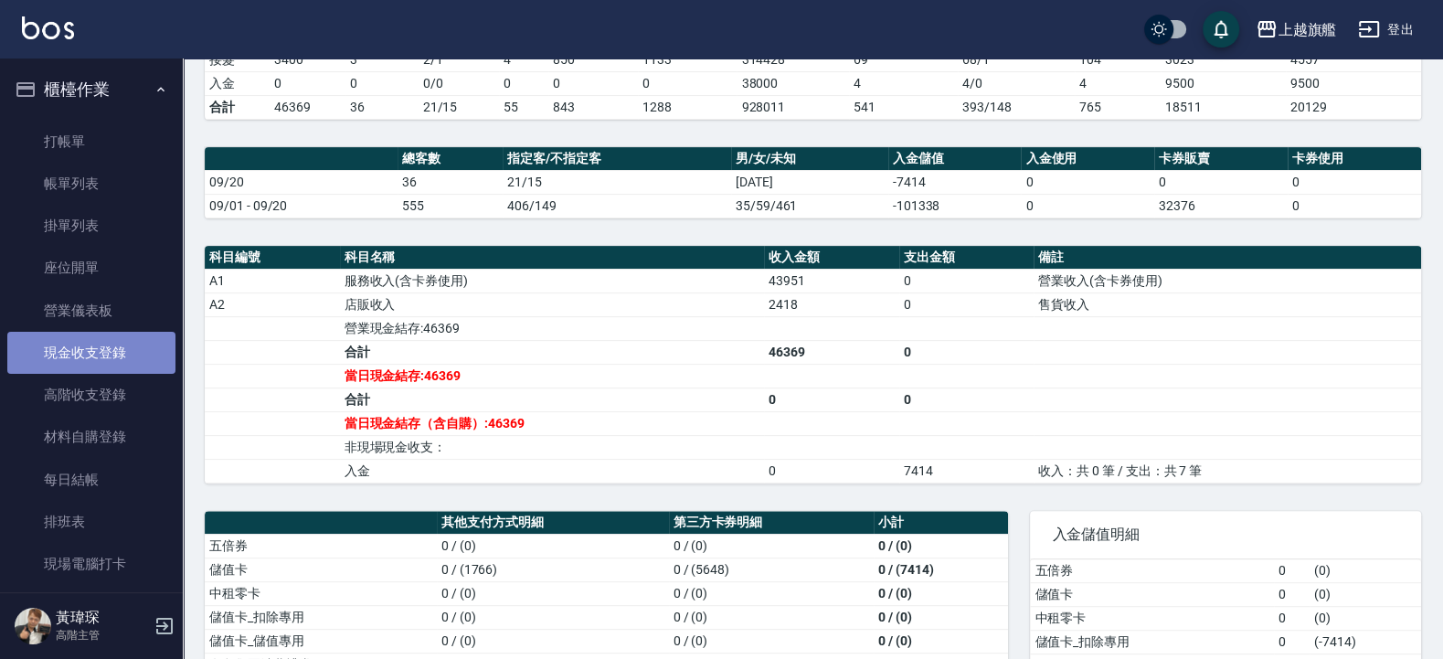
click at [124, 346] on link "現金收支登錄" at bounding box center [91, 353] width 168 height 42
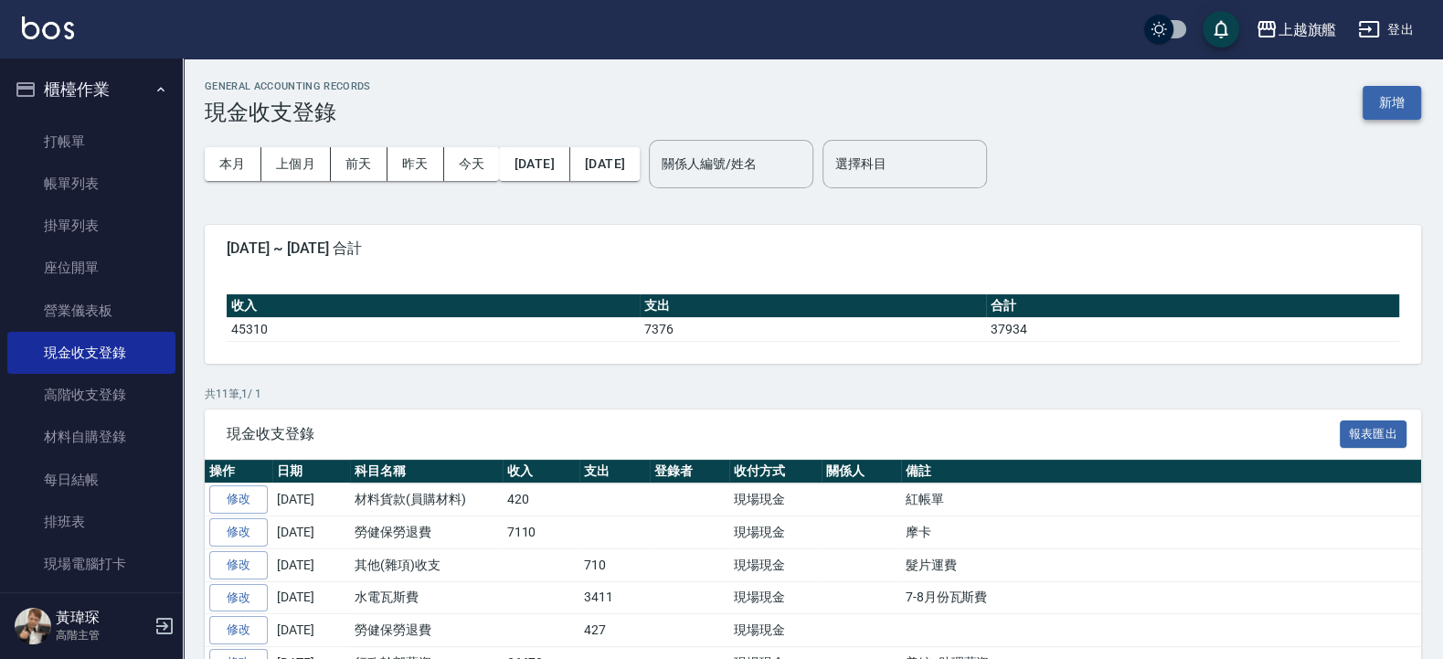
click at [1390, 114] on button "新增" at bounding box center [1391, 103] width 58 height 34
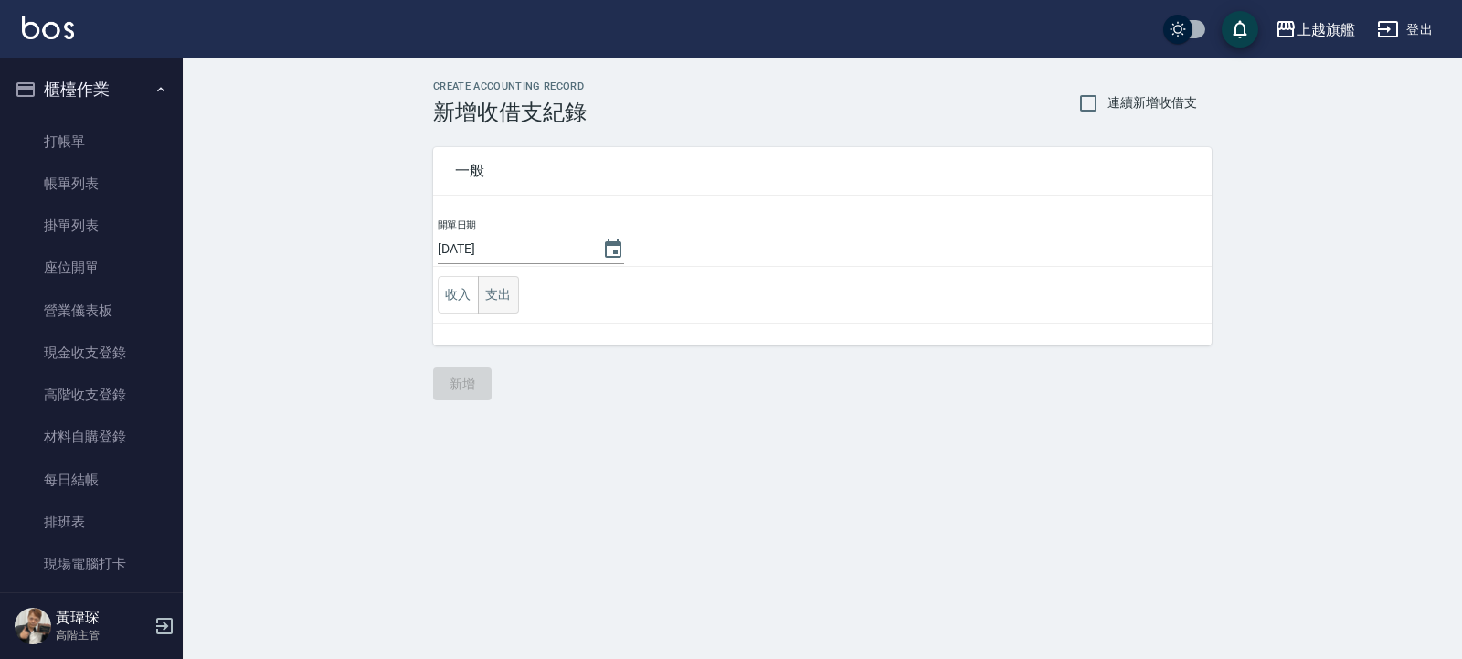
drag, startPoint x: 470, startPoint y: 288, endPoint x: 507, endPoint y: 295, distance: 38.2
click at [507, 295] on div "收入 支出" at bounding box center [478, 294] width 81 height 37
click at [507, 295] on button "支出" at bounding box center [498, 294] width 41 height 37
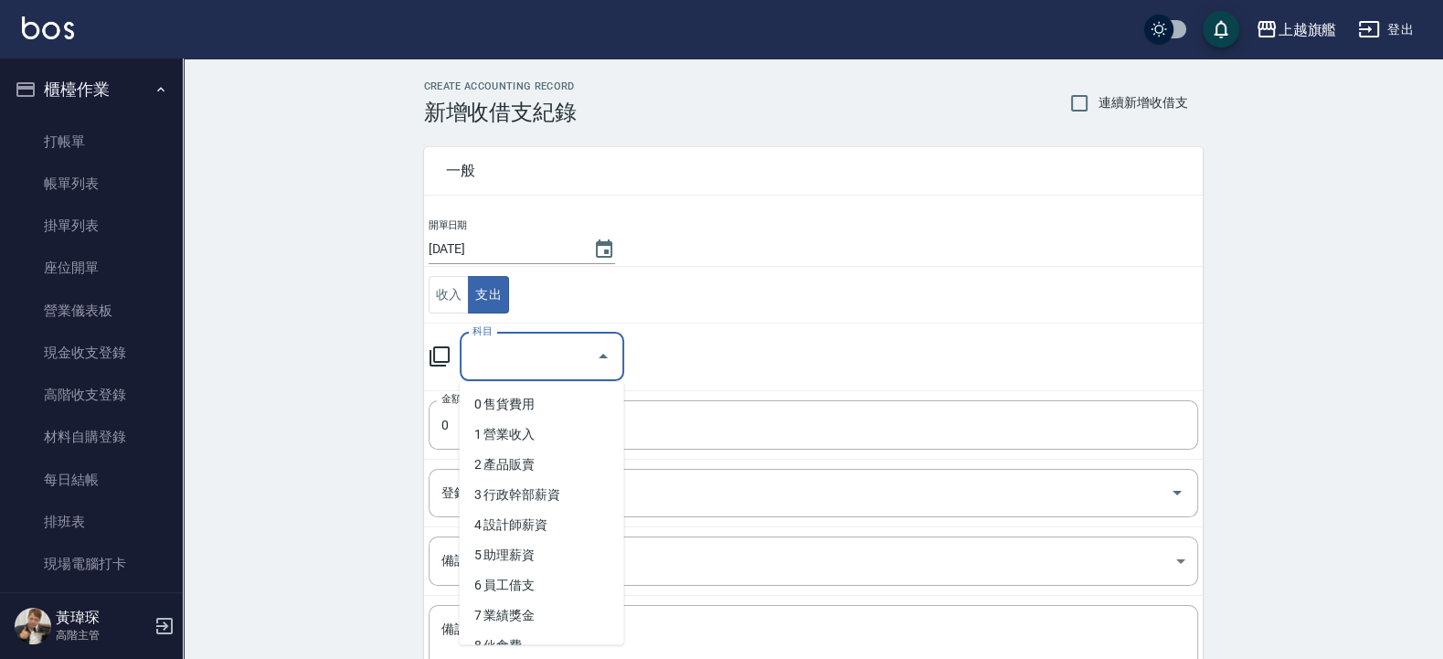
drag, startPoint x: 514, startPoint y: 357, endPoint x: 528, endPoint y: 347, distance: 17.0
click at [516, 357] on input "科目" at bounding box center [528, 357] width 121 height 32
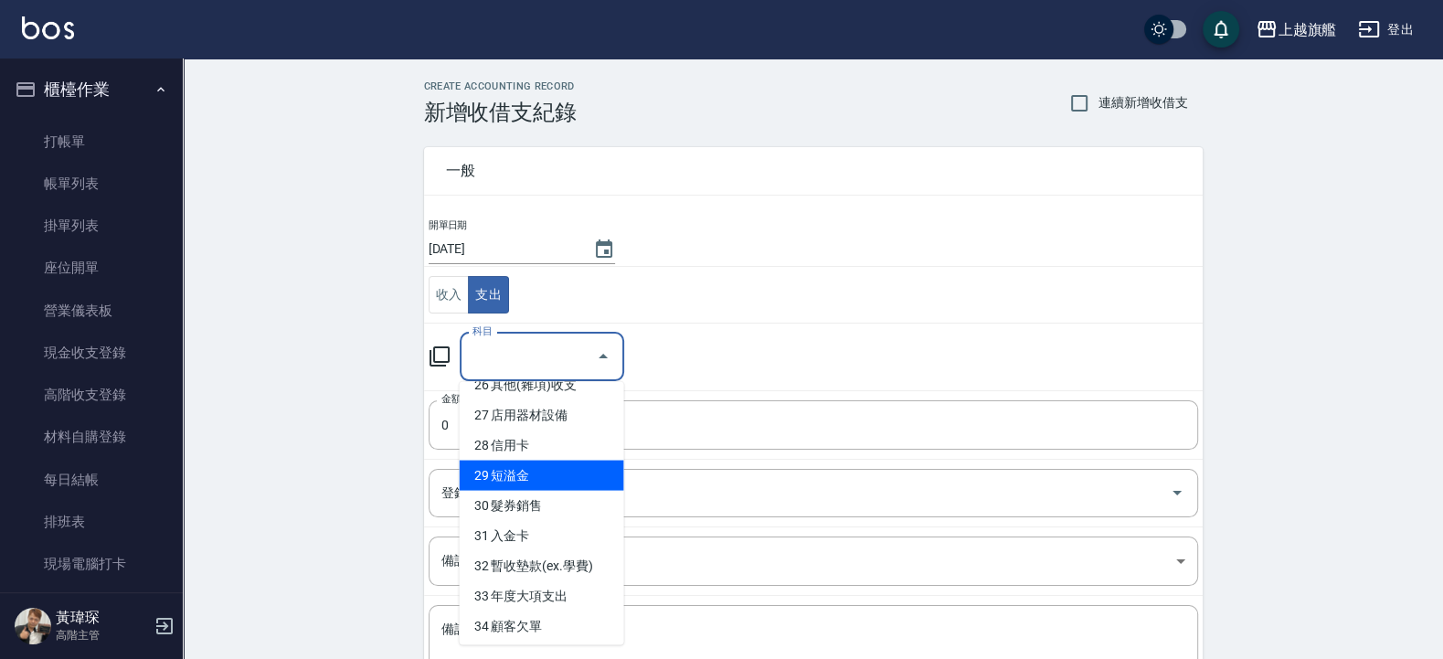
scroll to position [820, 0]
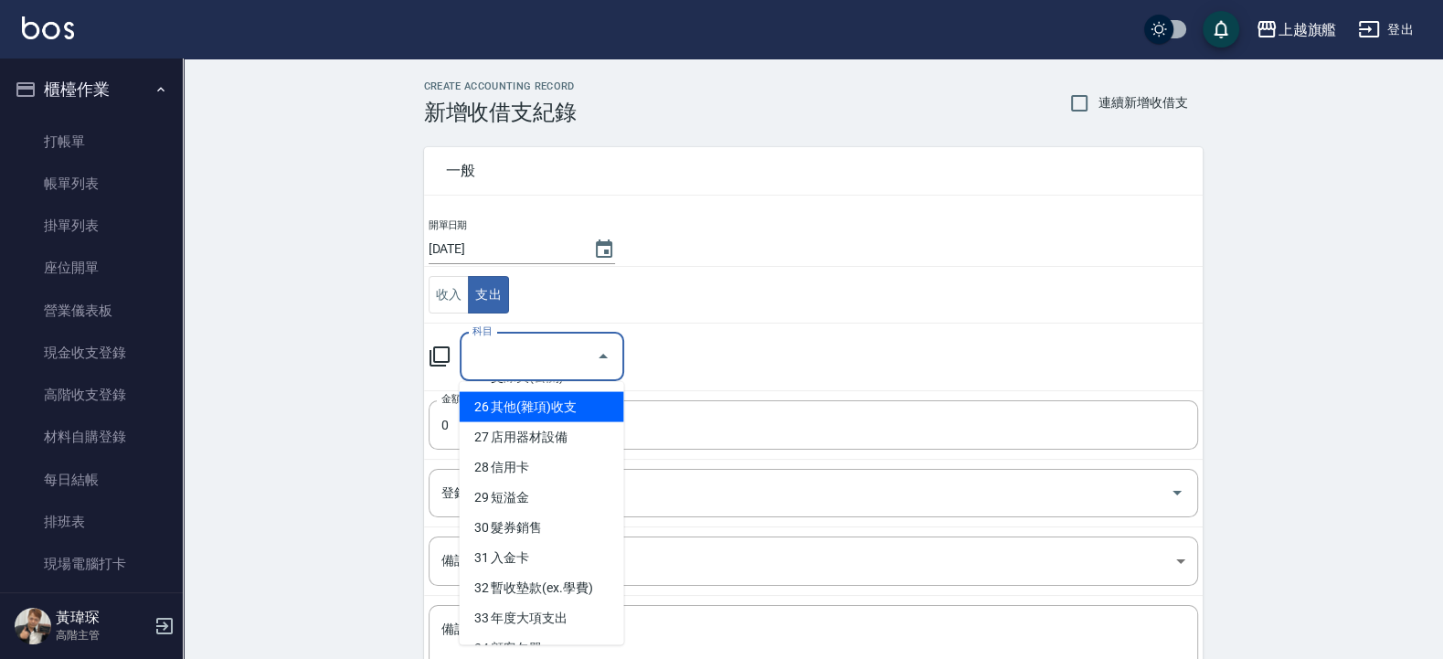
click at [577, 422] on li "26 其他(雜項)收支" at bounding box center [542, 407] width 164 height 30
type input "26 其他(雜項)收支"
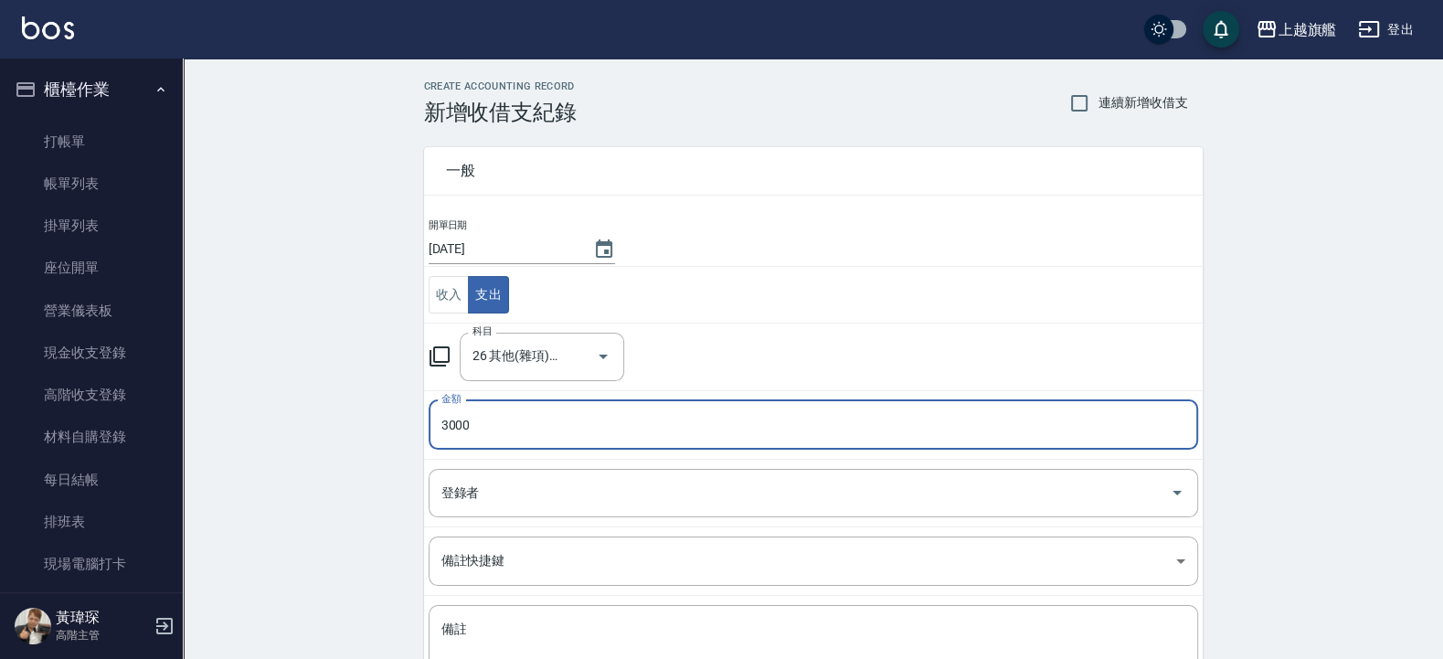
scroll to position [153, 0]
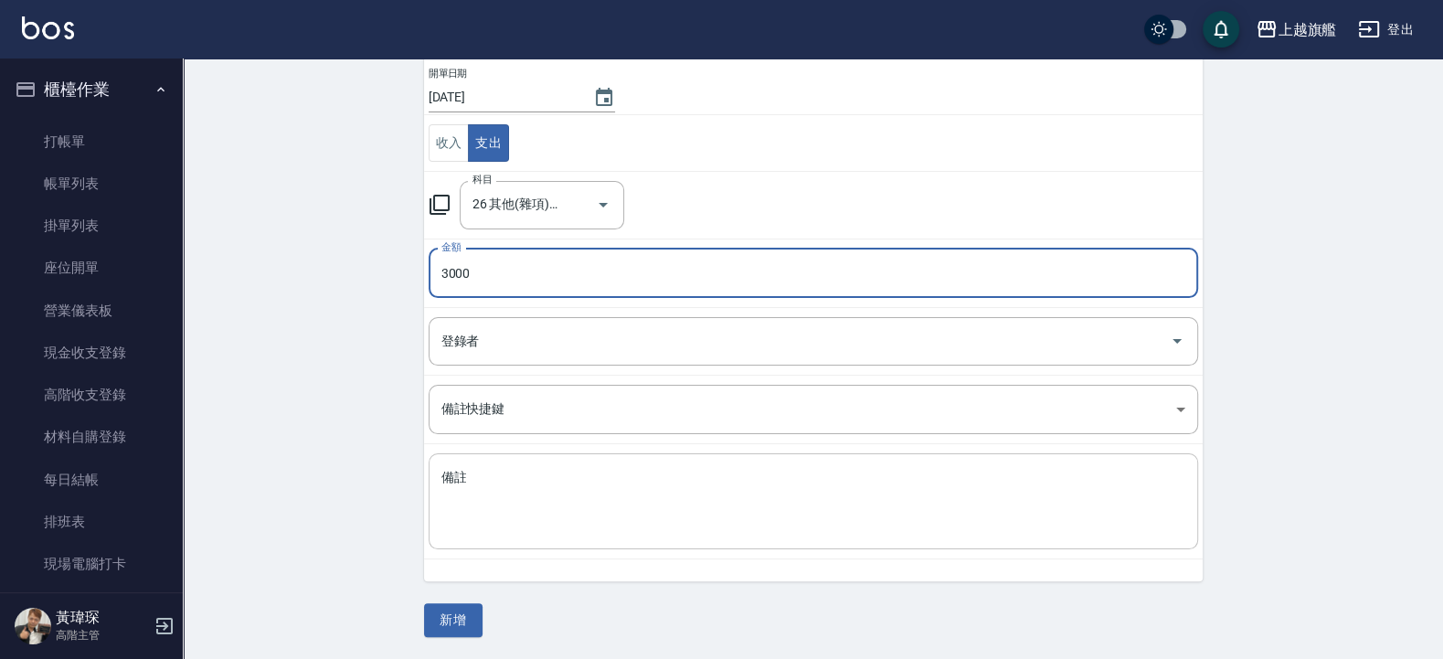
type input "3000"
click at [528, 515] on textarea "備註" at bounding box center [813, 502] width 744 height 66
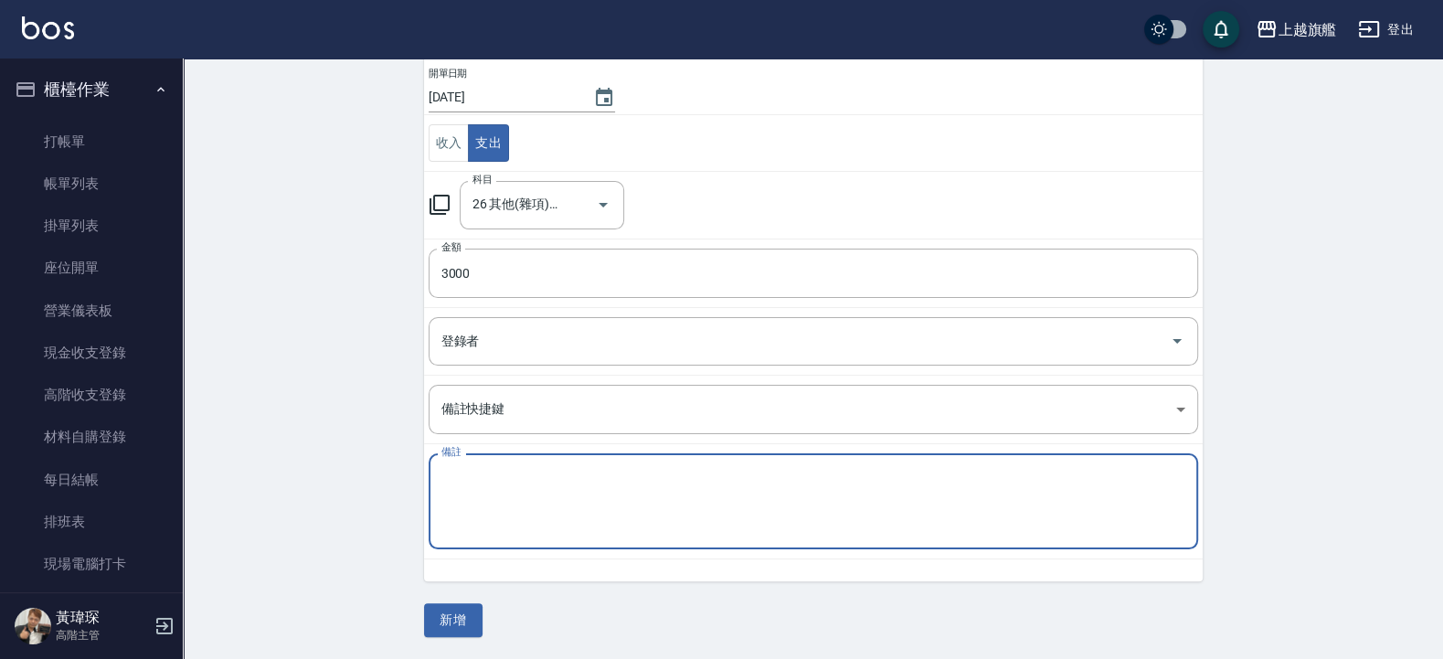
type textarea "1"
type textarea "ㄑ"
type textarea "比"
type textarea "區域比賽獎金"
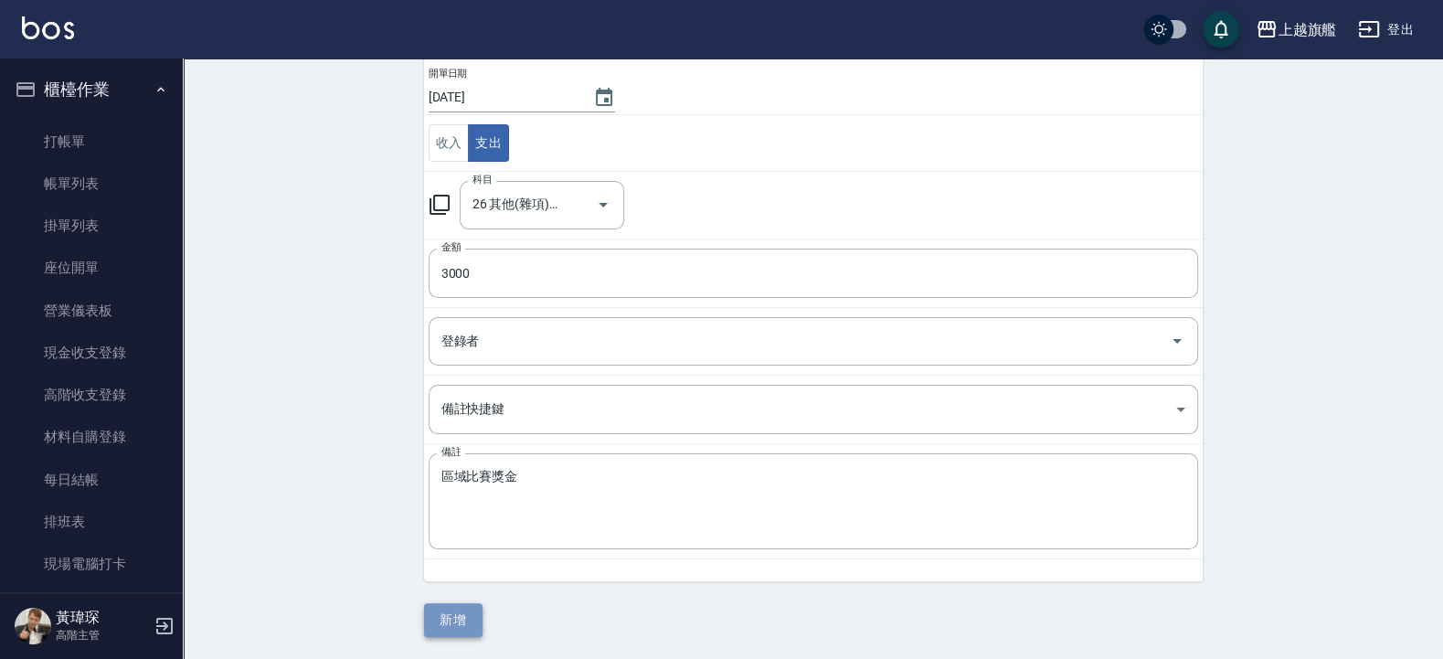
click at [441, 630] on button "新增" at bounding box center [453, 620] width 58 height 34
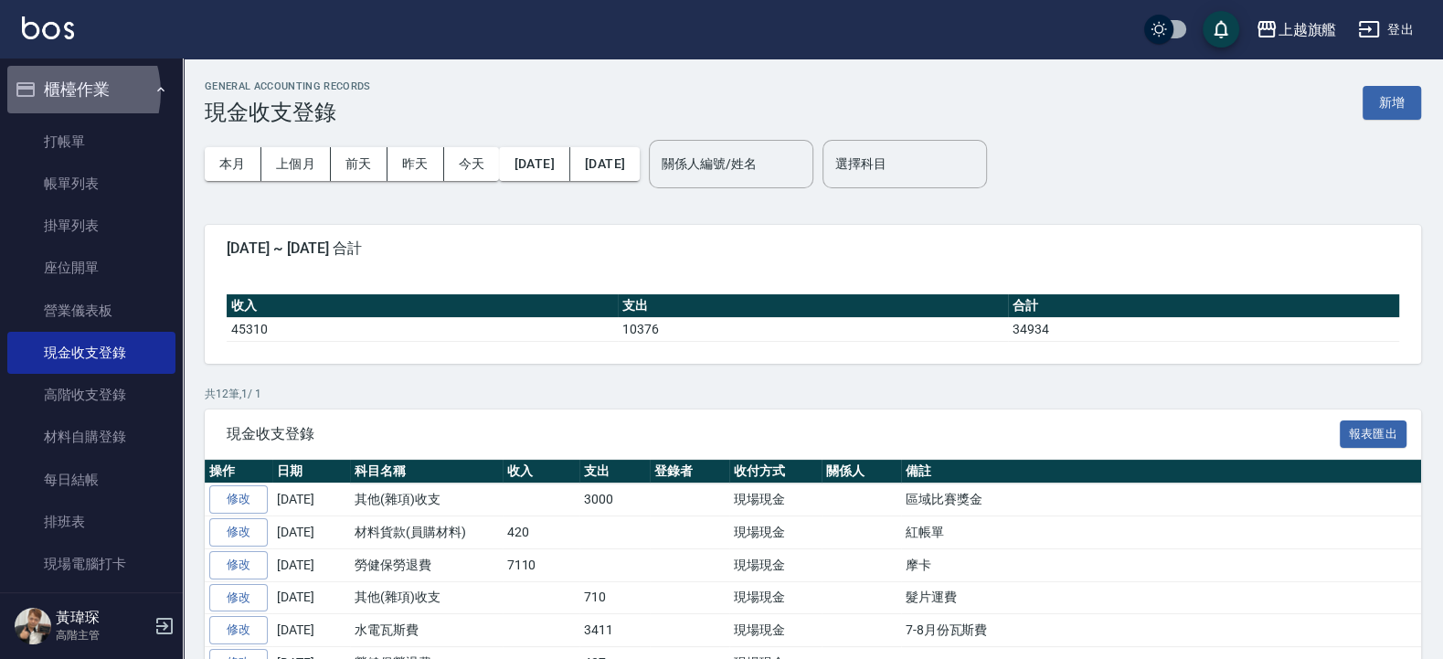
click at [58, 92] on button "櫃檯作業" at bounding box center [91, 90] width 168 height 48
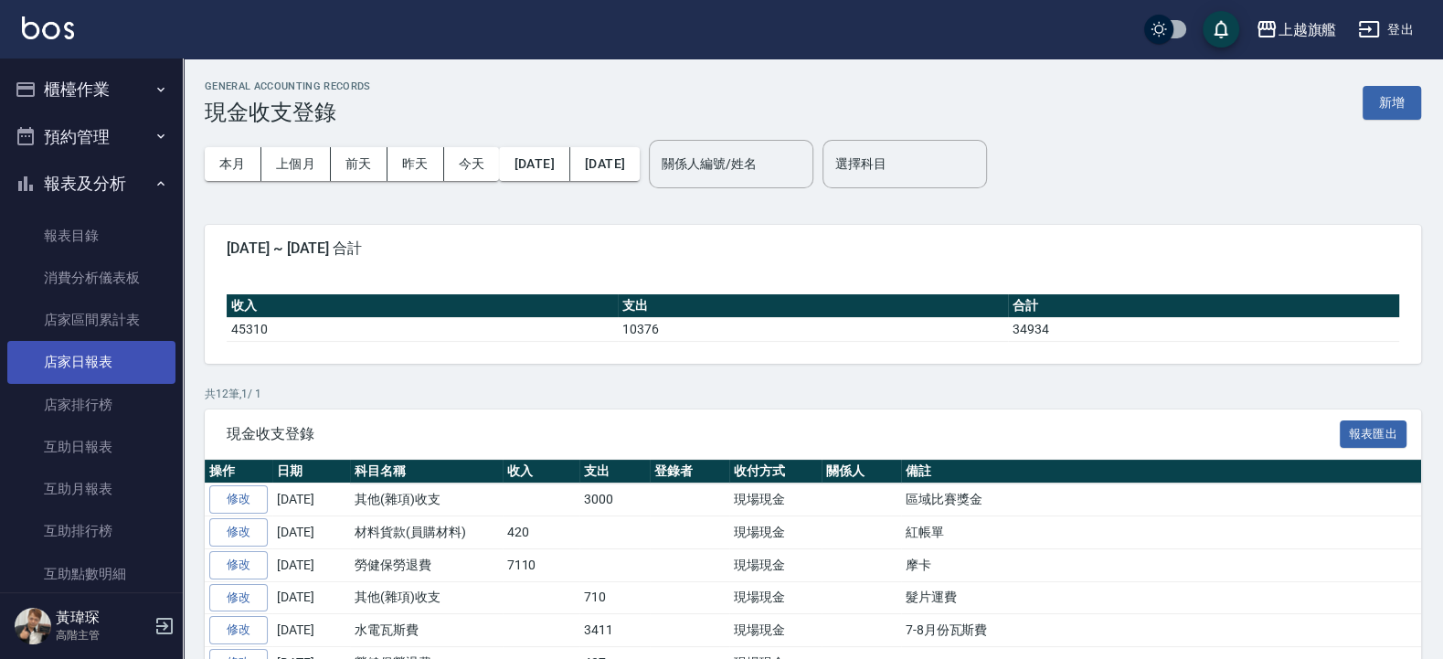
click at [63, 350] on link "店家日報表" at bounding box center [91, 362] width 168 height 42
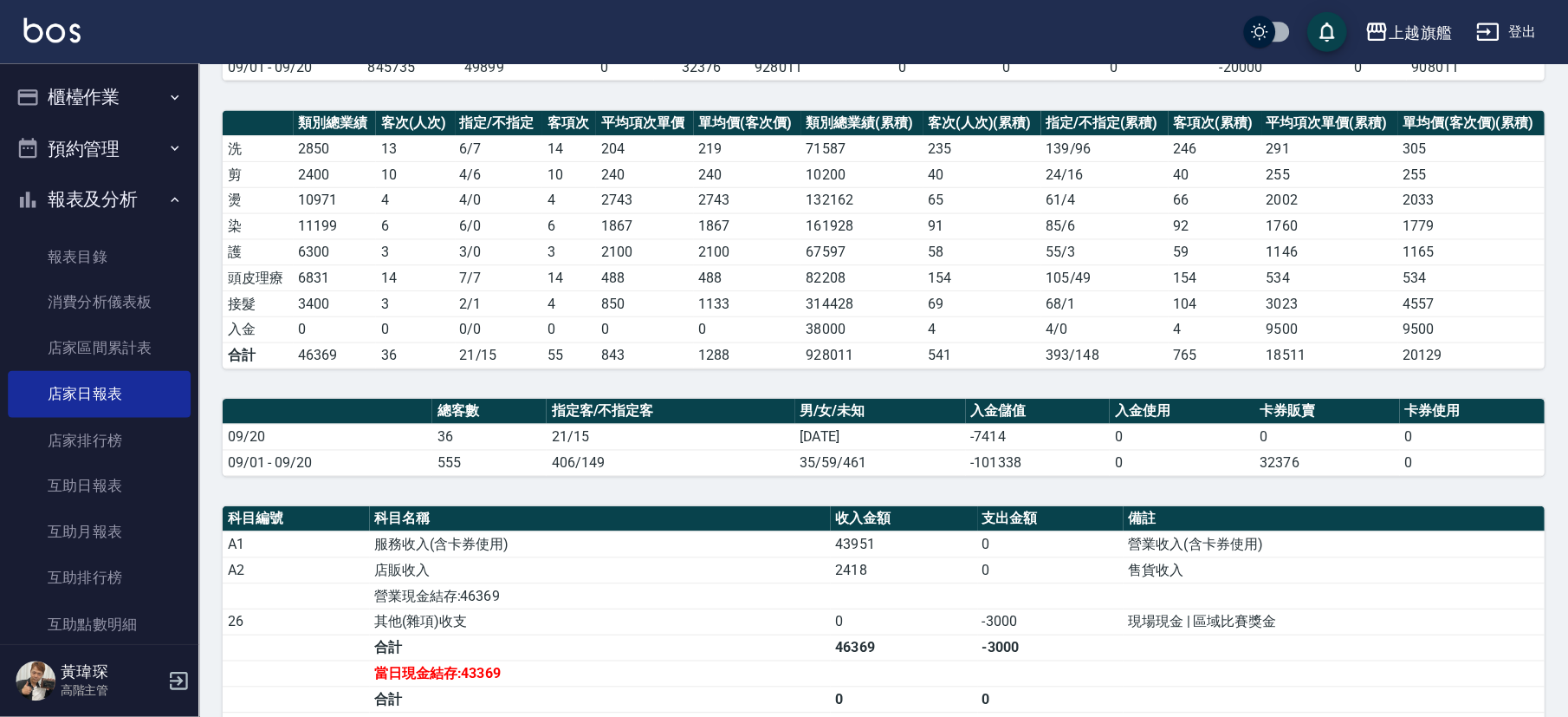
scroll to position [104, 0]
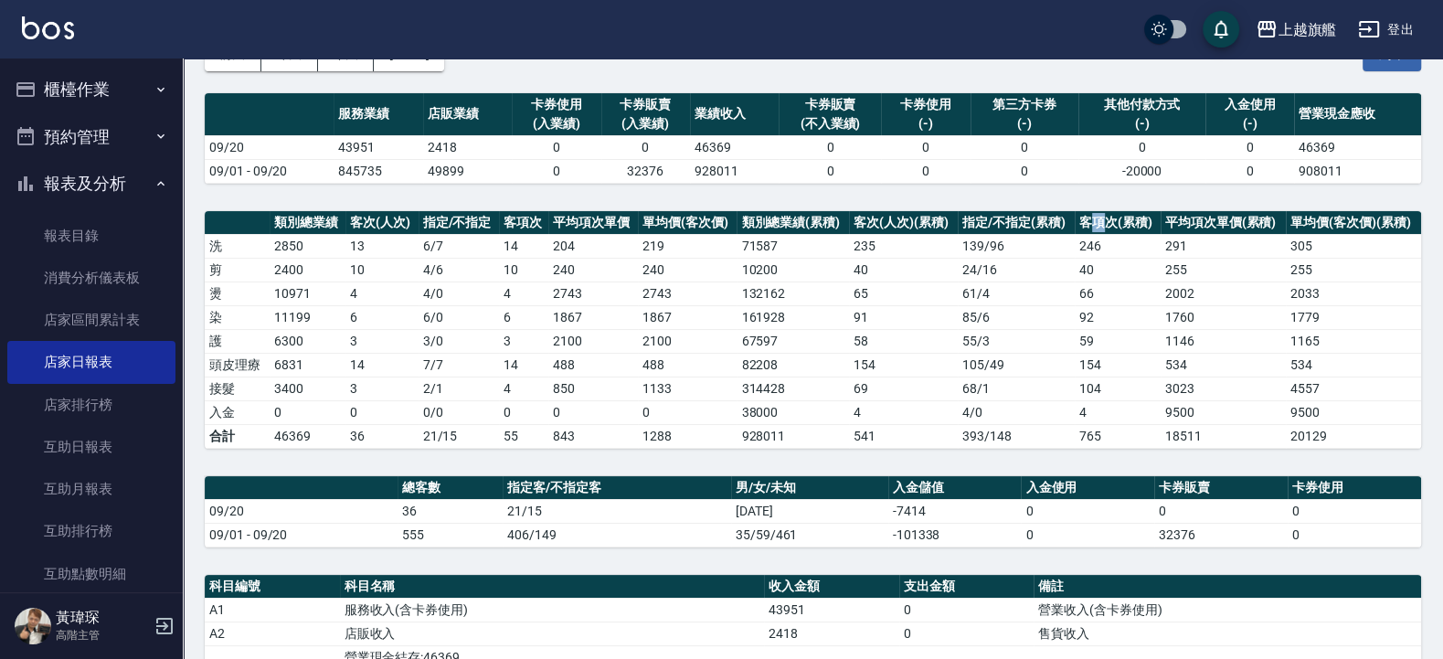
click at [1097, 220] on th "客項次(累積)" at bounding box center [1118, 223] width 86 height 24
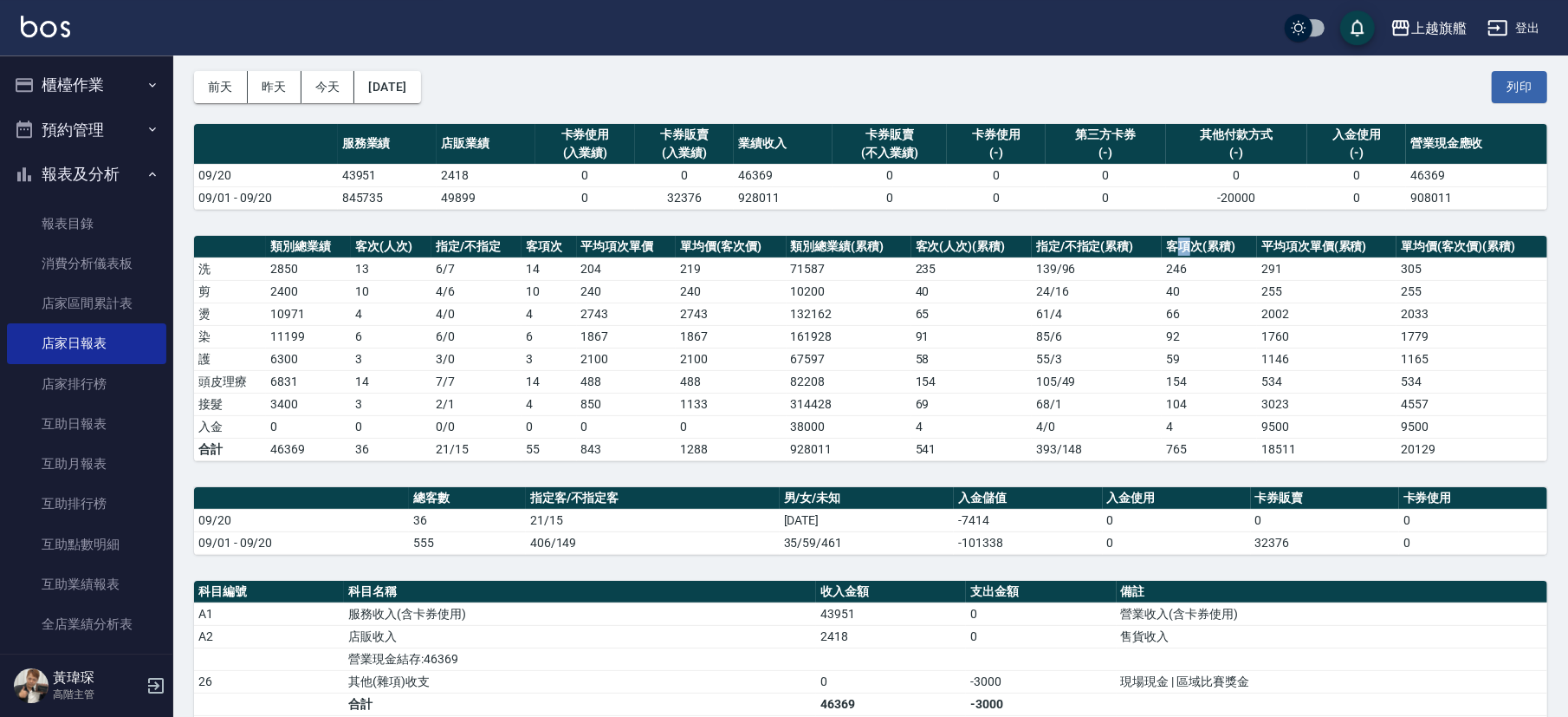
scroll to position [91, 0]
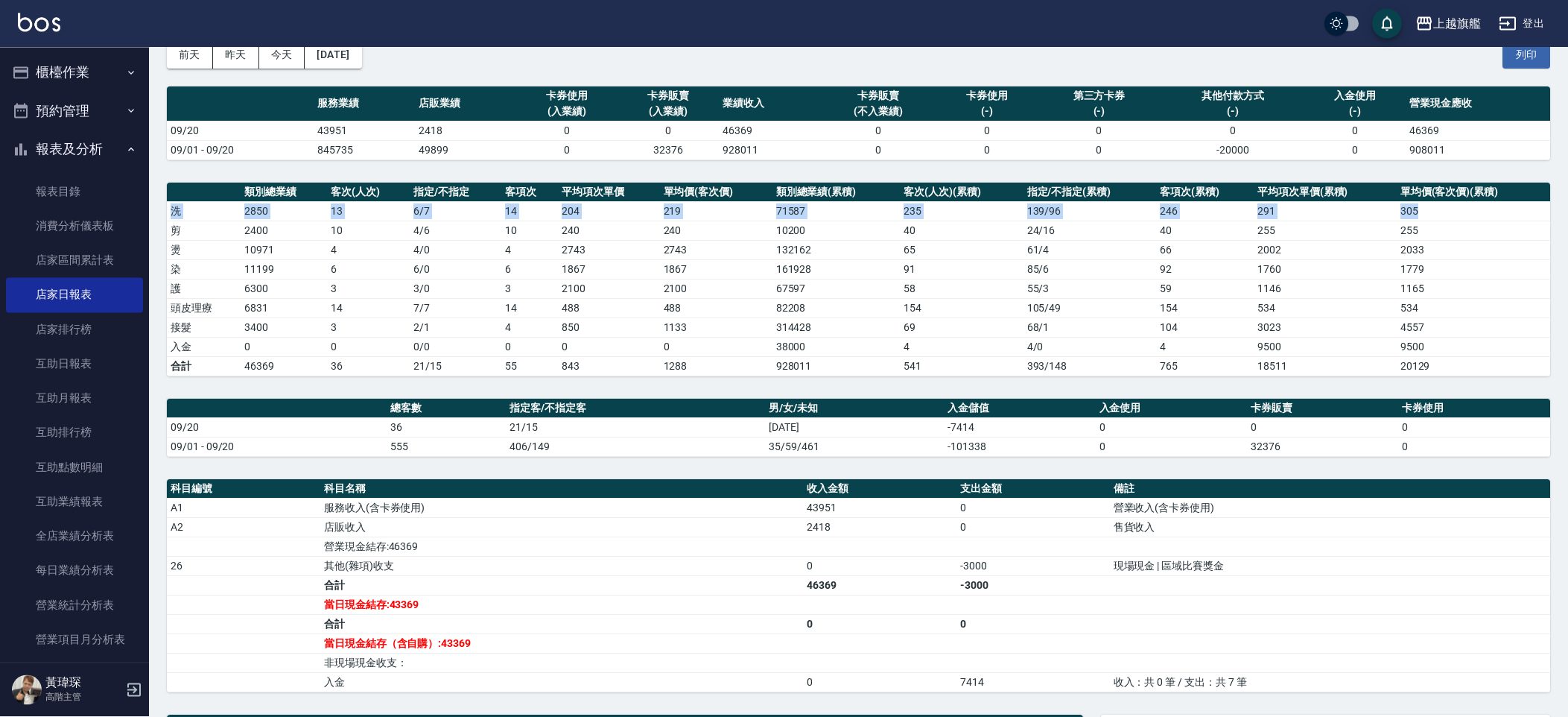
drag, startPoint x: 1561, startPoint y: 198, endPoint x: 1561, endPoint y: 215, distance: 17.0
click at [1176, 215] on div "上越旗艦 2025-09-20 店家日報表 列印時間： 2025-09-20-21:29 Merchant Daily Report 店家日報表 前天 昨天 …" at bounding box center [859, 497] width 1420 height 1055
click at [1176, 199] on th "客項次(累積)" at bounding box center [1205, 193] width 98 height 20
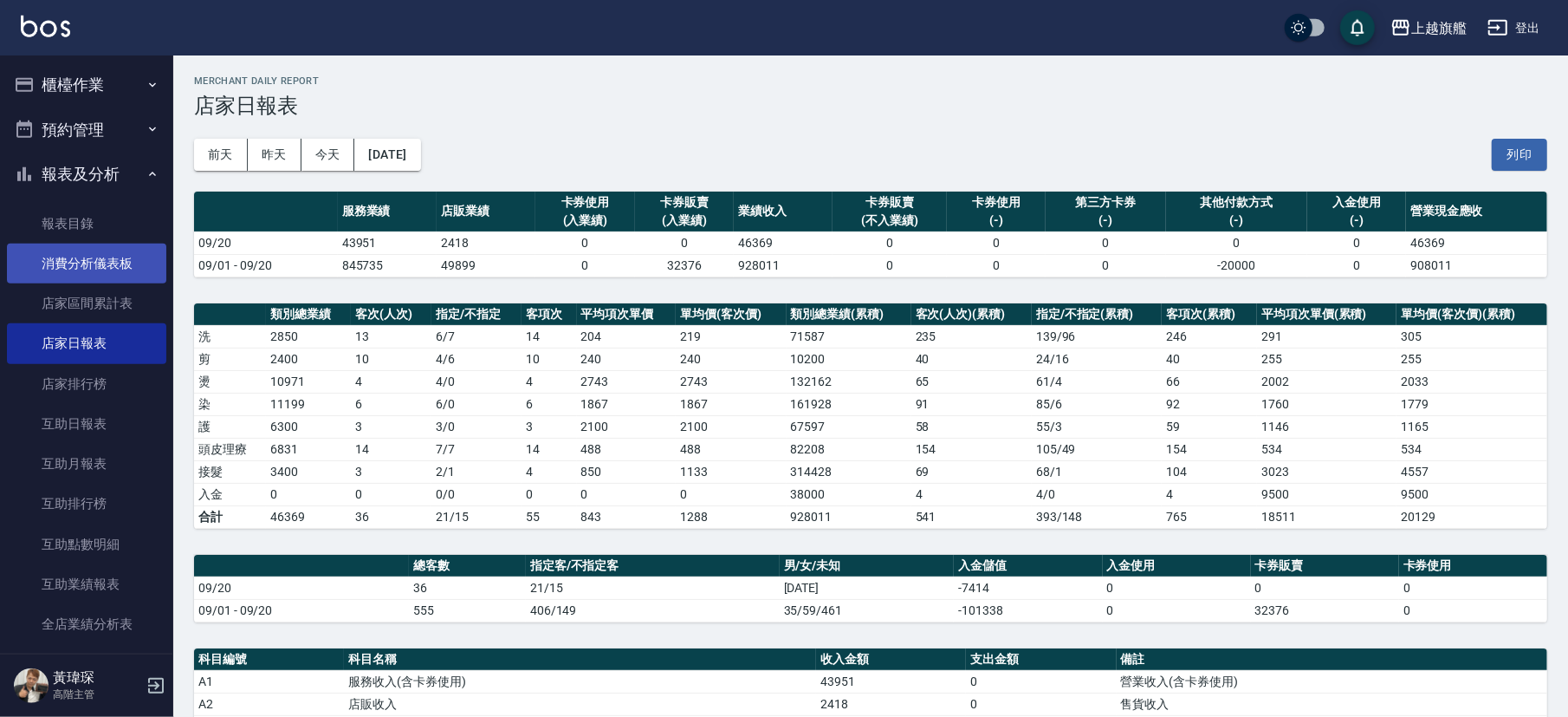
scroll to position [0, 0]
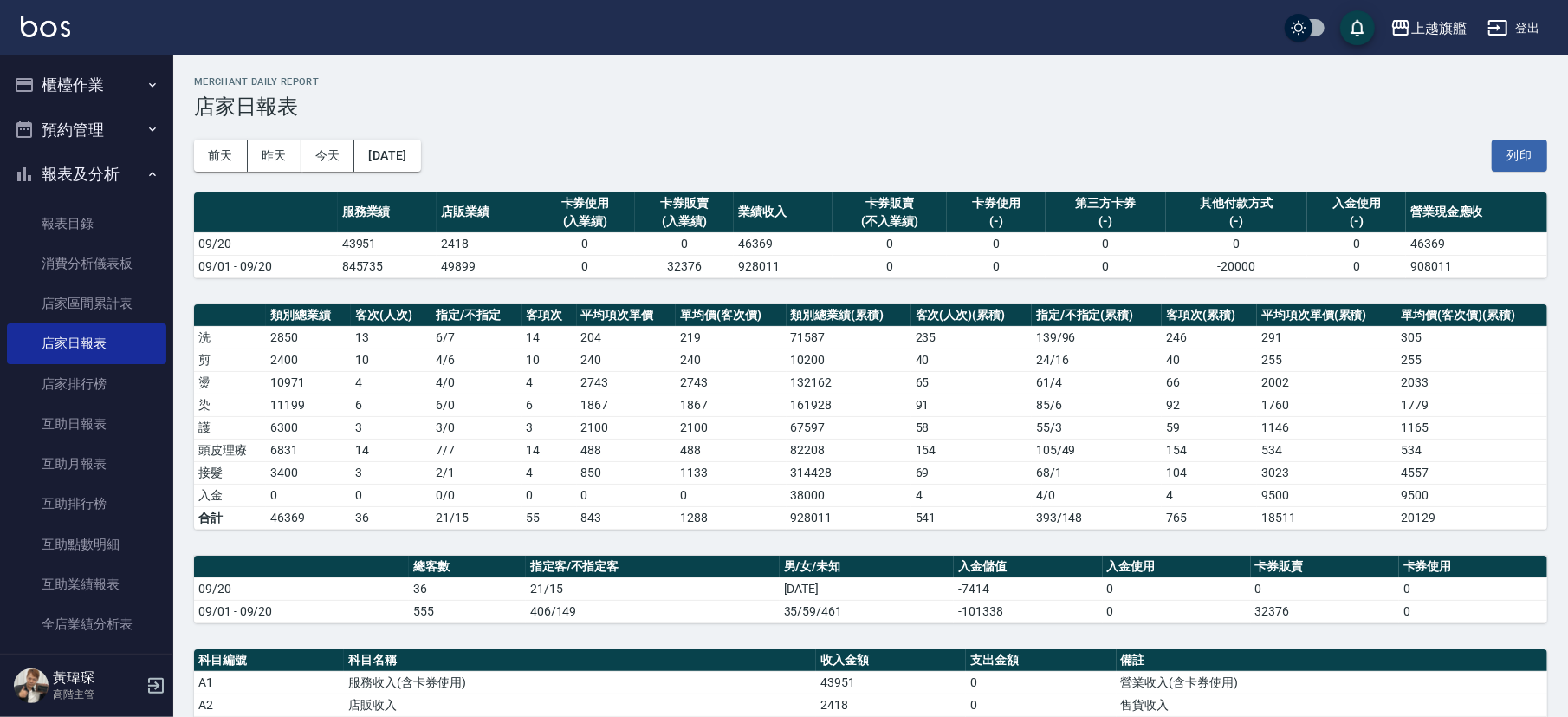
click at [106, 72] on button "櫃檯作業" at bounding box center [86, 85] width 159 height 46
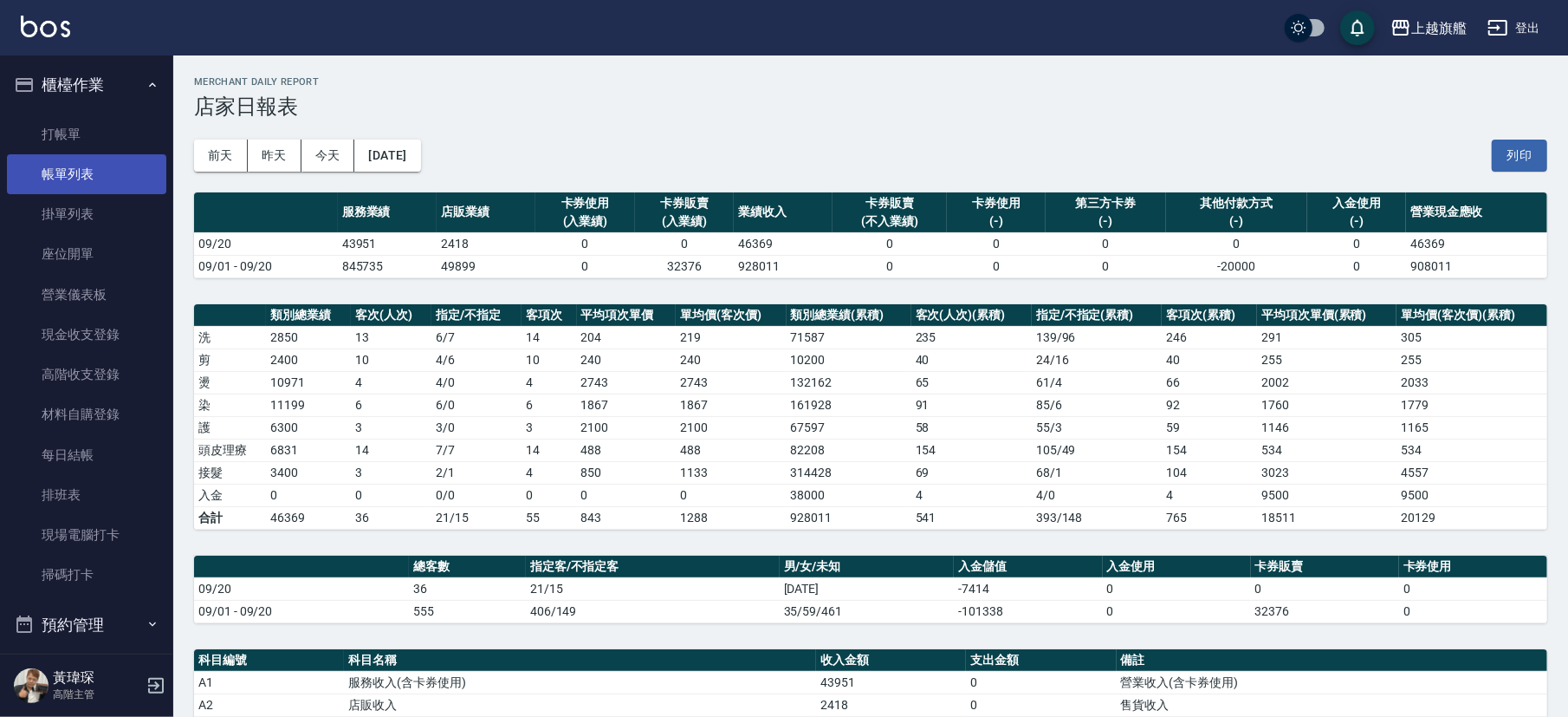
click at [111, 170] on link "帳單列表" at bounding box center [86, 175] width 159 height 40
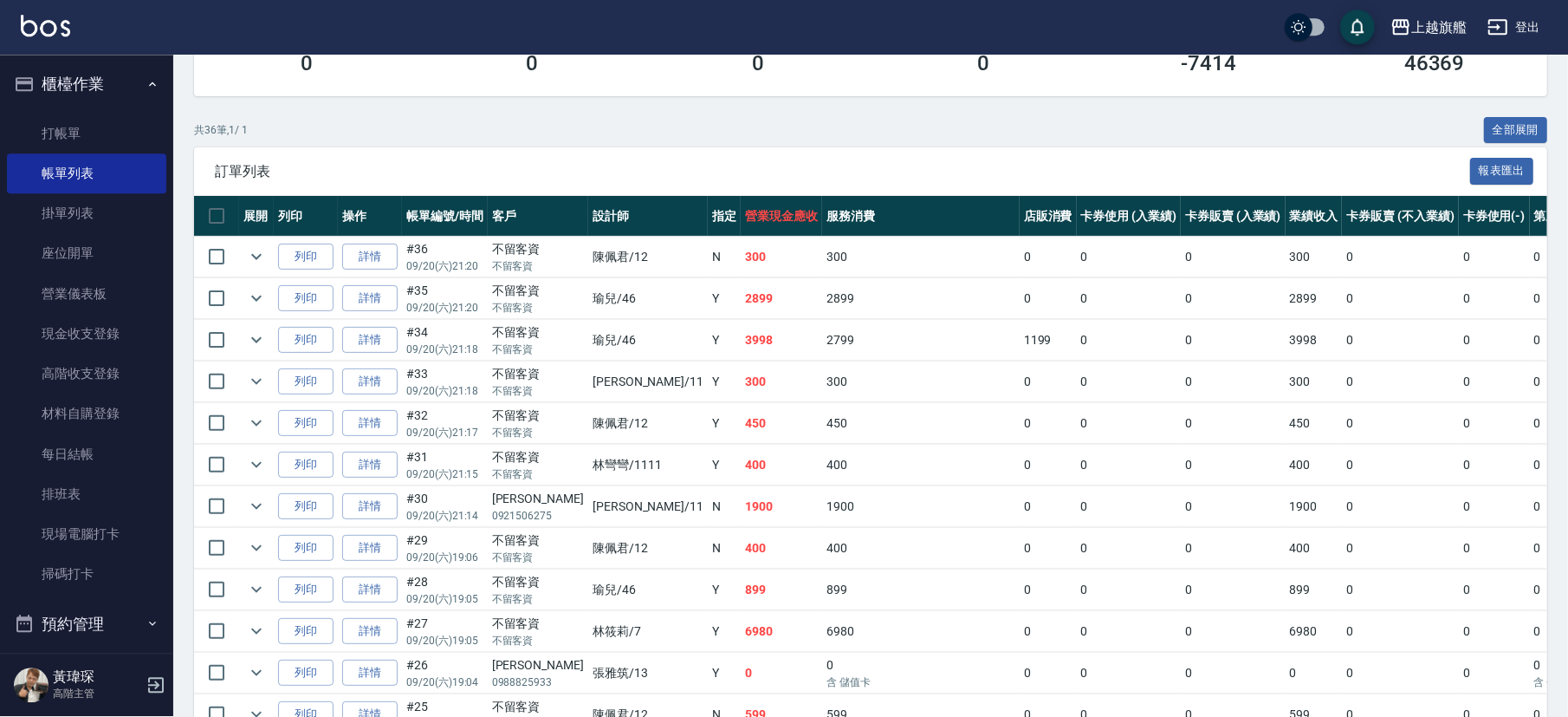
scroll to position [387, 0]
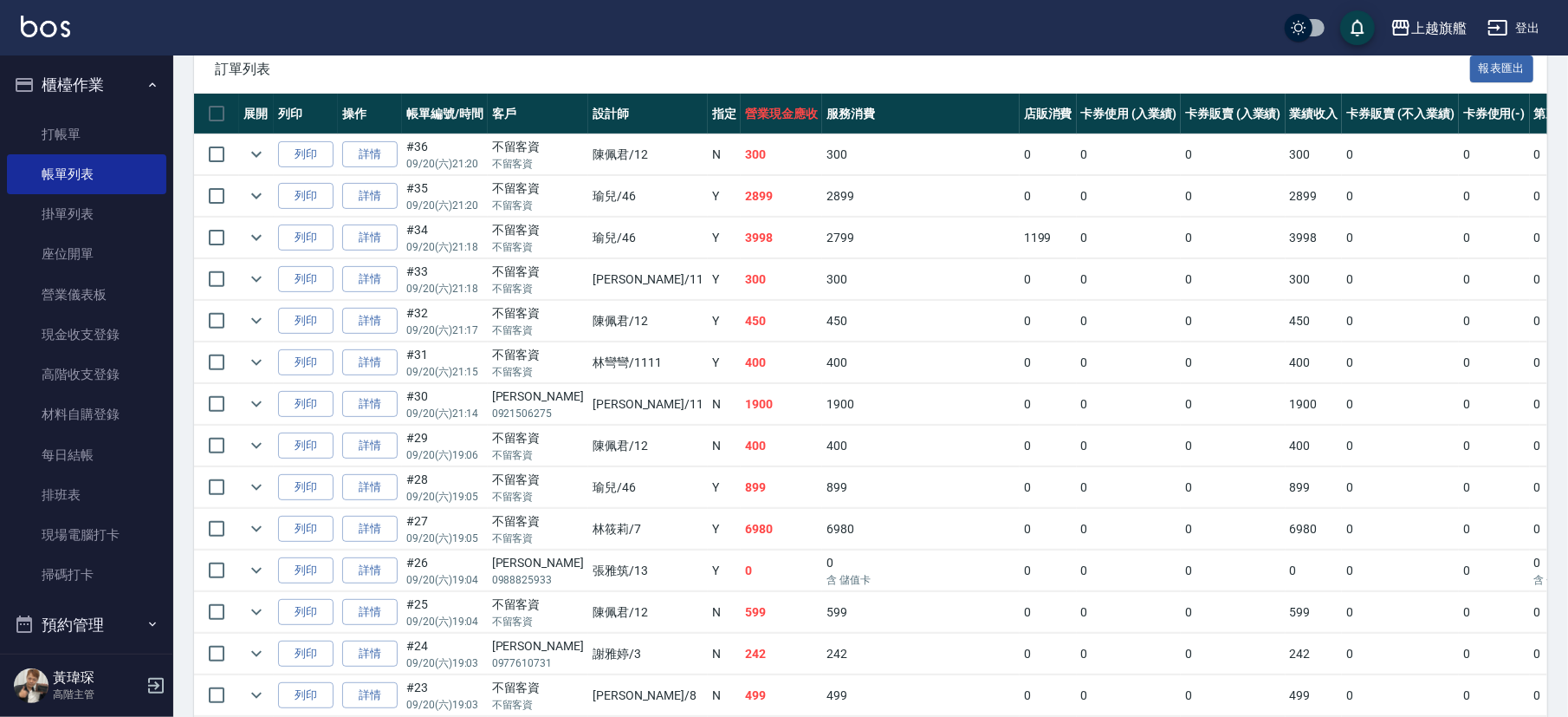
click at [822, 414] on td "1900" at bounding box center [921, 404] width 197 height 41
drag, startPoint x: 653, startPoint y: 496, endPoint x: 808, endPoint y: 578, distance: 175.4
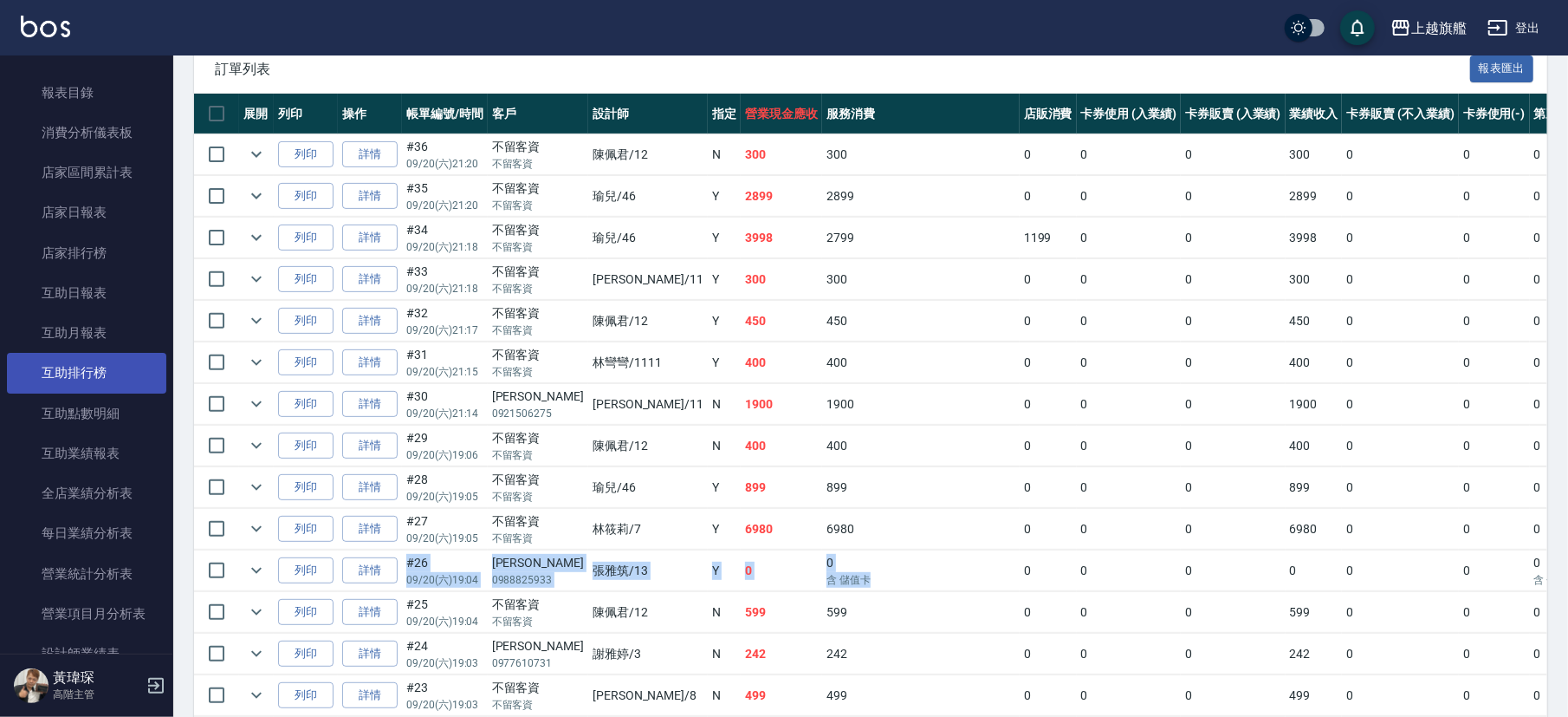
scroll to position [729, 0]
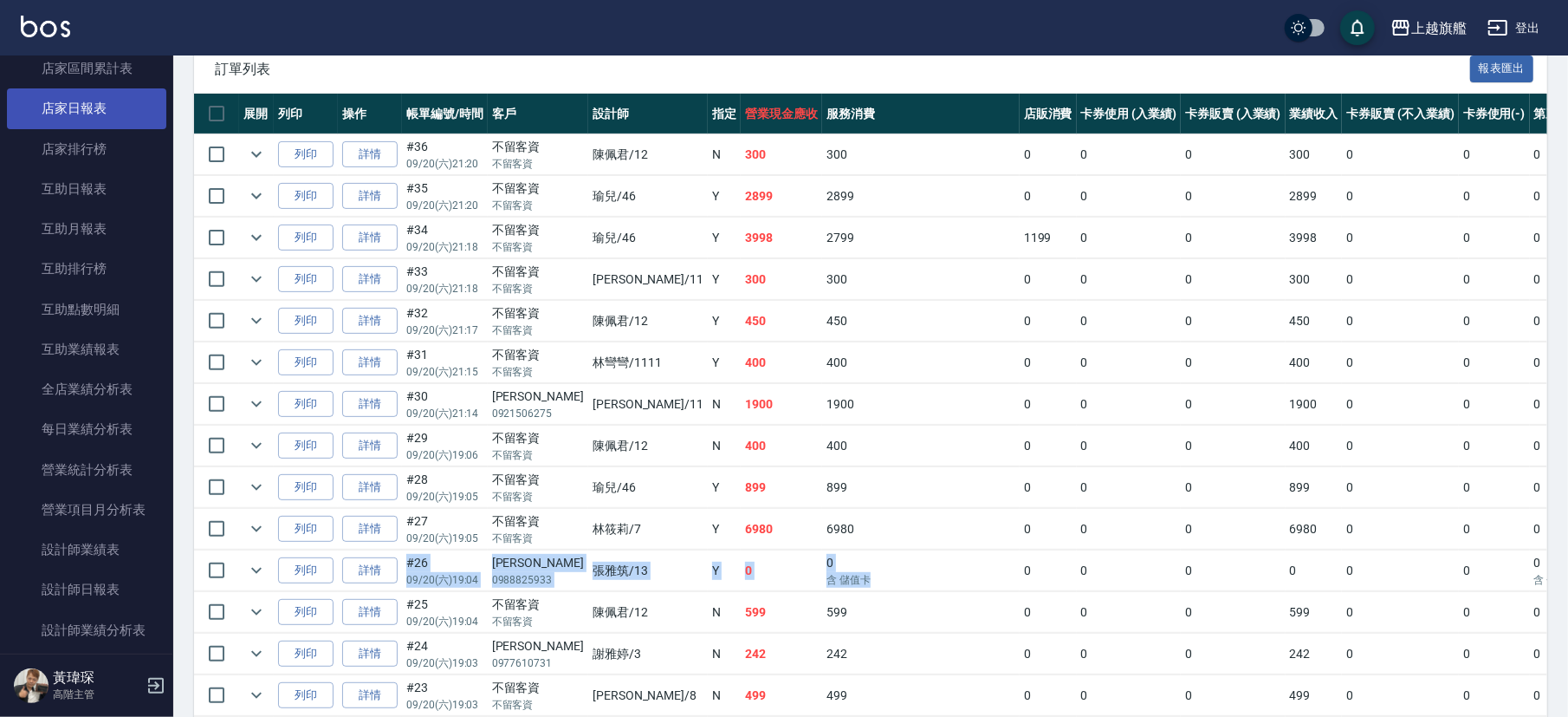
click at [97, 100] on link "店家日報表" at bounding box center [86, 108] width 159 height 40
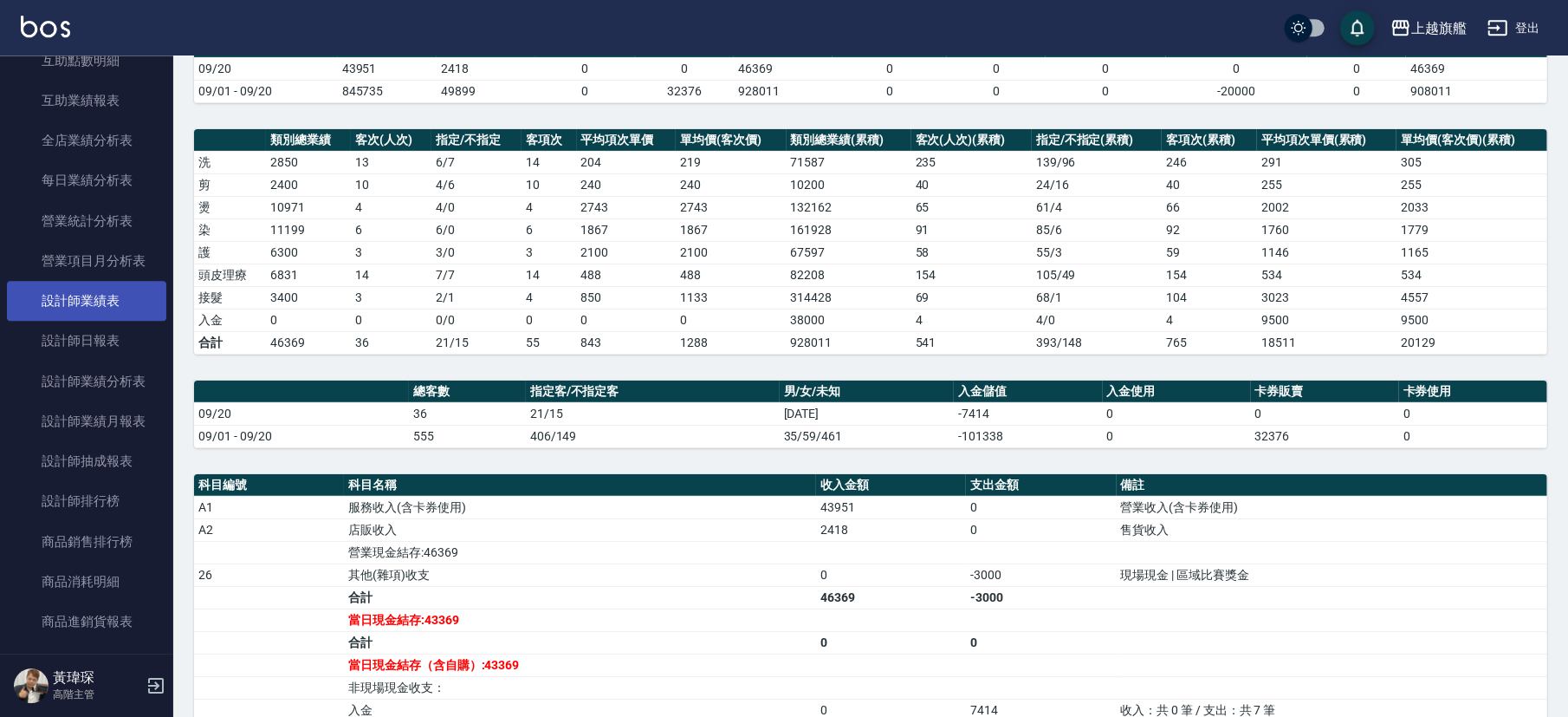
scroll to position [1043, 0]
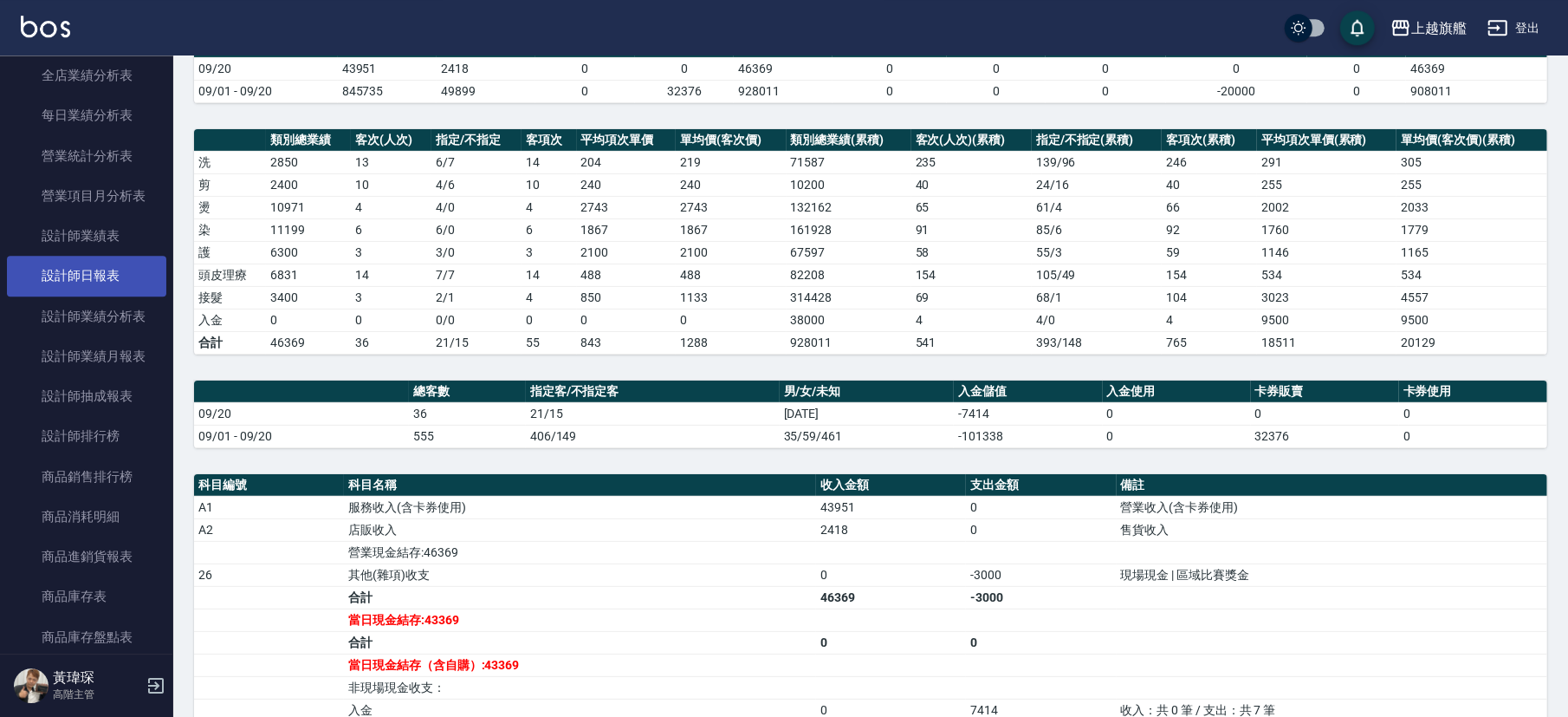
click at [116, 296] on link "設計師日報表" at bounding box center [86, 276] width 159 height 40
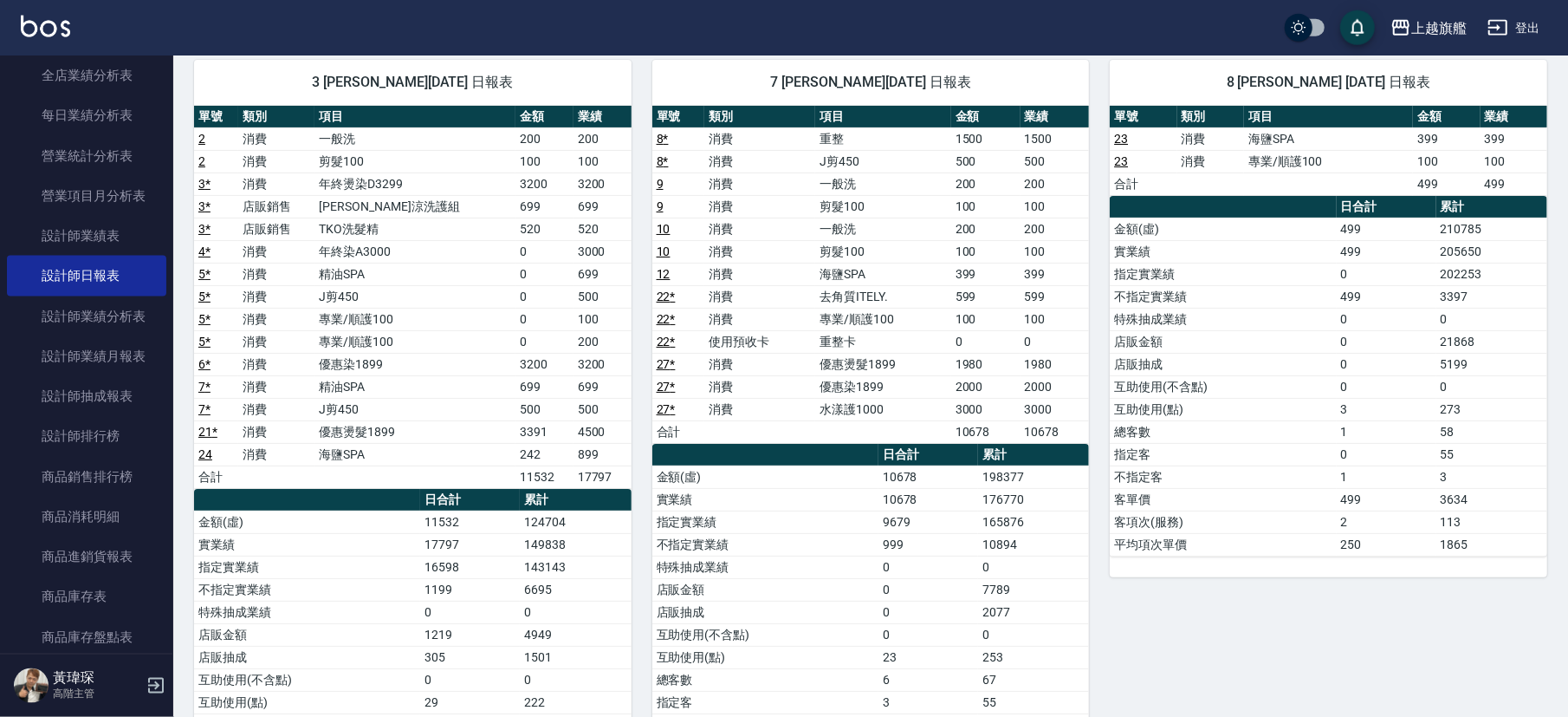
scroll to position [146, 0]
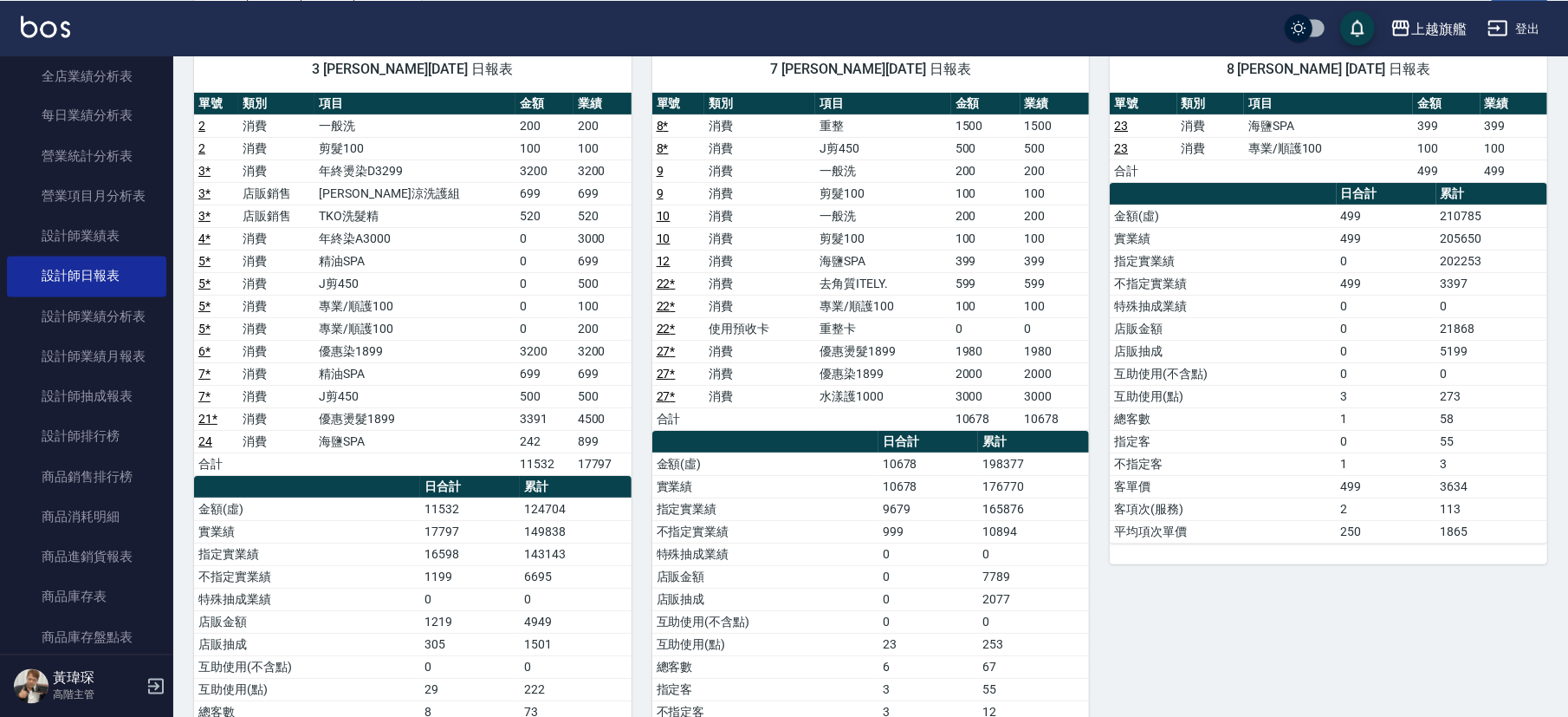
click at [1126, 110] on th "單號" at bounding box center [1143, 103] width 66 height 23
click at [1127, 121] on link "23" at bounding box center [1121, 124] width 14 height 14
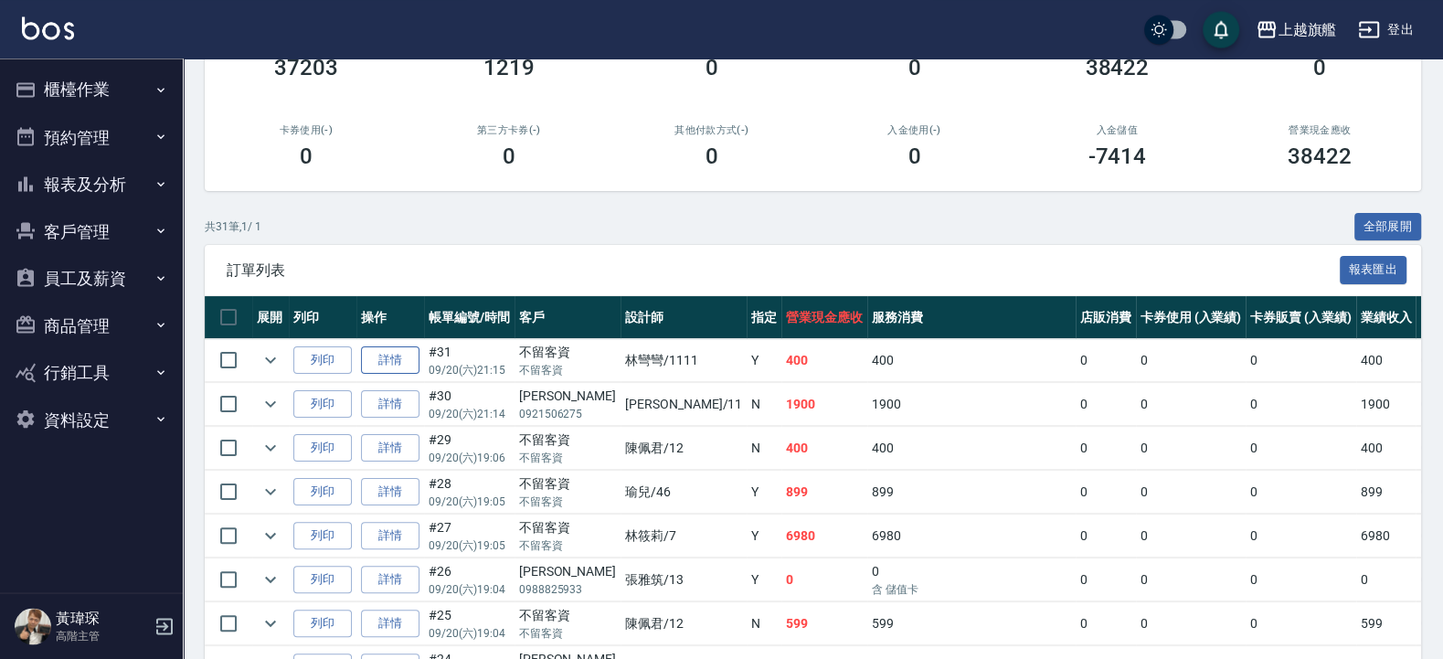
scroll to position [219, 0]
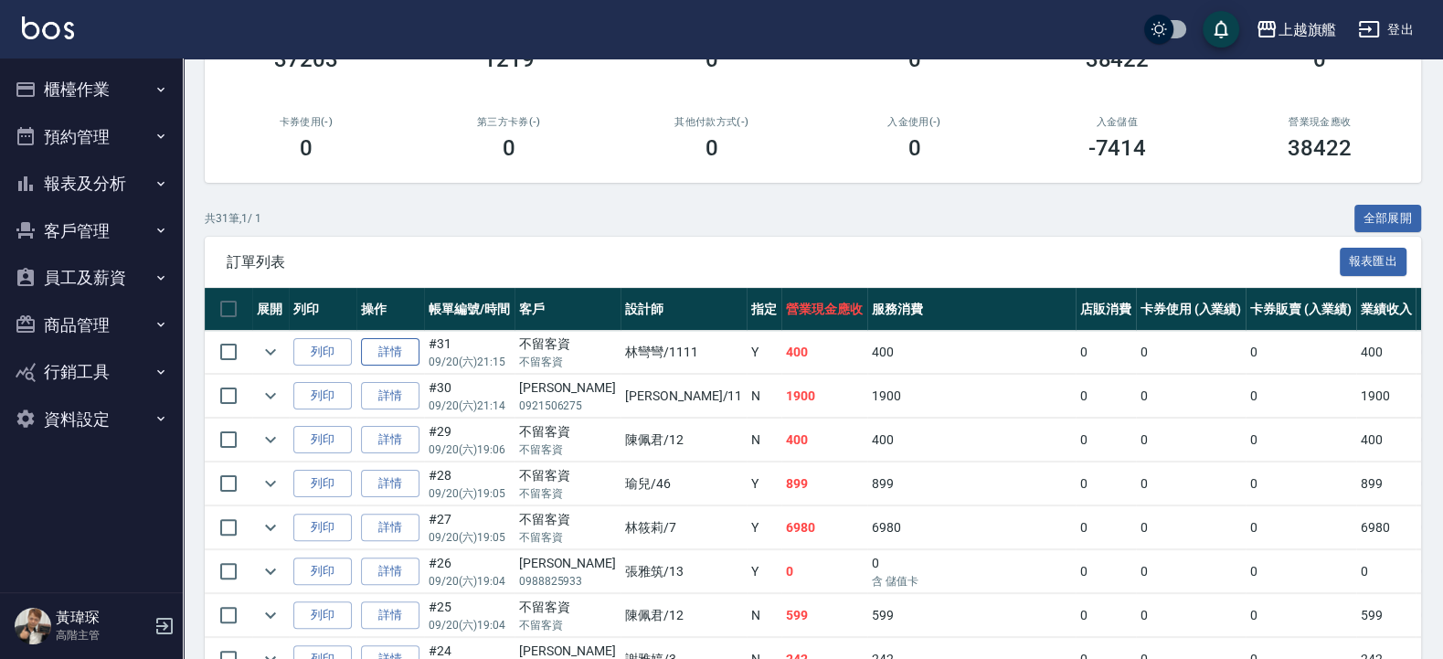
click at [389, 345] on link "詳情" at bounding box center [390, 352] width 58 height 28
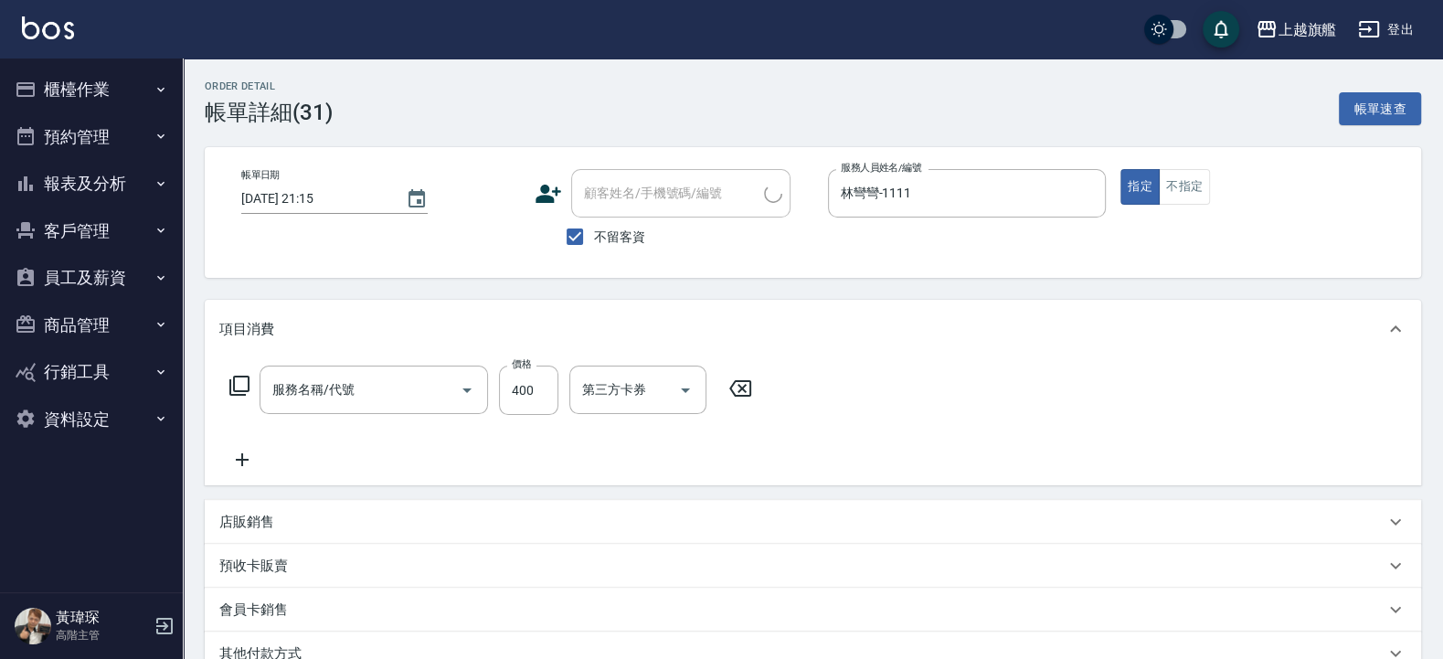
type input "2025/09/20 21:15"
checkbox input "true"
type input "林彎彎-1111"
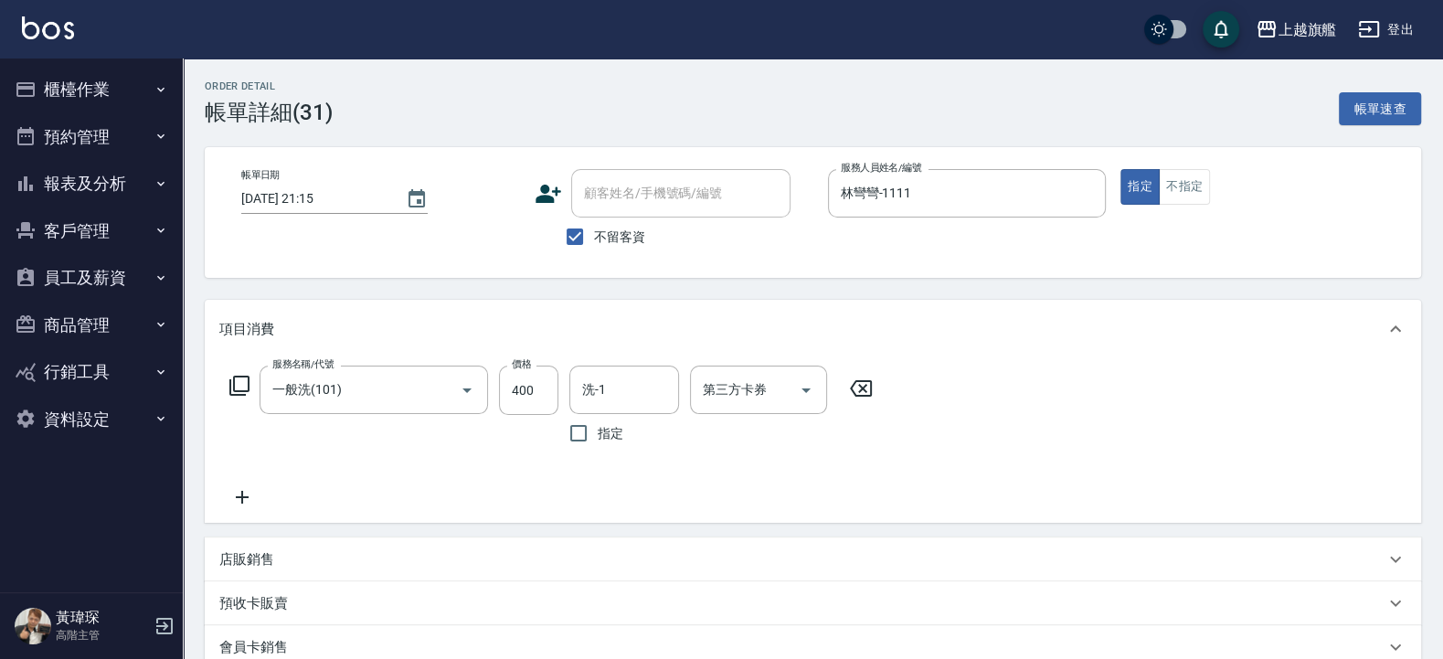
type input "一般洗(101)"
drag, startPoint x: 620, startPoint y: 371, endPoint x: 631, endPoint y: 371, distance: 10.1
click at [622, 370] on div "洗-1" at bounding box center [624, 390] width 110 height 48
type input "邱靖淳-35"
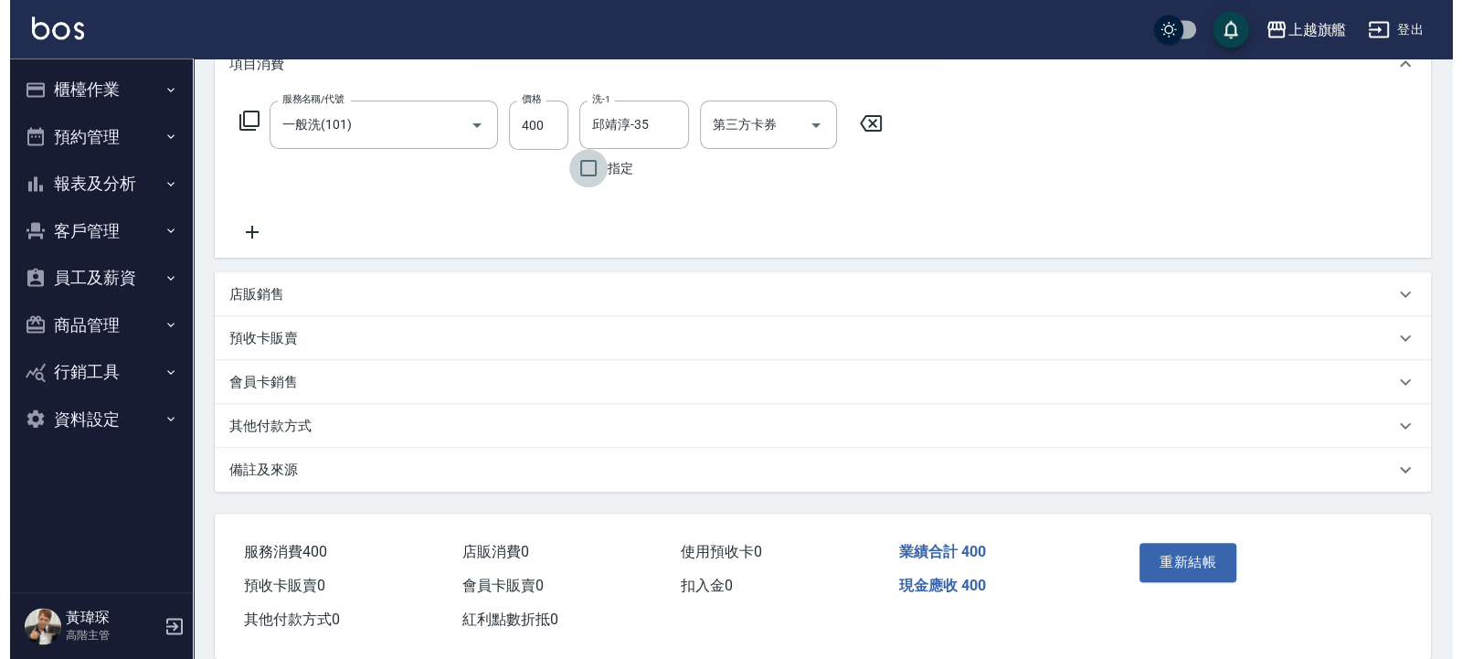
scroll to position [294, 0]
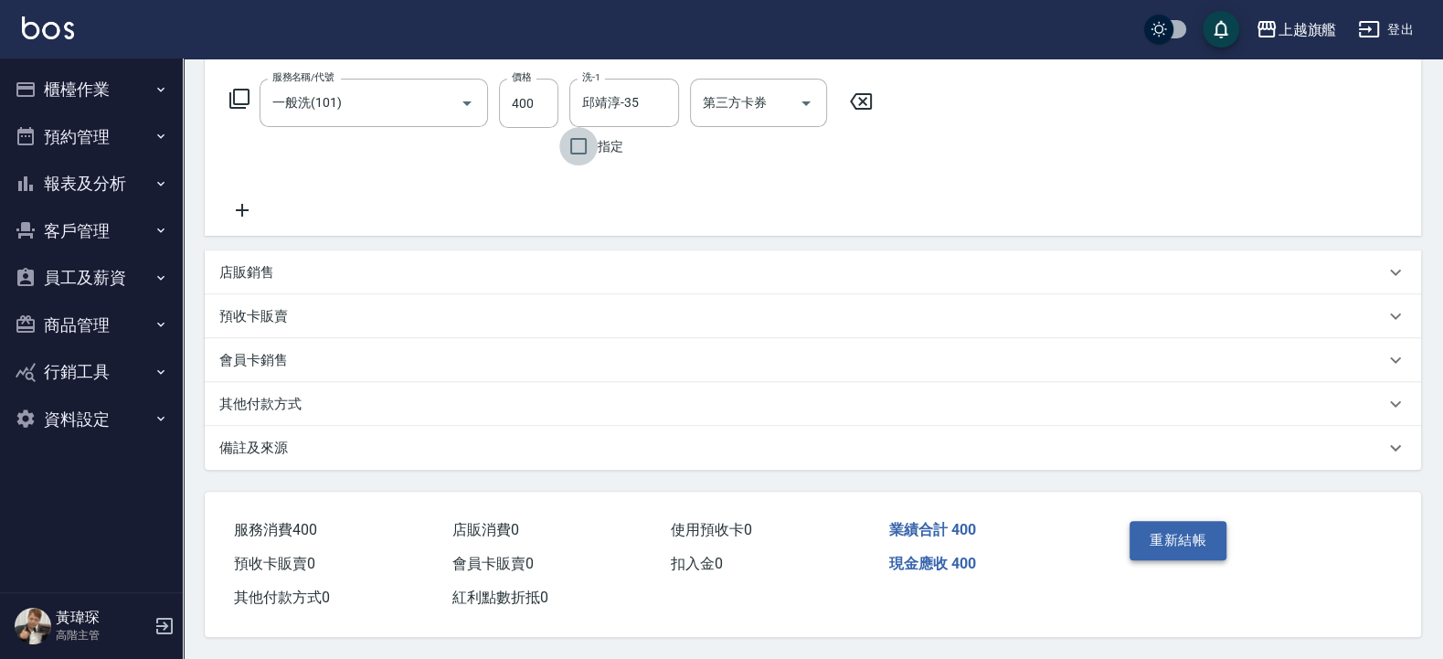
click at [1195, 537] on button "重新結帳" at bounding box center [1177, 540] width 97 height 38
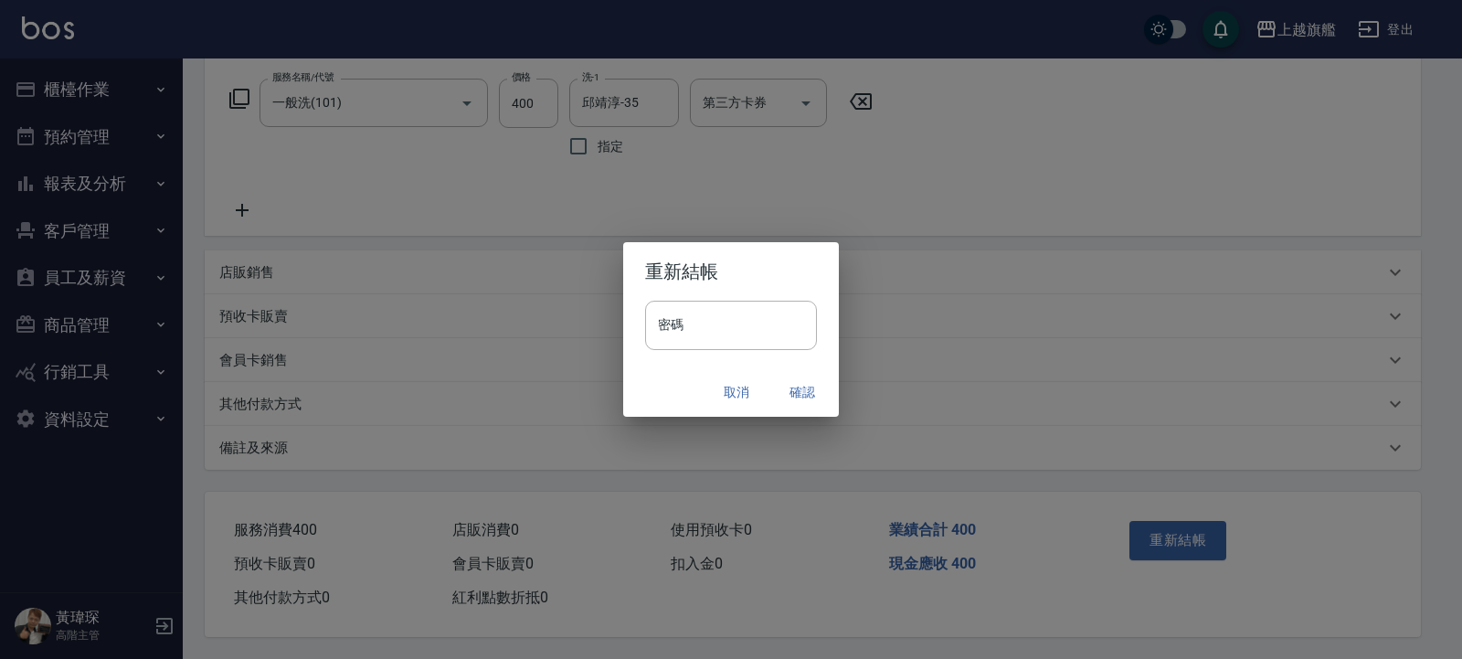
click at [819, 325] on div "密碼 密碼" at bounding box center [731, 335] width 216 height 68
click at [796, 328] on input "密碼" at bounding box center [731, 325] width 172 height 49
type input "*******"
click at [776, 387] on button "確認" at bounding box center [802, 393] width 58 height 34
click at [798, 389] on div "取消 確認" at bounding box center [731, 392] width 216 height 48
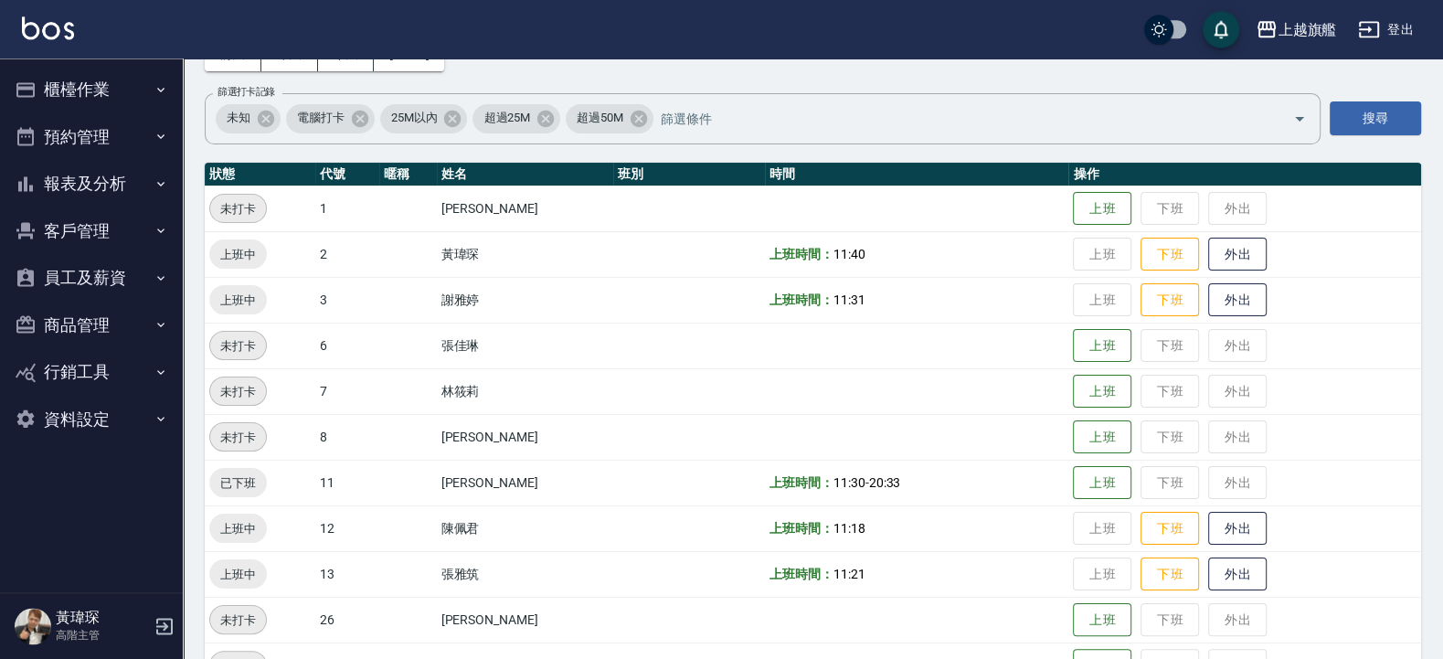
scroll to position [439, 0]
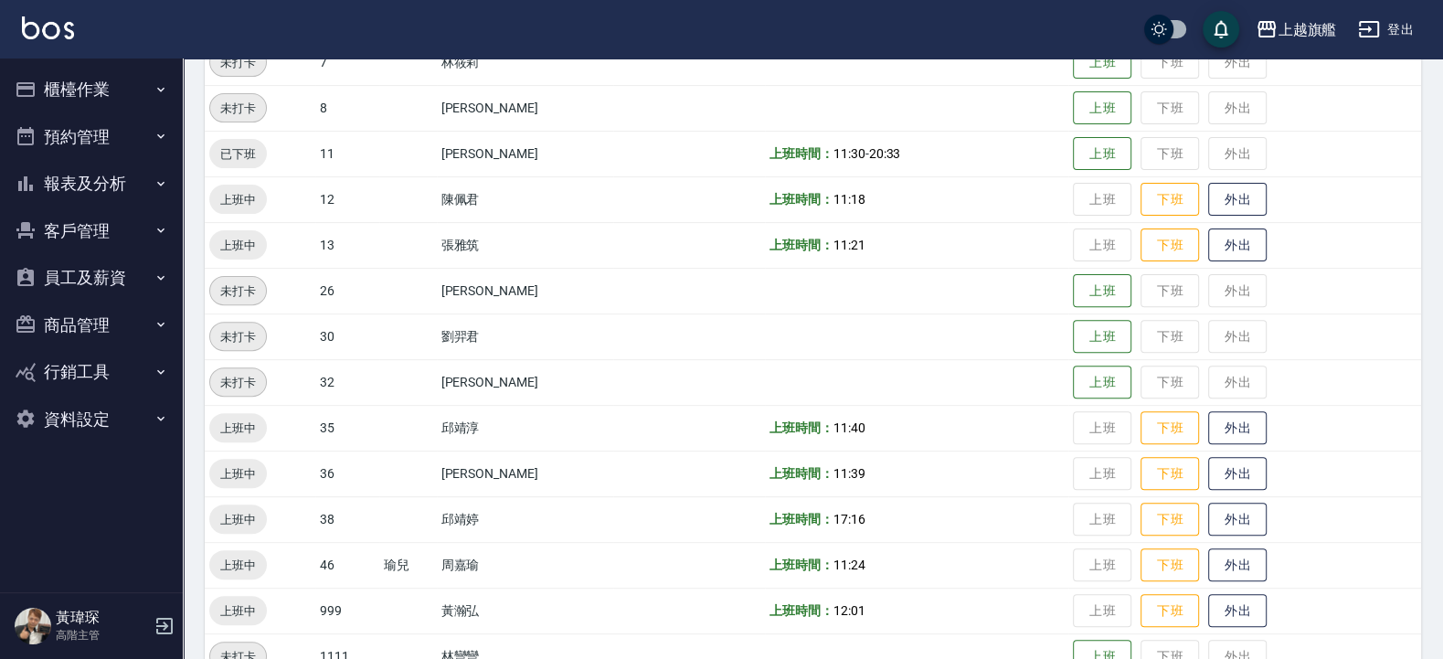
click at [87, 197] on button "報表及分析" at bounding box center [91, 184] width 168 height 48
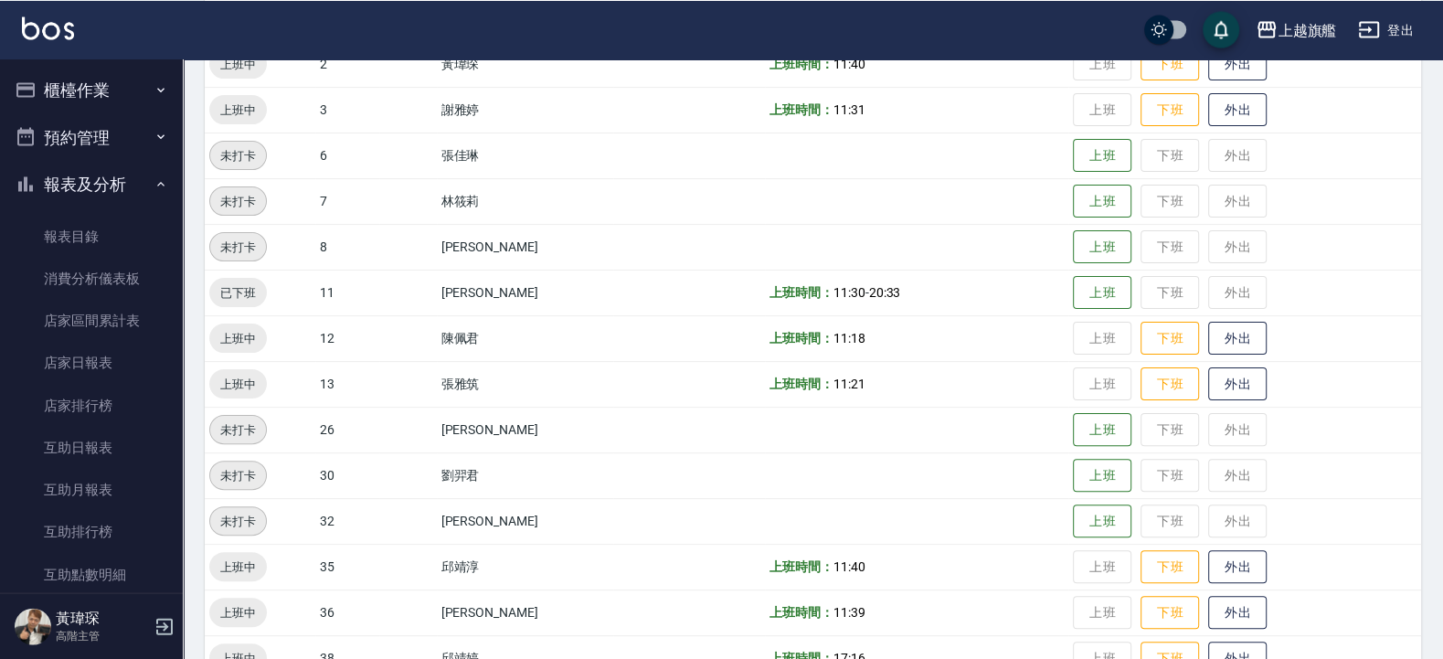
scroll to position [261, 0]
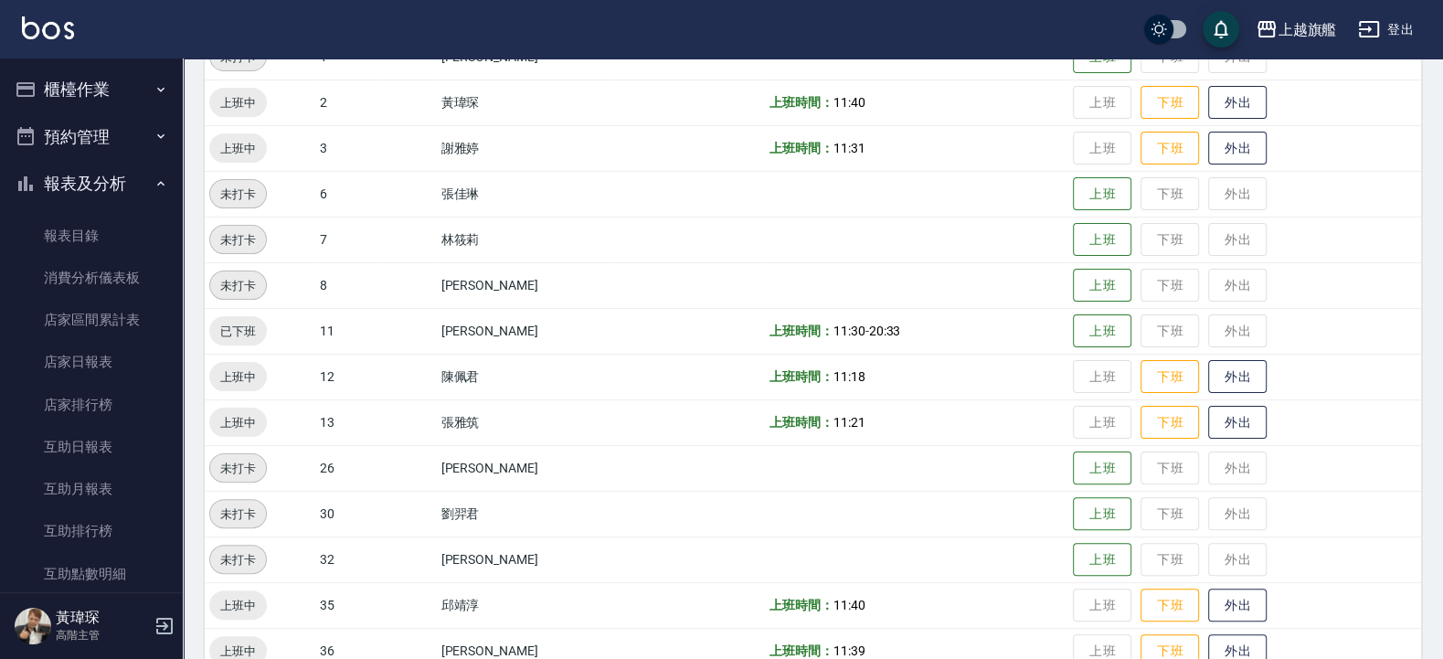
drag, startPoint x: 108, startPoint y: 183, endPoint x: 105, endPoint y: 154, distance: 29.4
click at [108, 177] on button "報表及分析" at bounding box center [91, 184] width 168 height 48
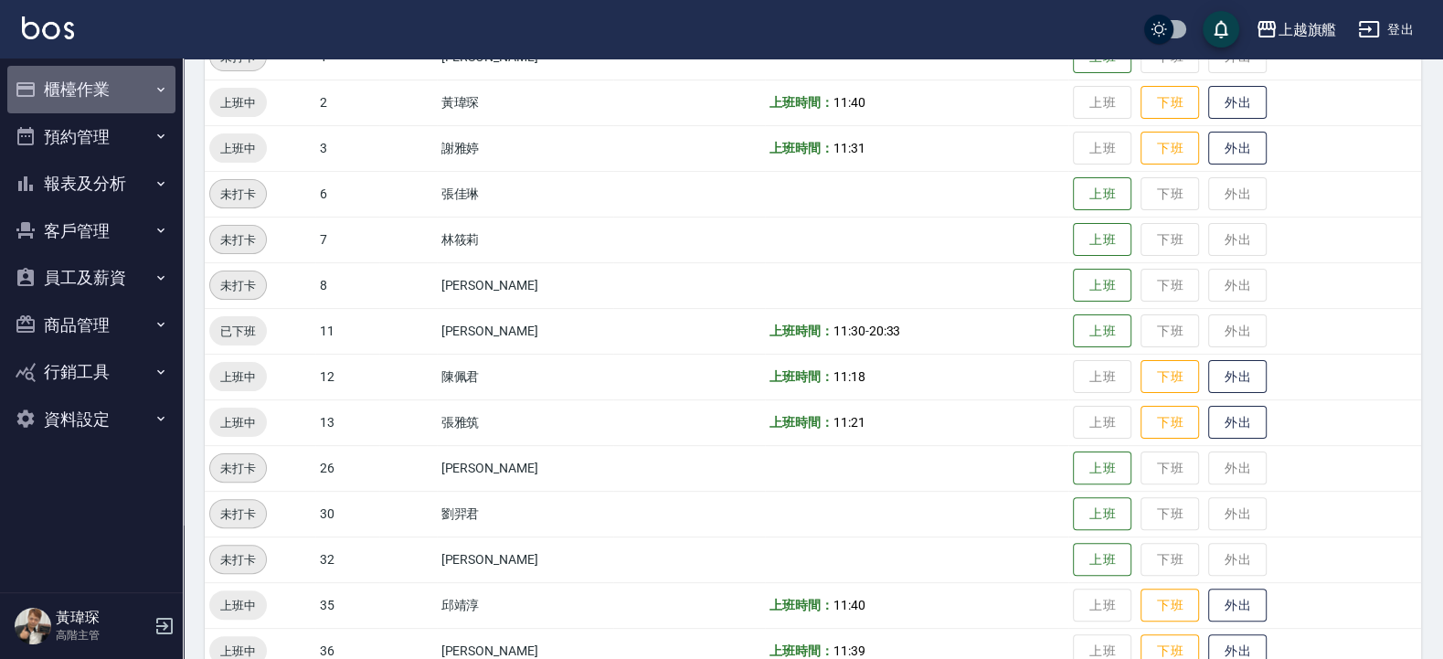
click at [120, 81] on button "櫃檯作業" at bounding box center [91, 90] width 168 height 48
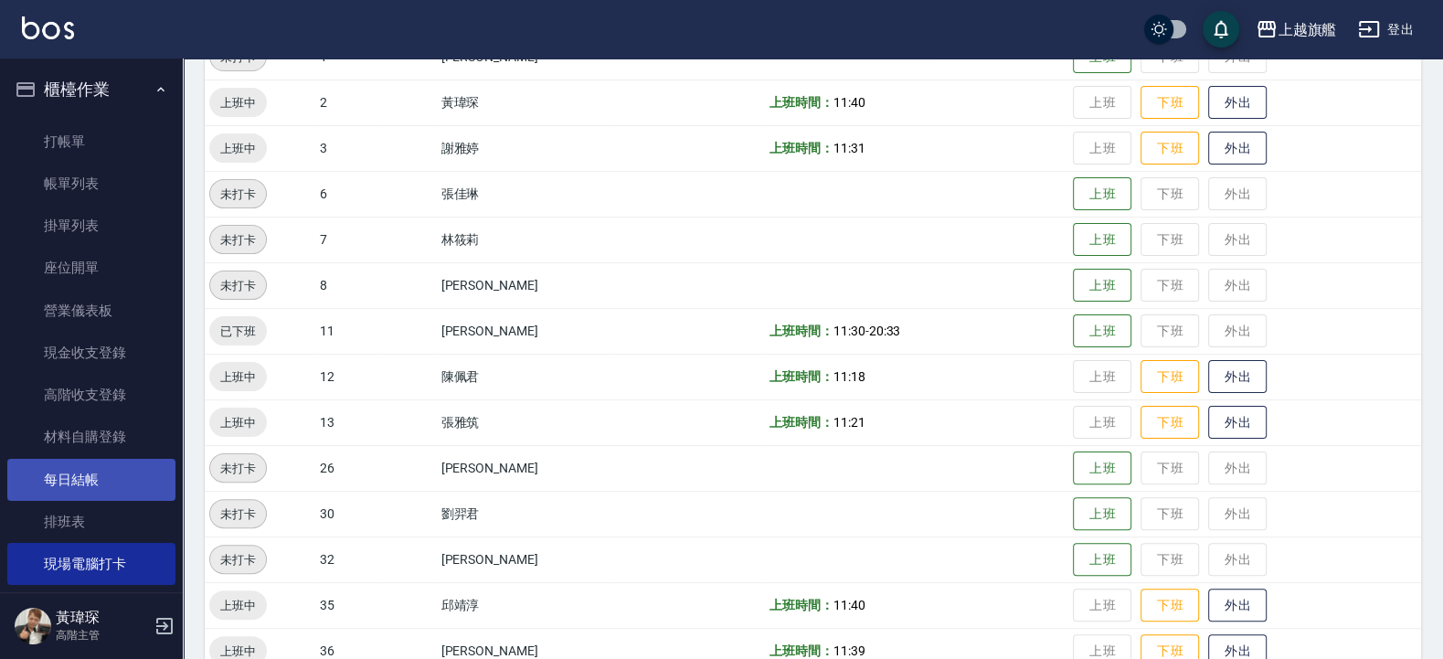
scroll to position [110, 0]
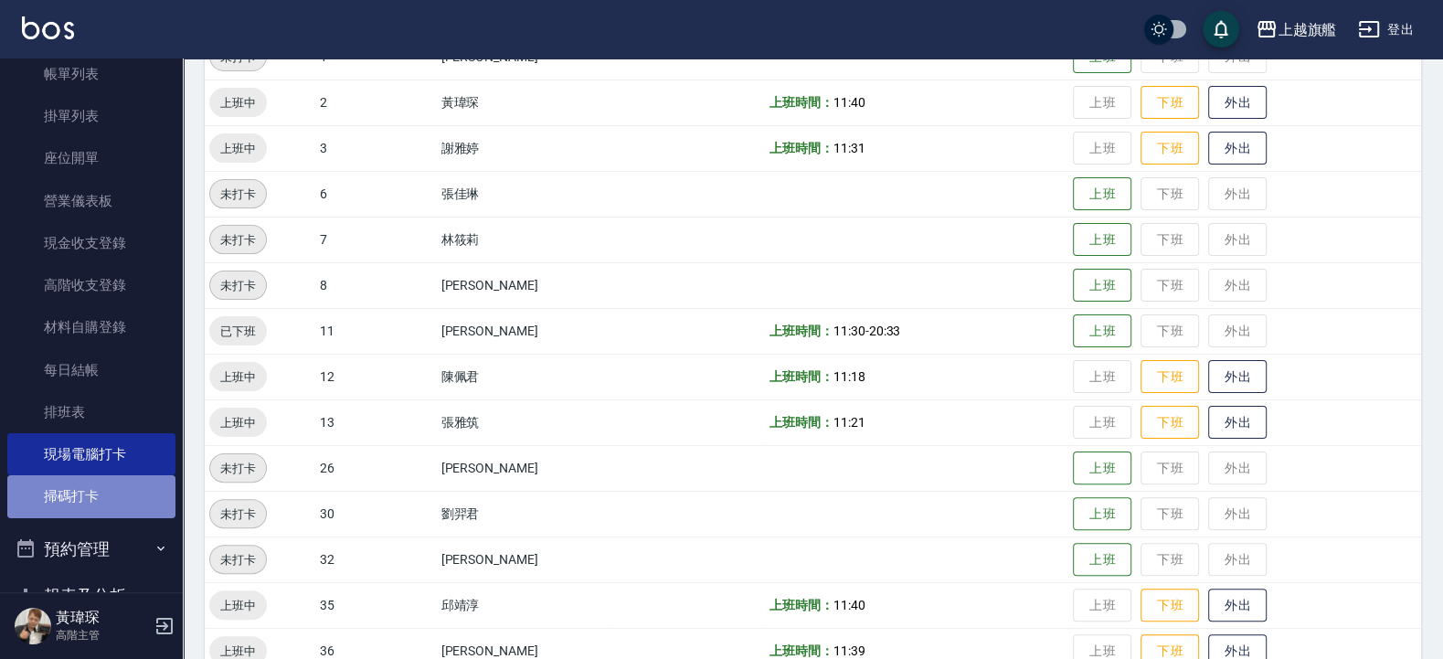
click at [106, 488] on link "掃碼打卡" at bounding box center [91, 496] width 168 height 42
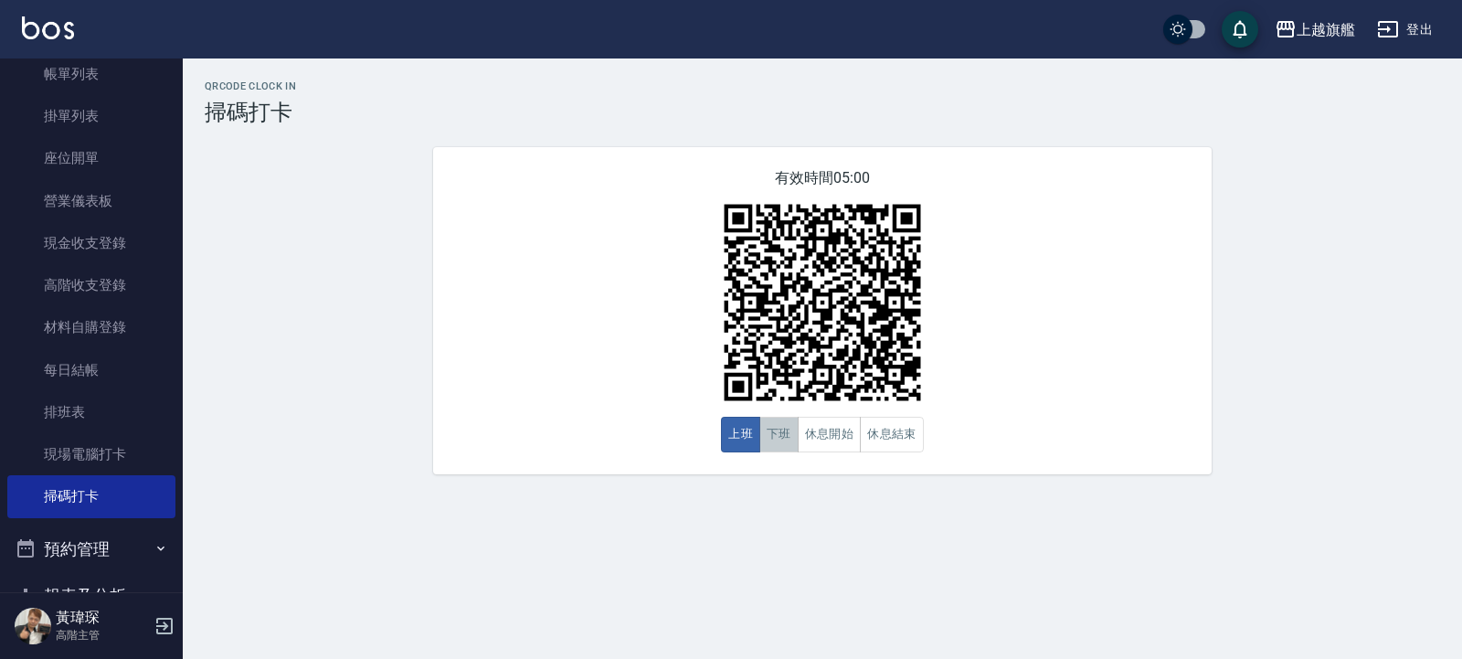
click at [777, 439] on button "下班" at bounding box center [778, 435] width 39 height 36
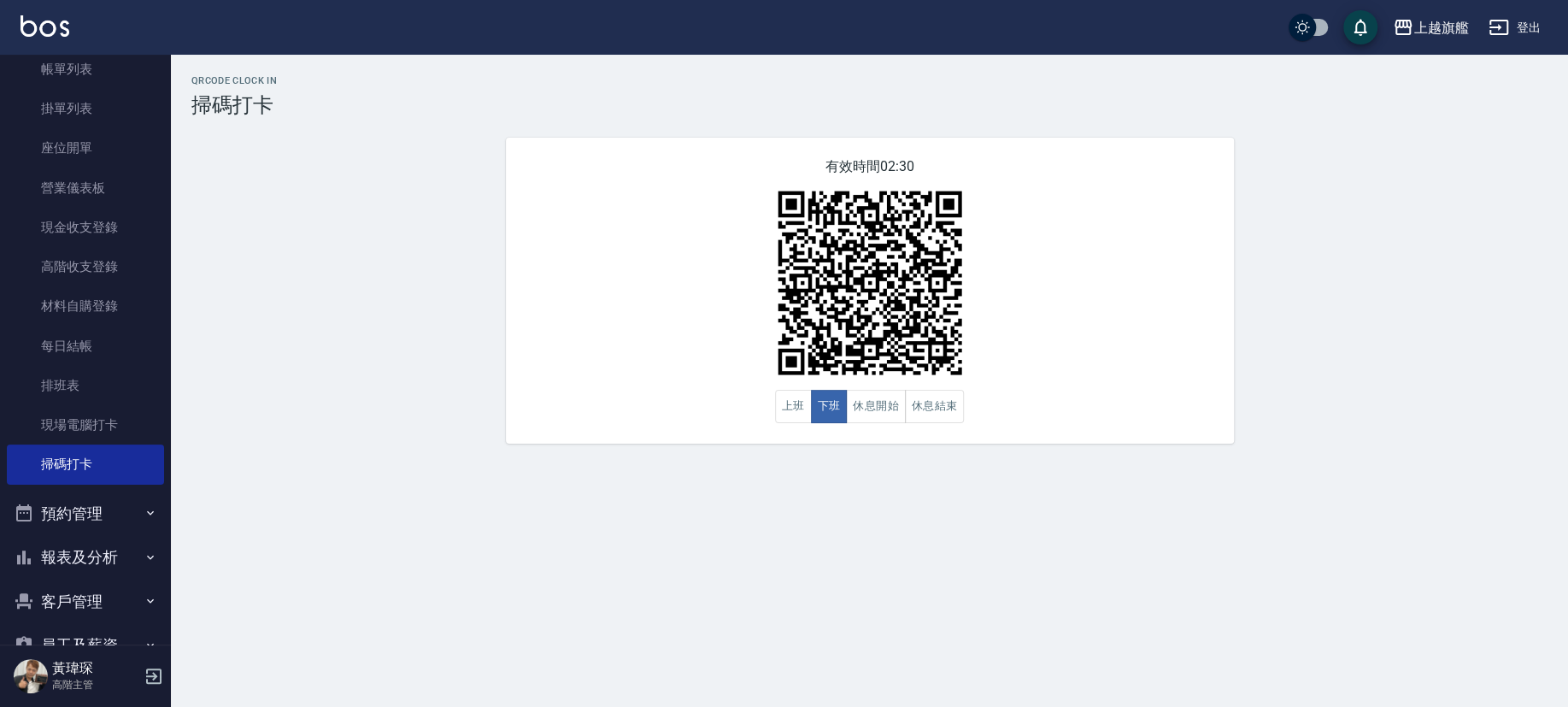
scroll to position [103, 0]
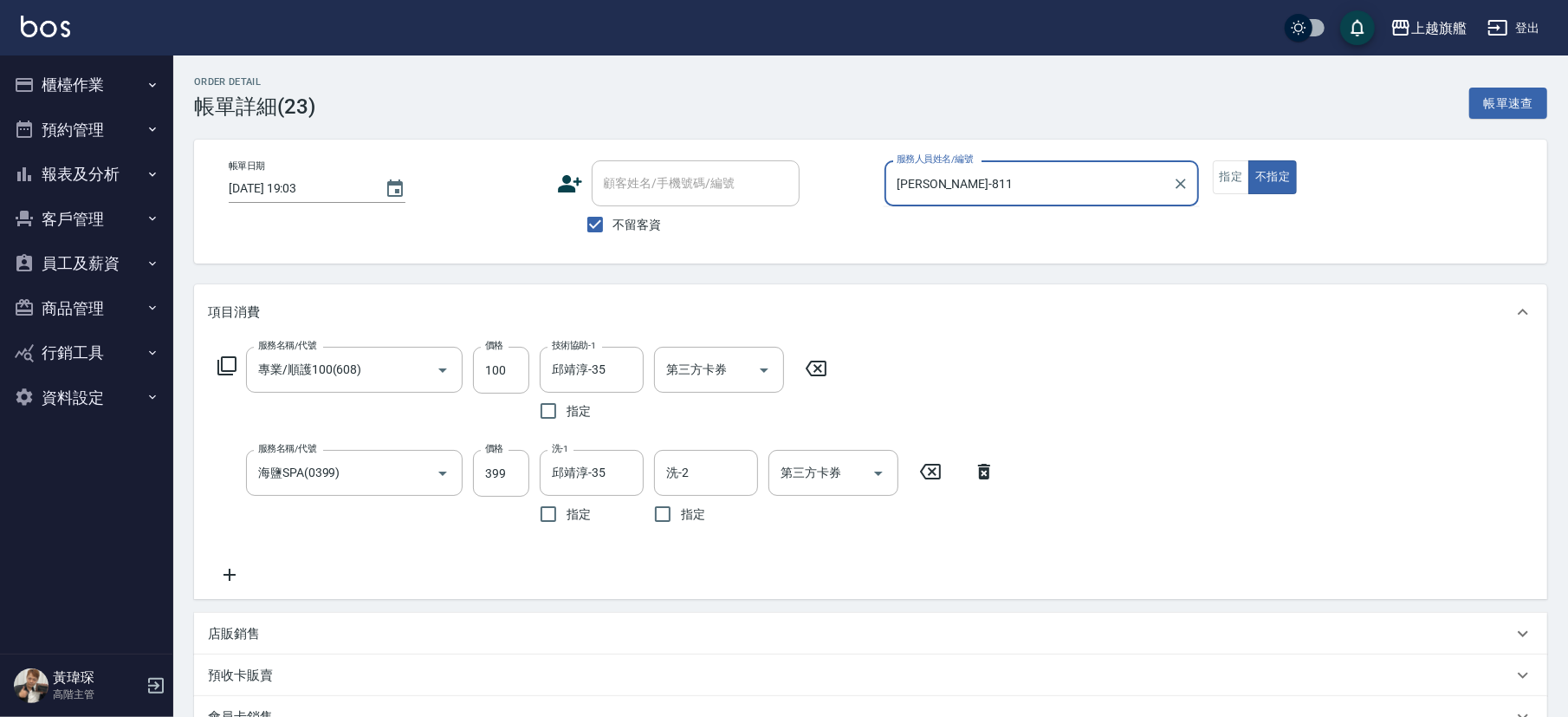
click at [892, 180] on input "[PERSON_NAME]-811" at bounding box center [1029, 183] width 273 height 30
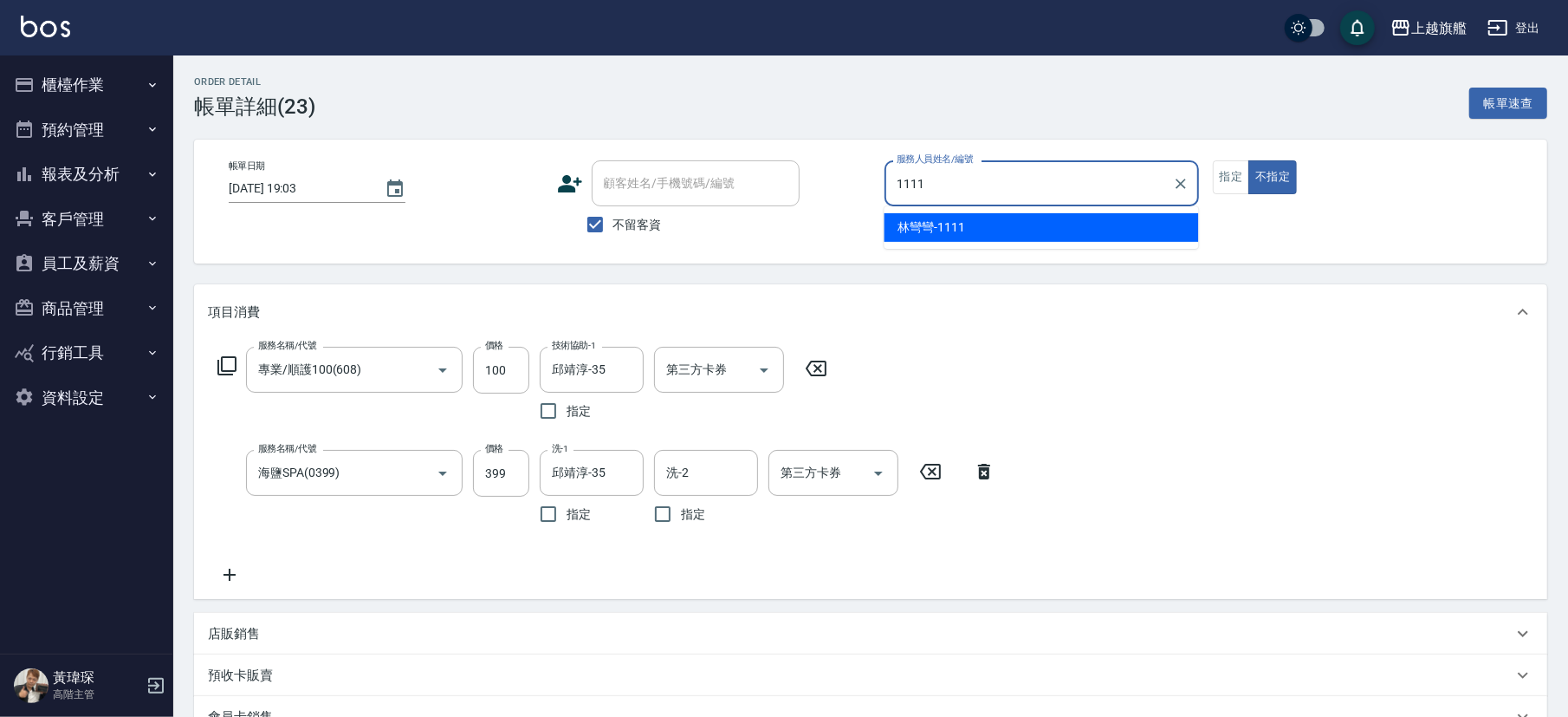
click at [970, 226] on div "林彎彎 -1111" at bounding box center [1042, 228] width 315 height 28
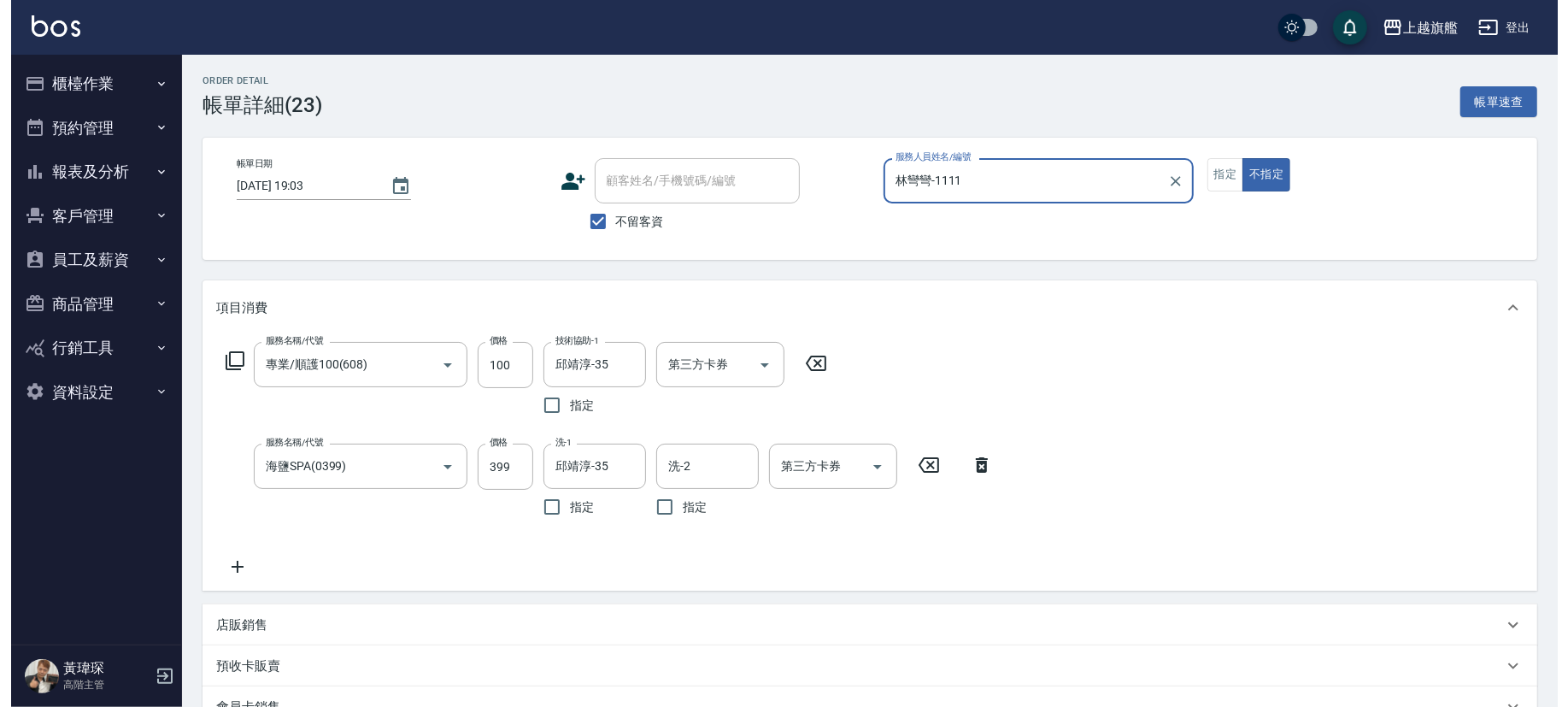
scroll to position [283, 0]
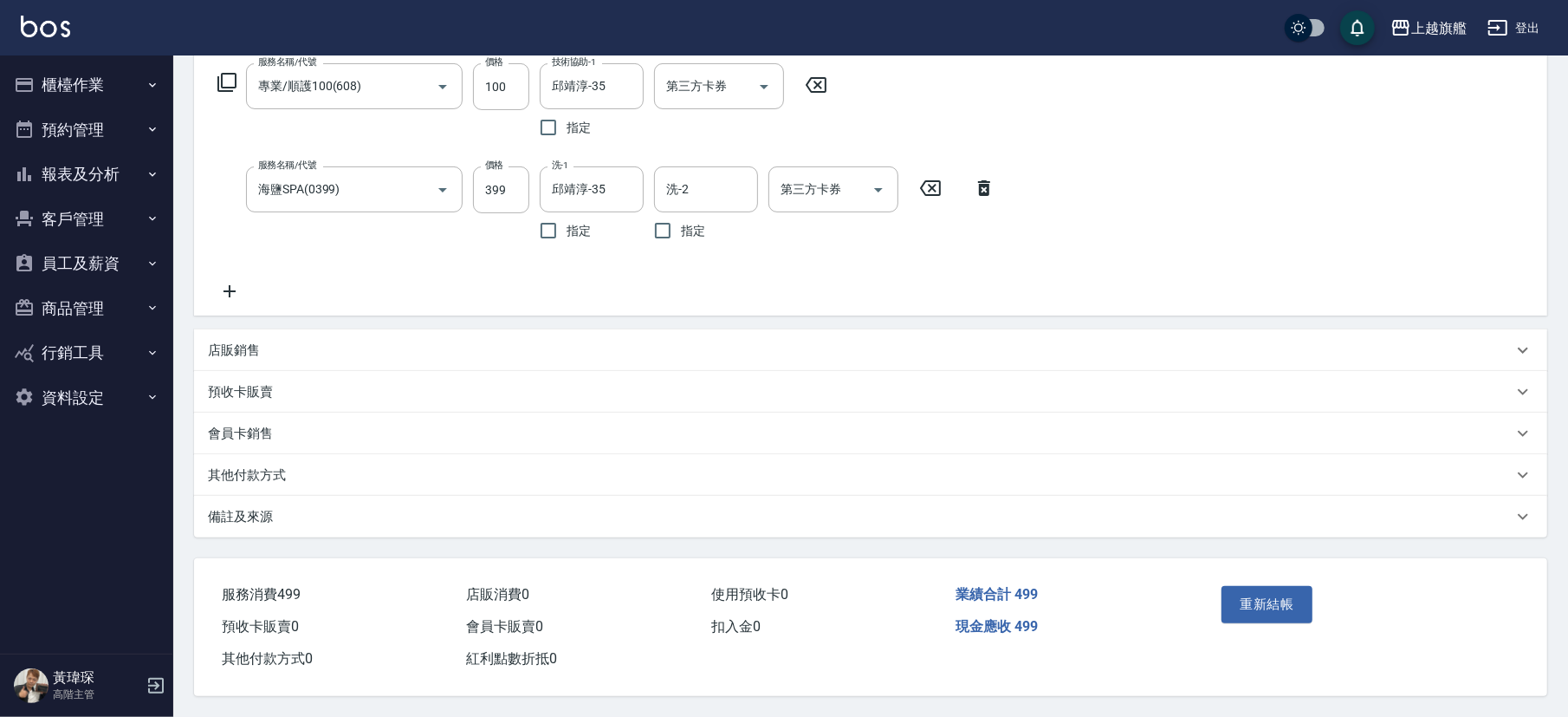
type input "林彎彎-1111"
drag, startPoint x: 1303, startPoint y: 578, endPoint x: 1301, endPoint y: 608, distance: 30.1
click at [1301, 608] on div "重新結帳" at bounding box center [1287, 616] width 146 height 75
click at [1299, 605] on button "重新結帳" at bounding box center [1267, 604] width 92 height 36
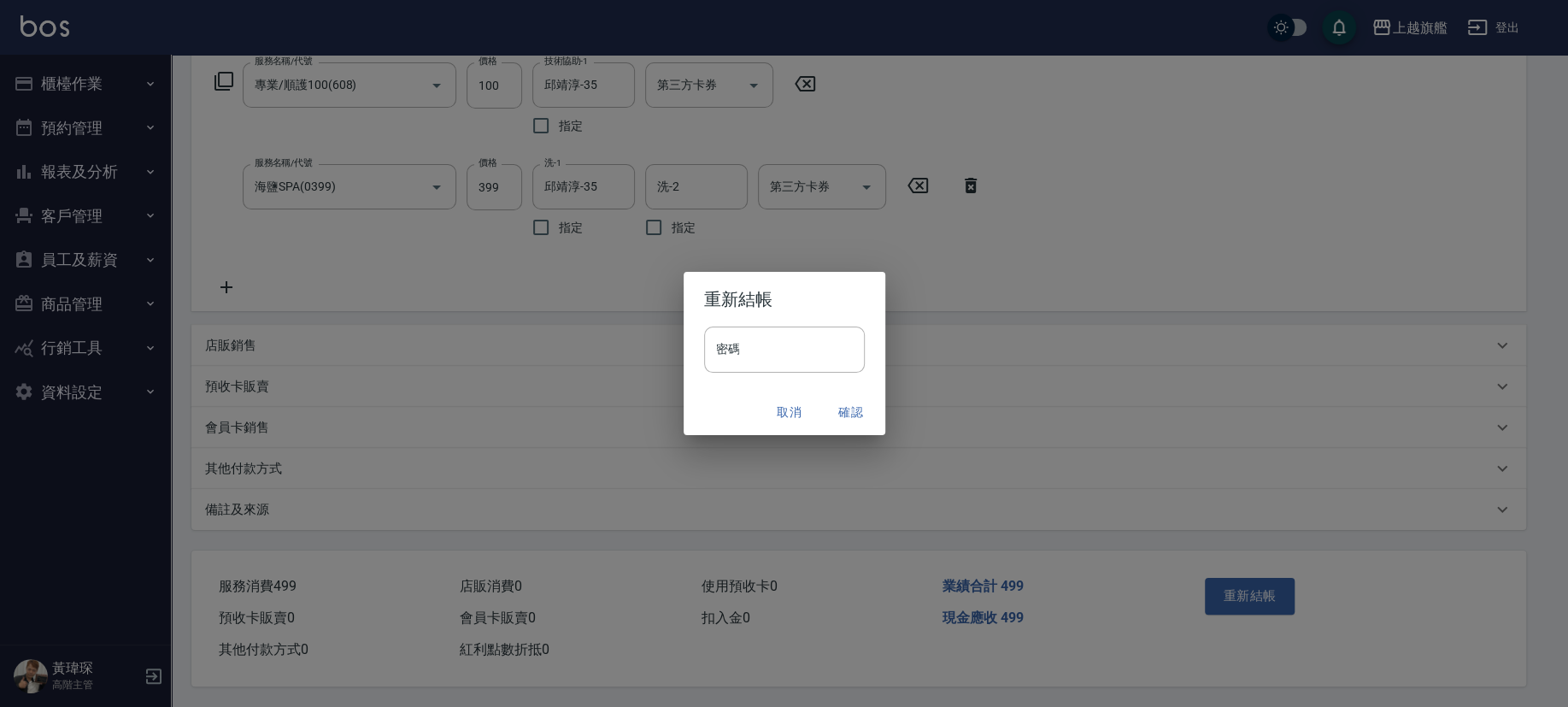
click at [770, 380] on div "密碼 密碼" at bounding box center [784, 358] width 202 height 64
click at [772, 348] on input "密碼" at bounding box center [784, 349] width 161 height 46
type input "*******"
click at [850, 405] on button "確認" at bounding box center [851, 412] width 54 height 32
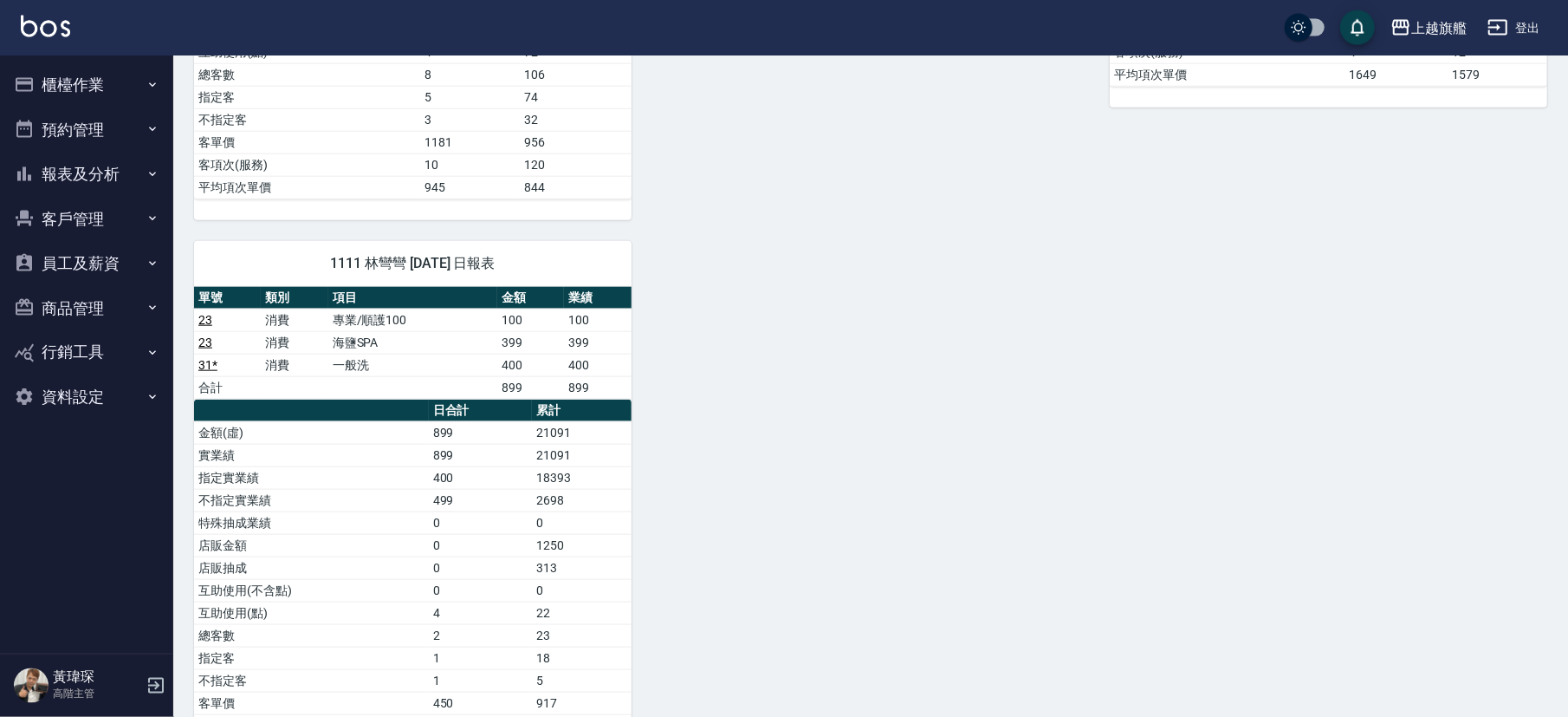
scroll to position [1550, 0]
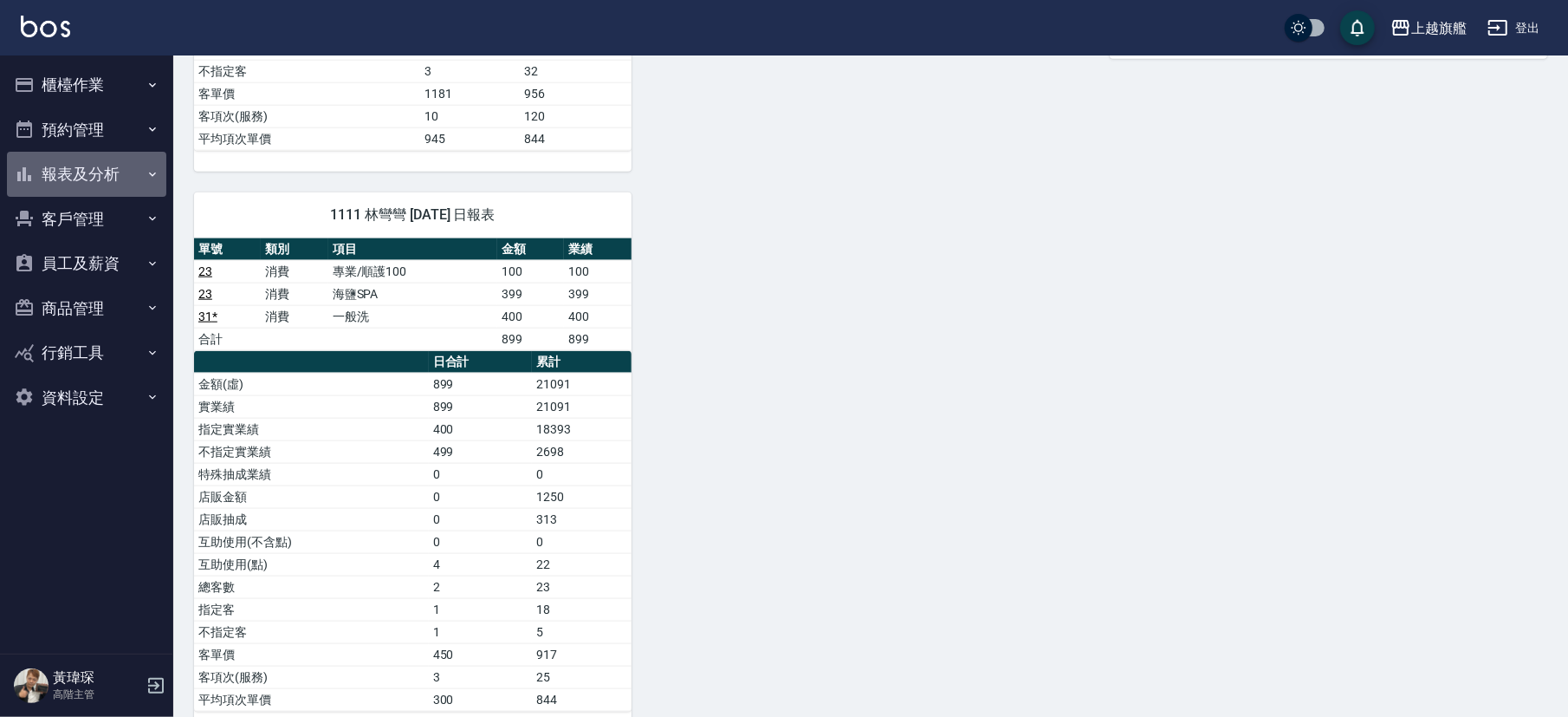
click at [86, 164] on button "報表及分析" at bounding box center [86, 175] width 159 height 46
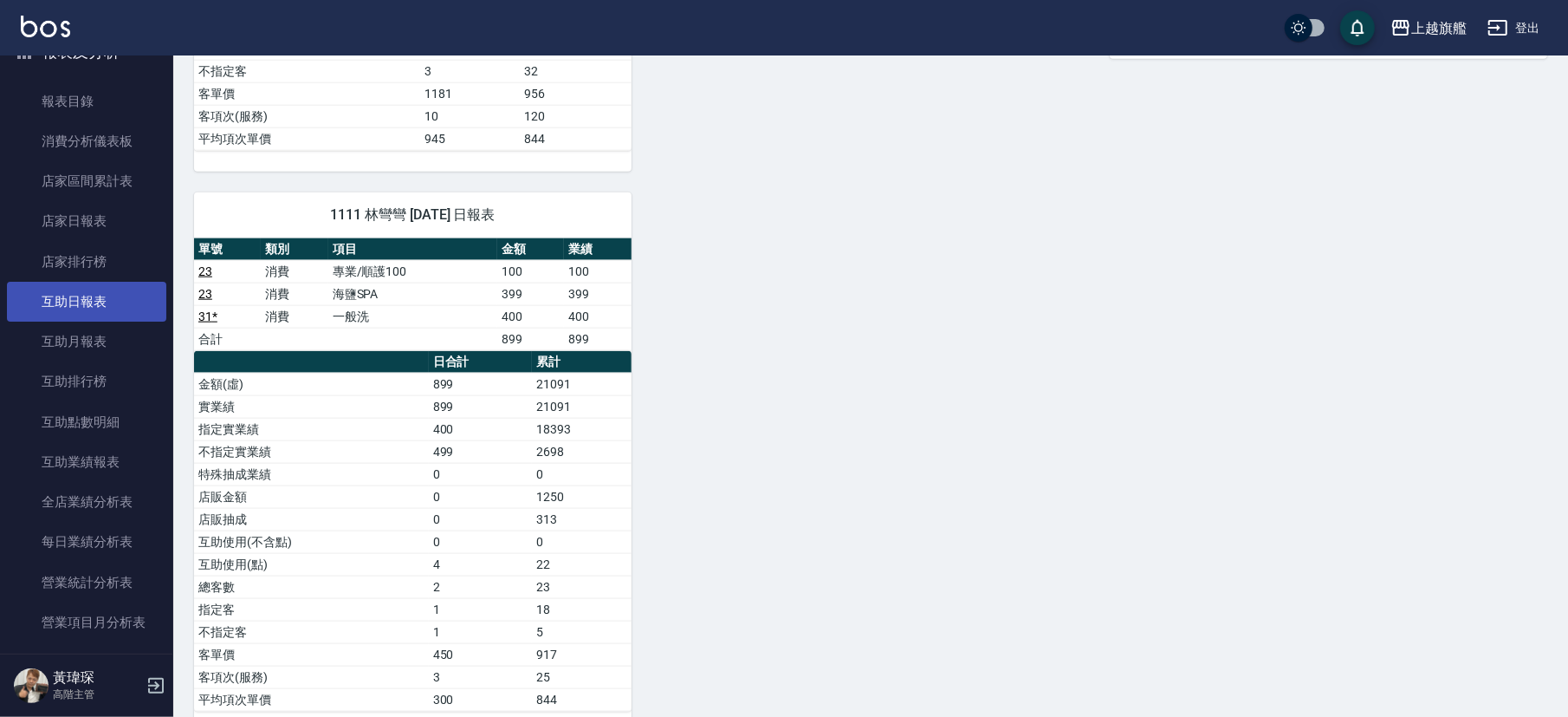
scroll to position [104, 0]
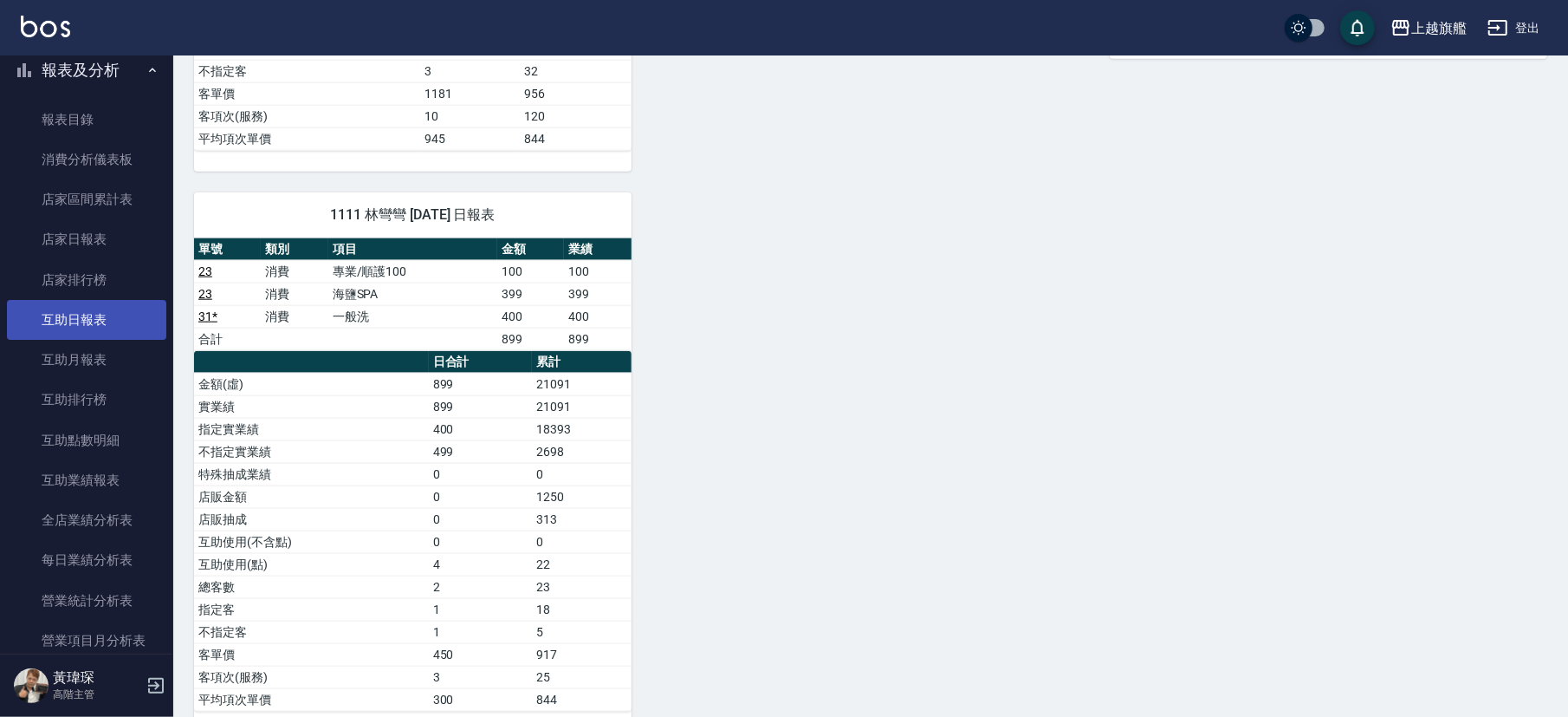
click at [82, 329] on link "互助日報表" at bounding box center [86, 320] width 159 height 40
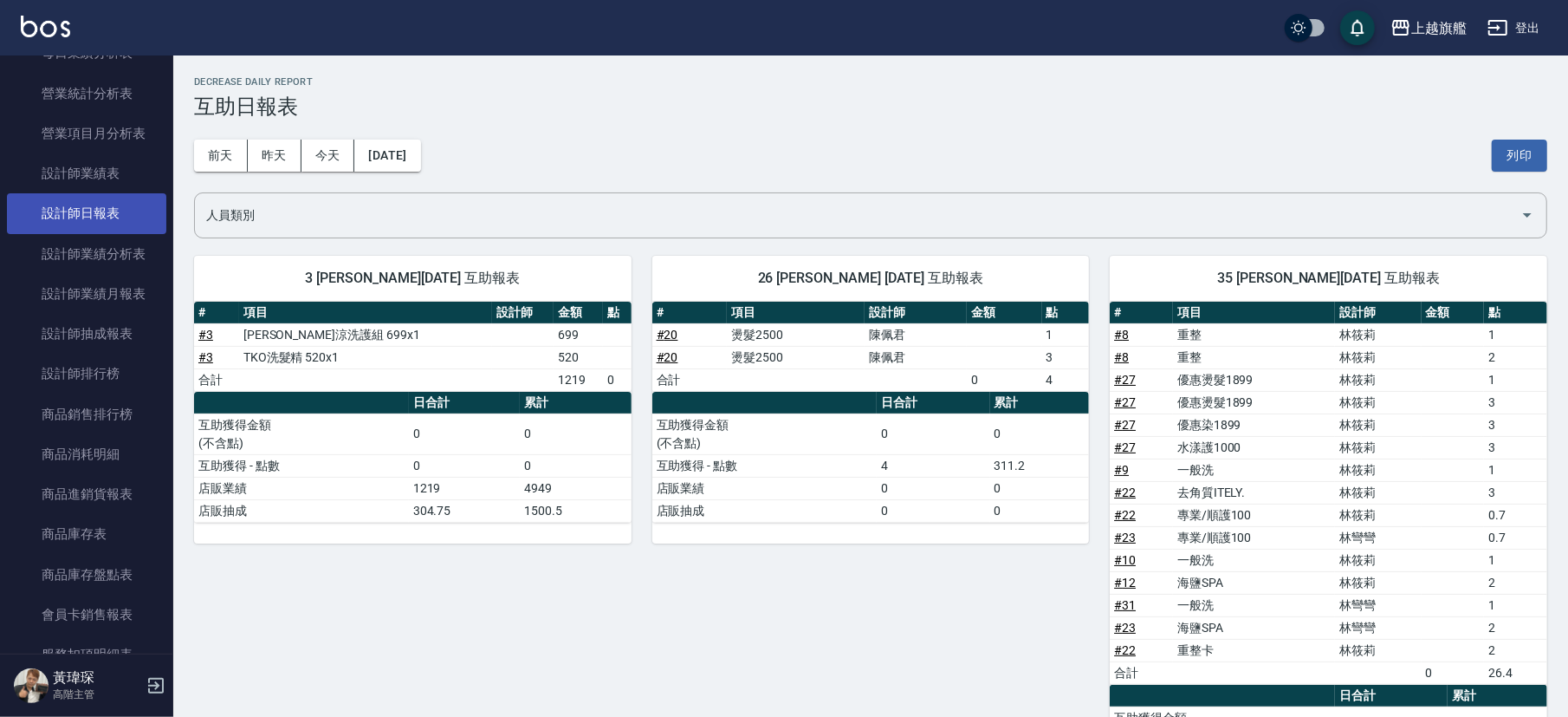
scroll to position [626, 0]
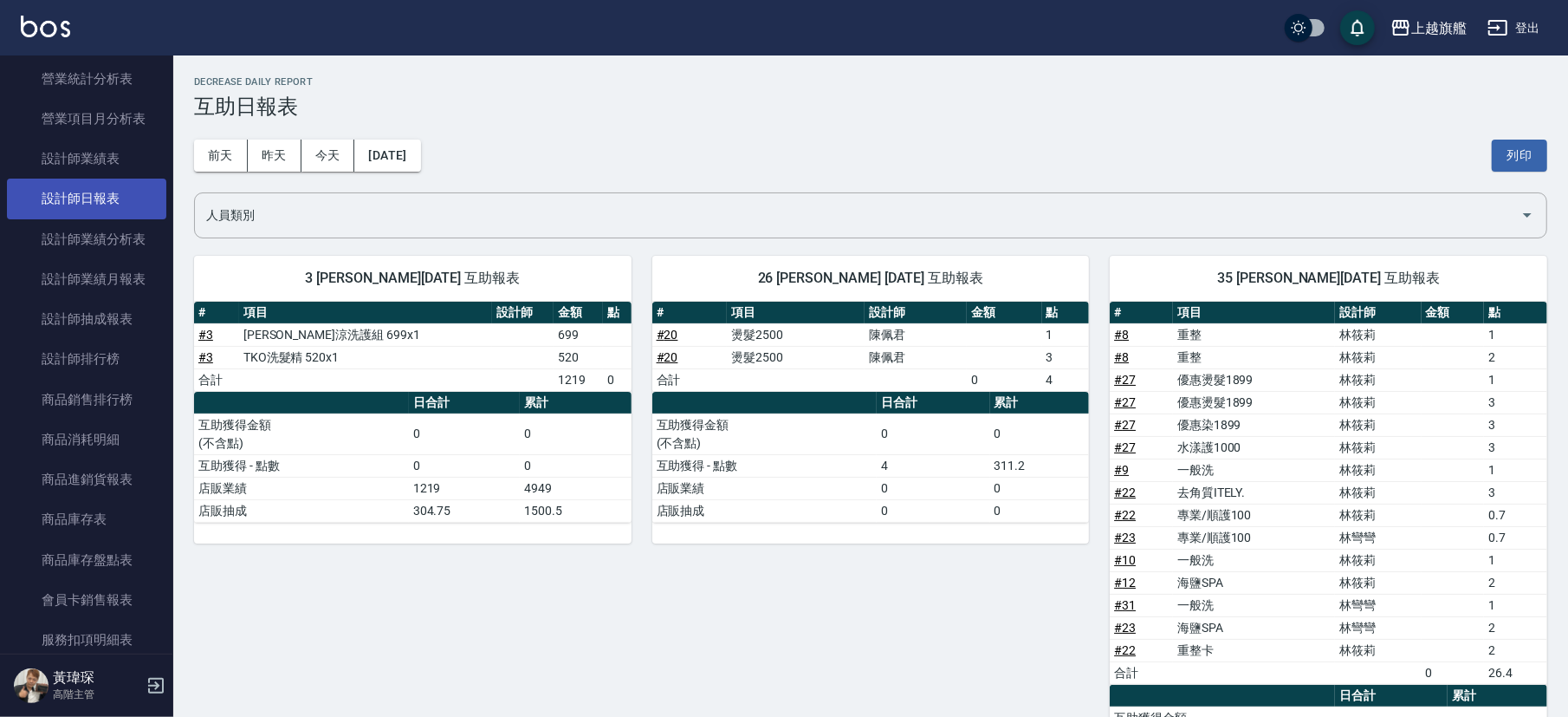
click at [108, 218] on link "設計師日報表" at bounding box center [86, 198] width 159 height 40
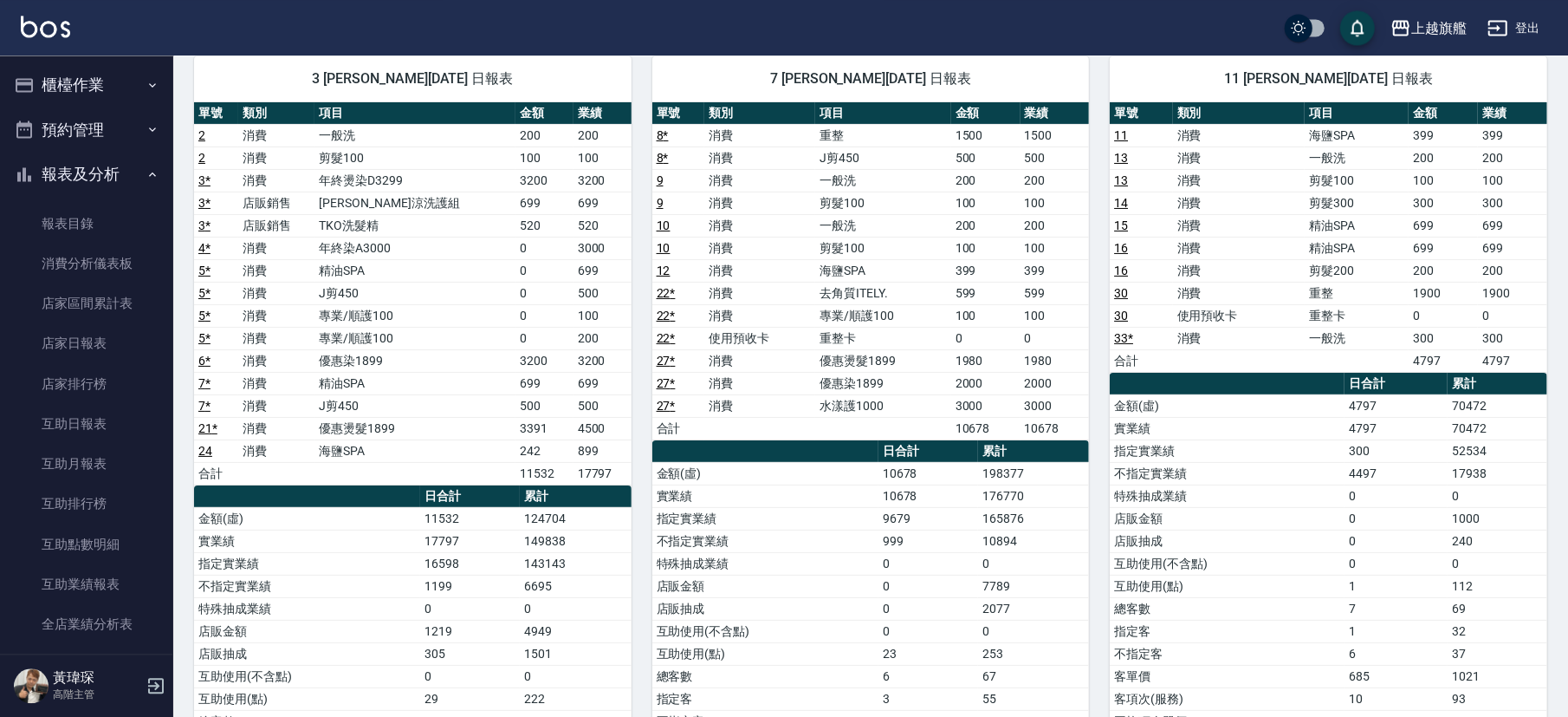
scroll to position [96, 0]
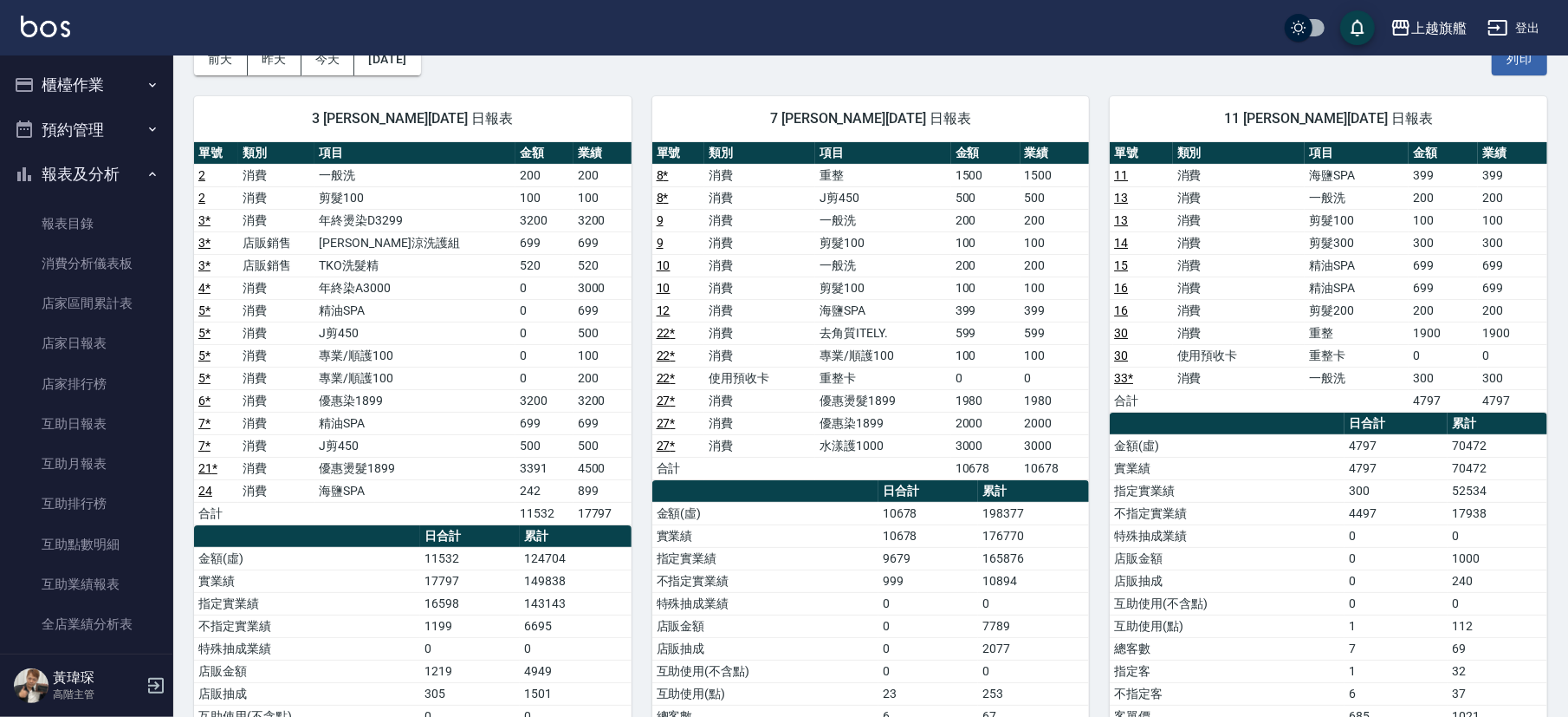
click at [54, 75] on button "櫃檯作業" at bounding box center [86, 85] width 159 height 46
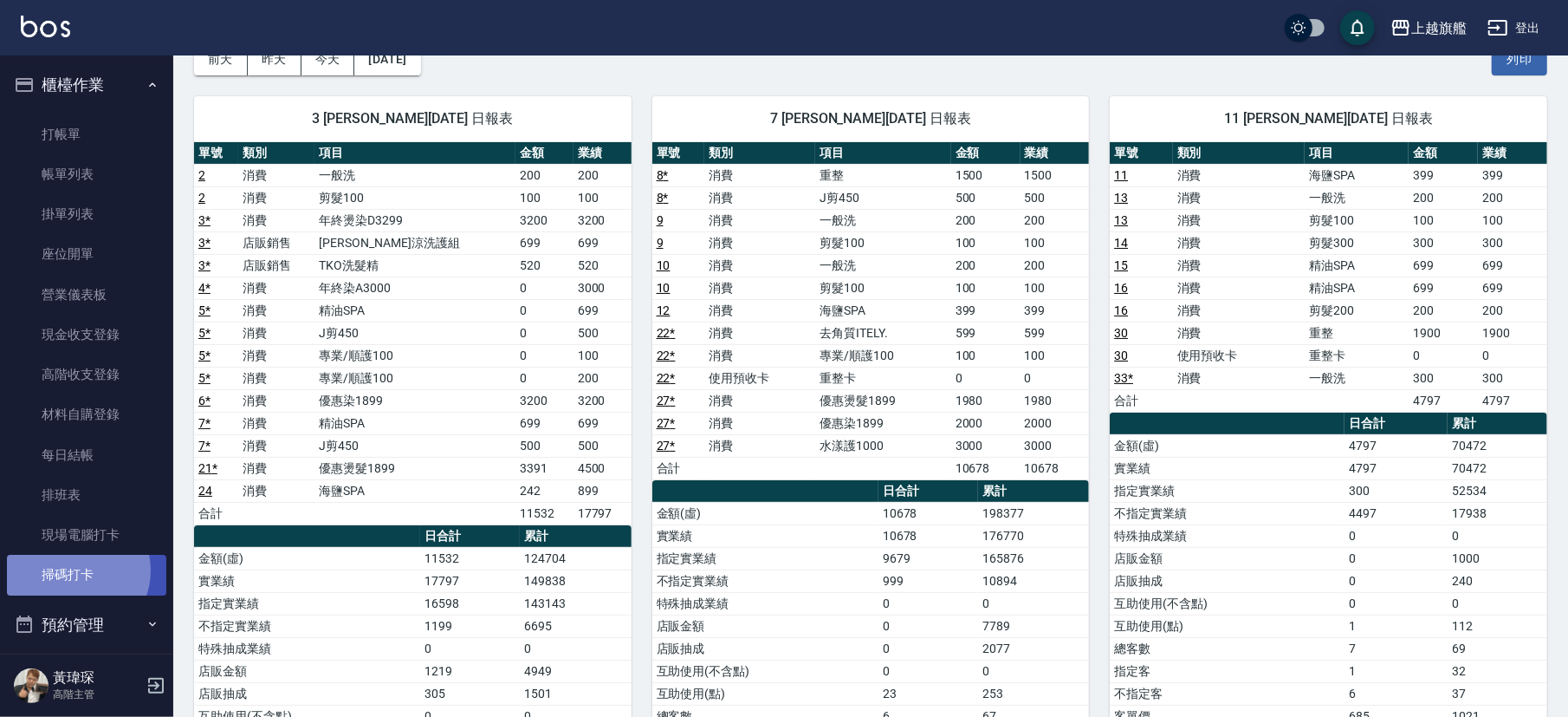
click at [74, 570] on link "掃碼打卡" at bounding box center [86, 575] width 159 height 40
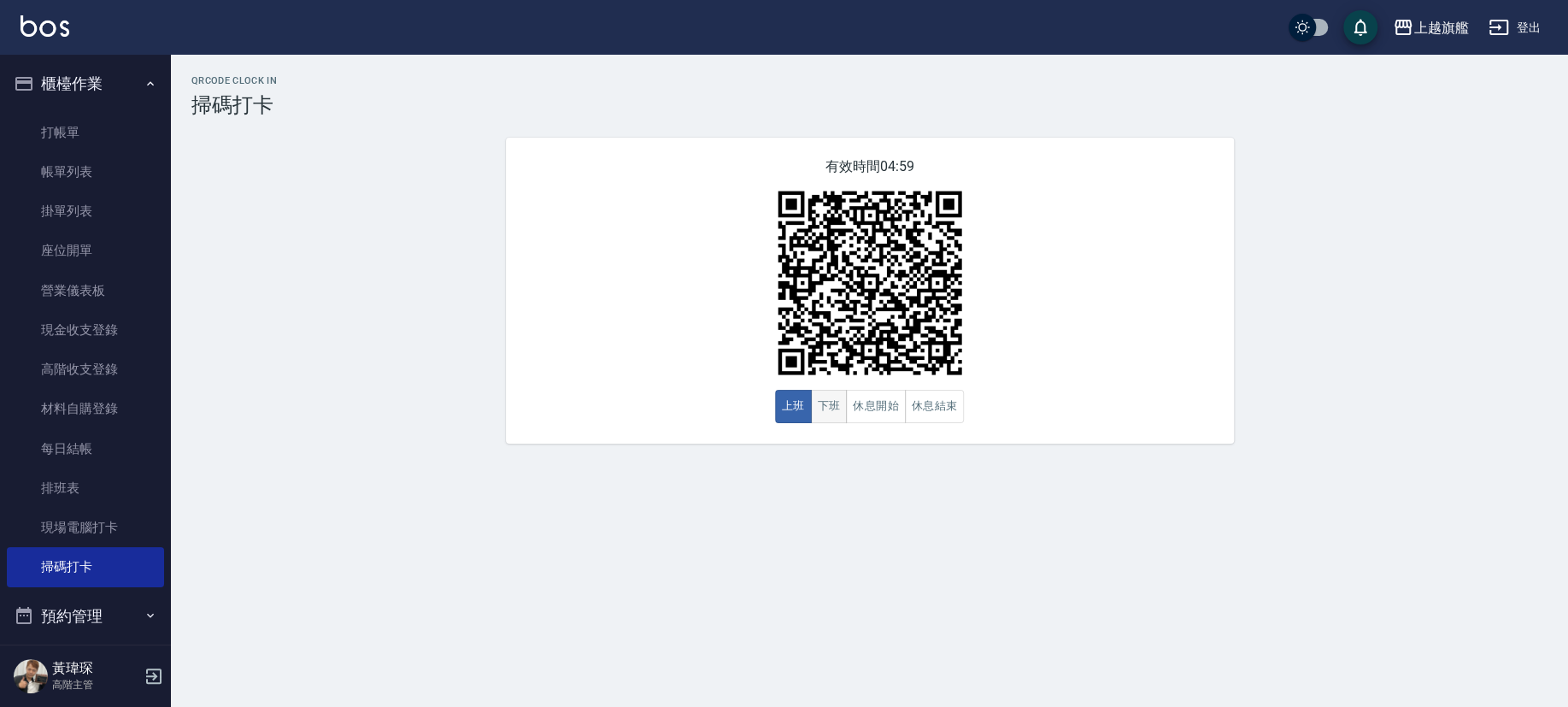
click at [836, 411] on button "下班" at bounding box center [828, 407] width 36 height 34
